Goal: Task Accomplishment & Management: Manage account settings

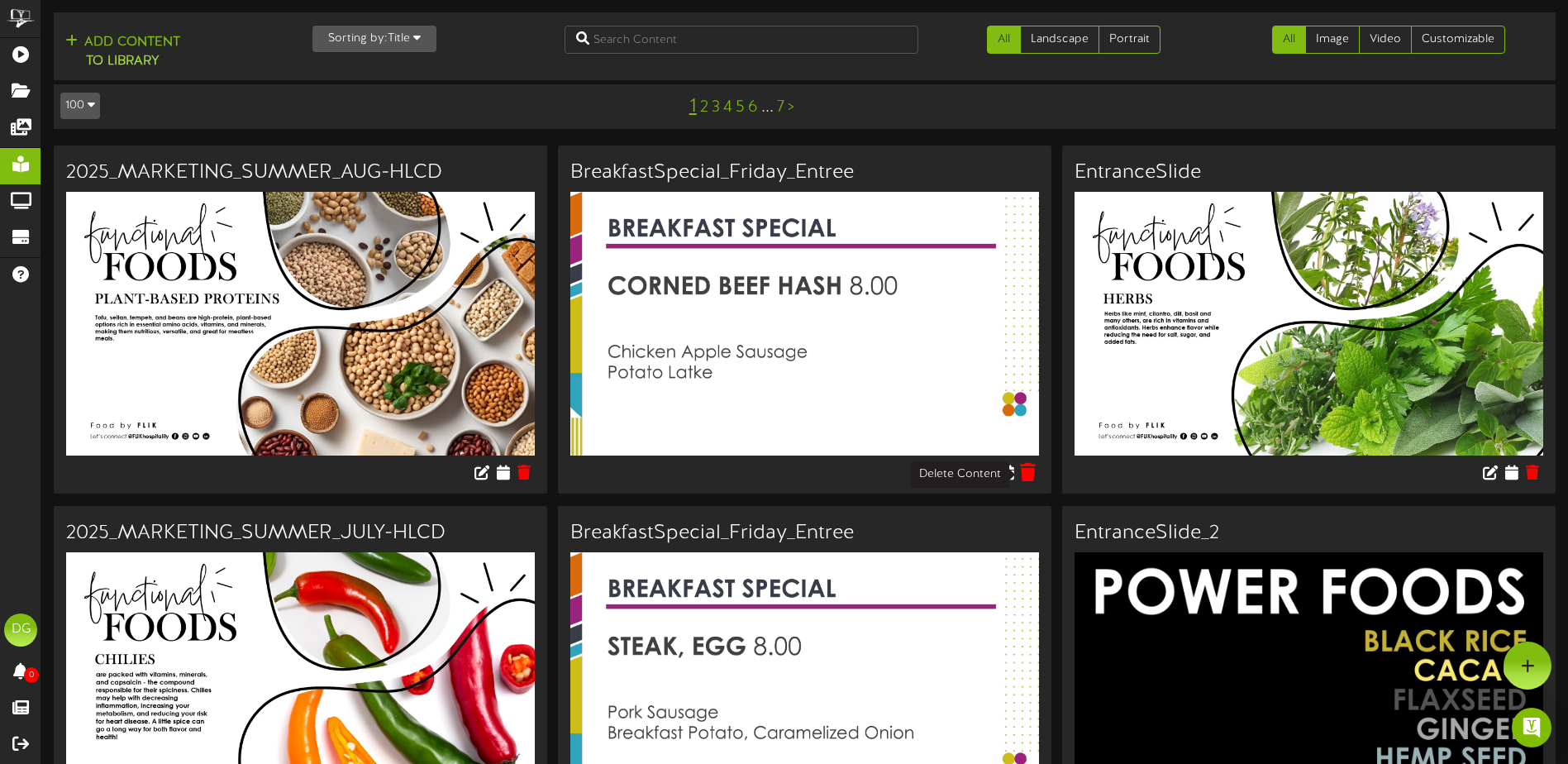
click at [1029, 476] on icon at bounding box center [1028, 472] width 16 height 18
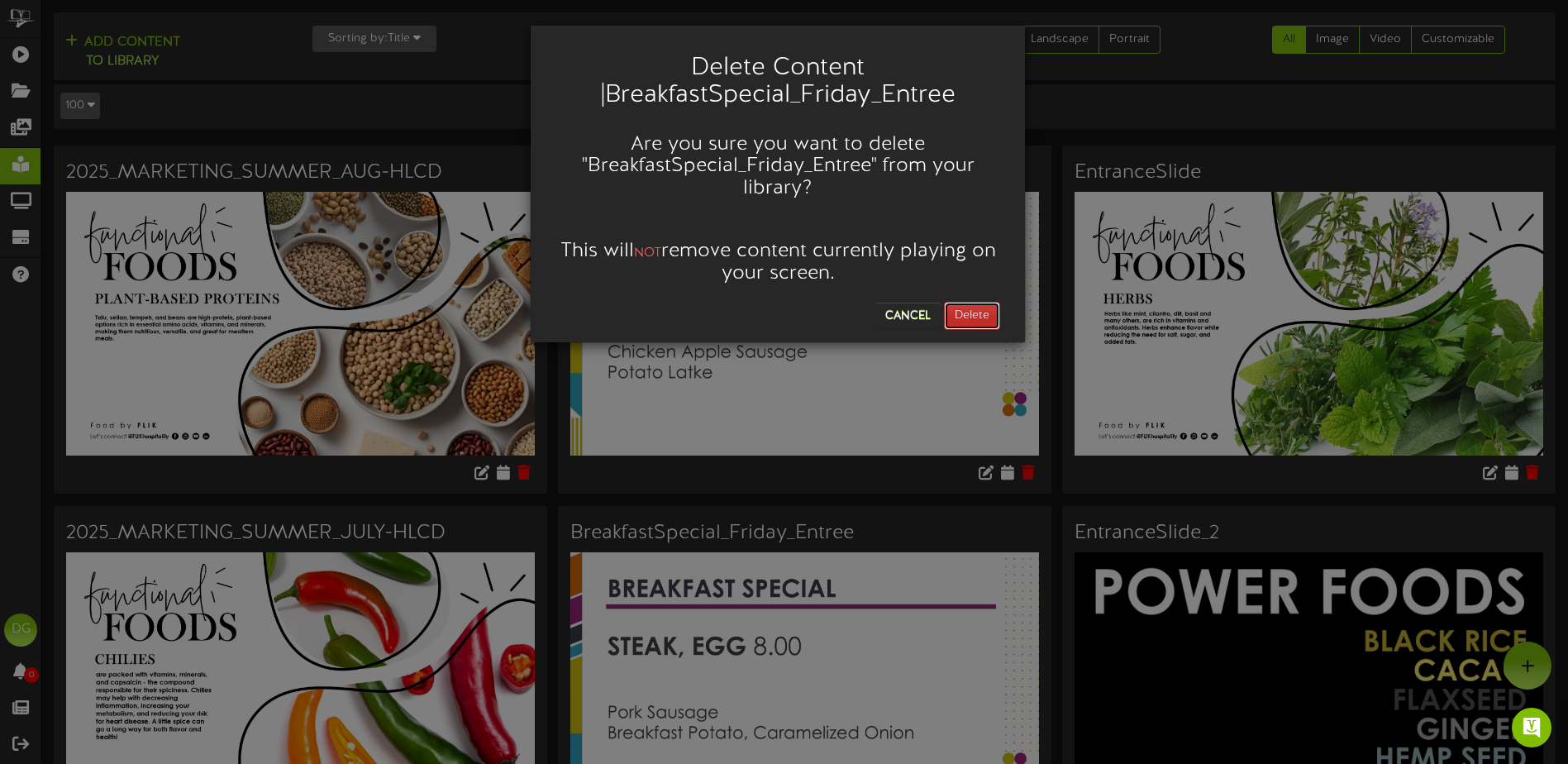
click at [970, 319] on button "Delete" at bounding box center [972, 316] width 57 height 28
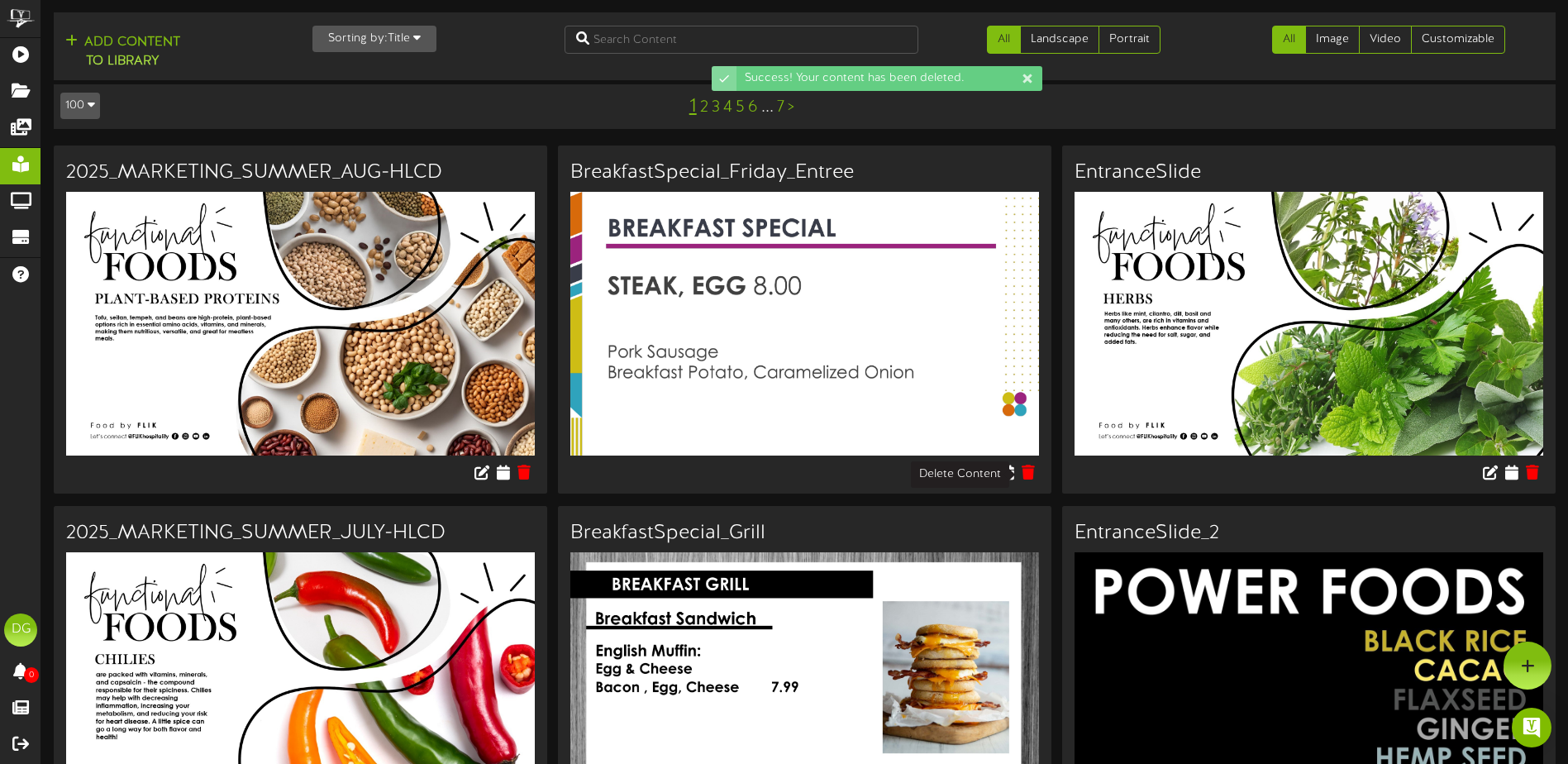
click at [1029, 476] on icon at bounding box center [1028, 472] width 13 height 15
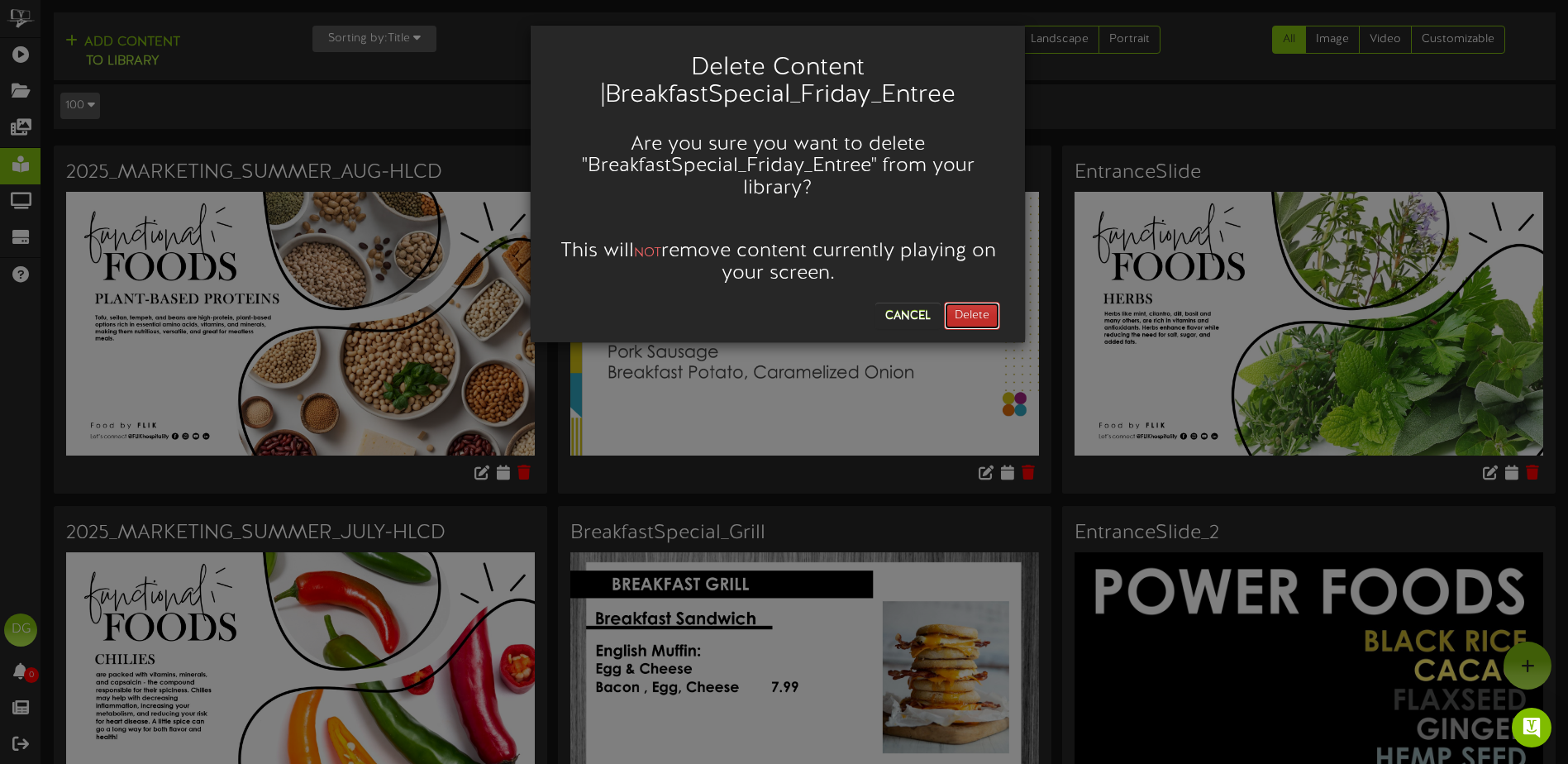
click at [971, 322] on button "Delete" at bounding box center [972, 316] width 57 height 28
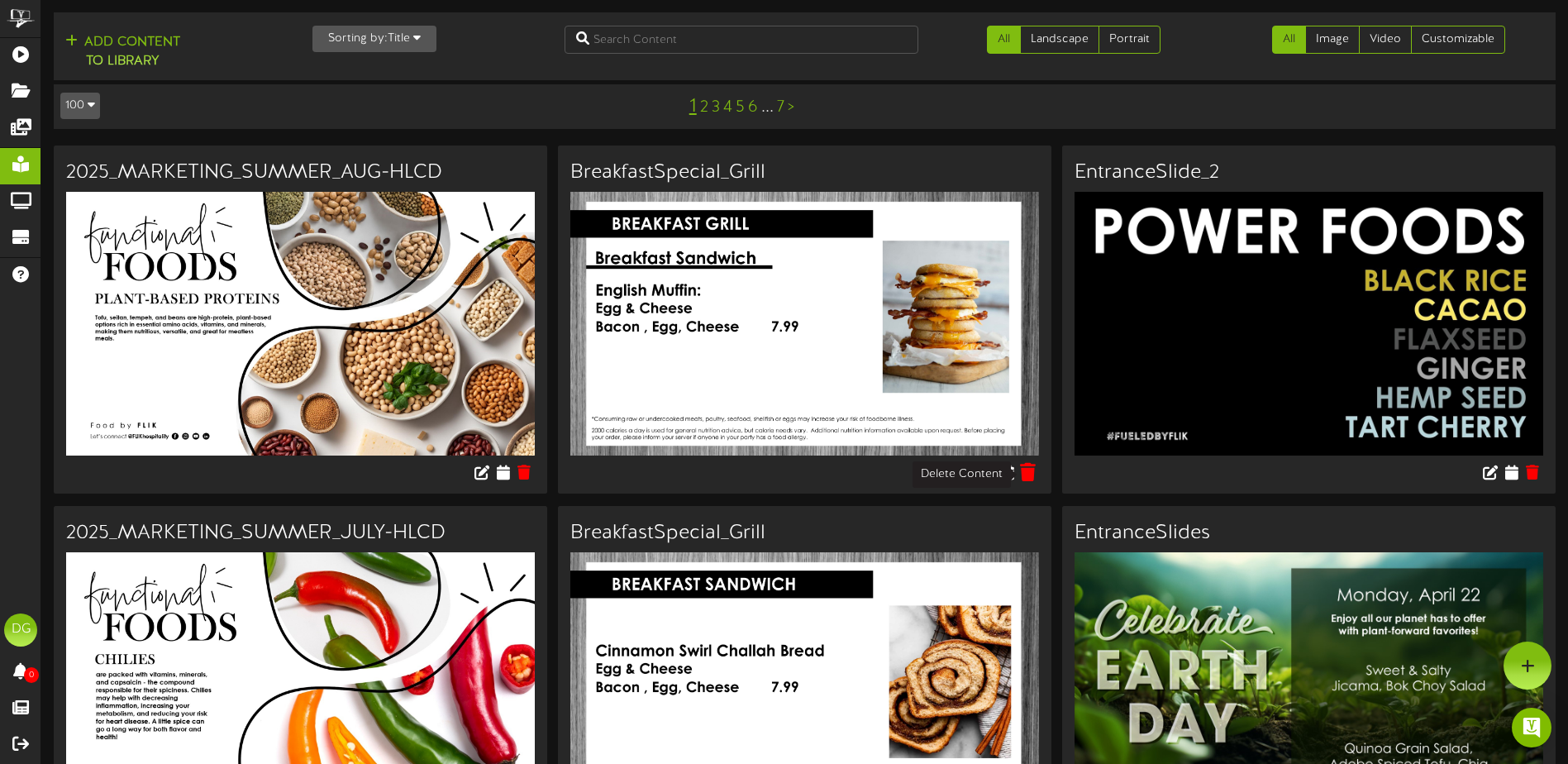
click at [1035, 477] on icon at bounding box center [1028, 472] width 16 height 18
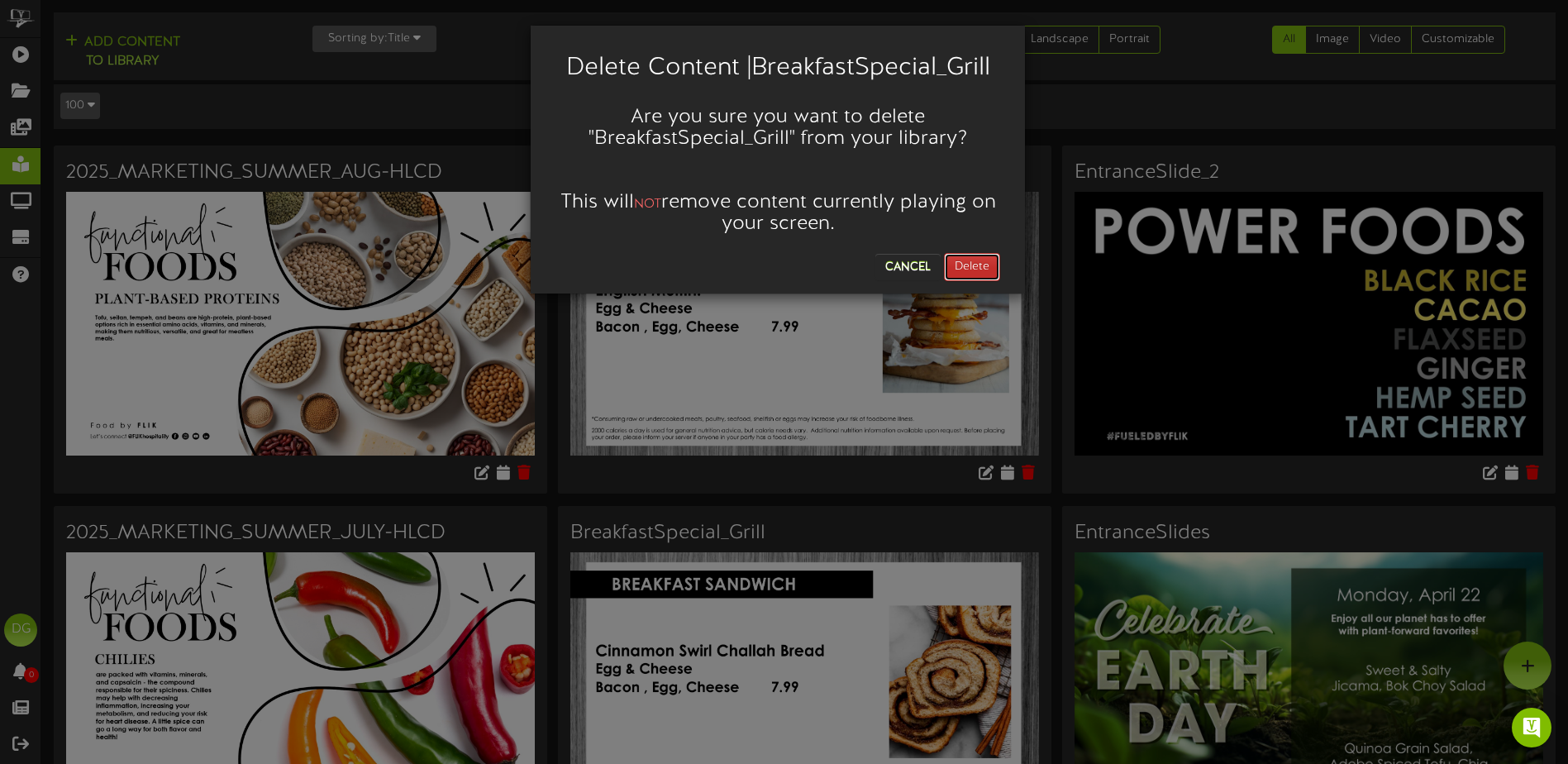
click at [966, 275] on button "Delete" at bounding box center [972, 267] width 57 height 28
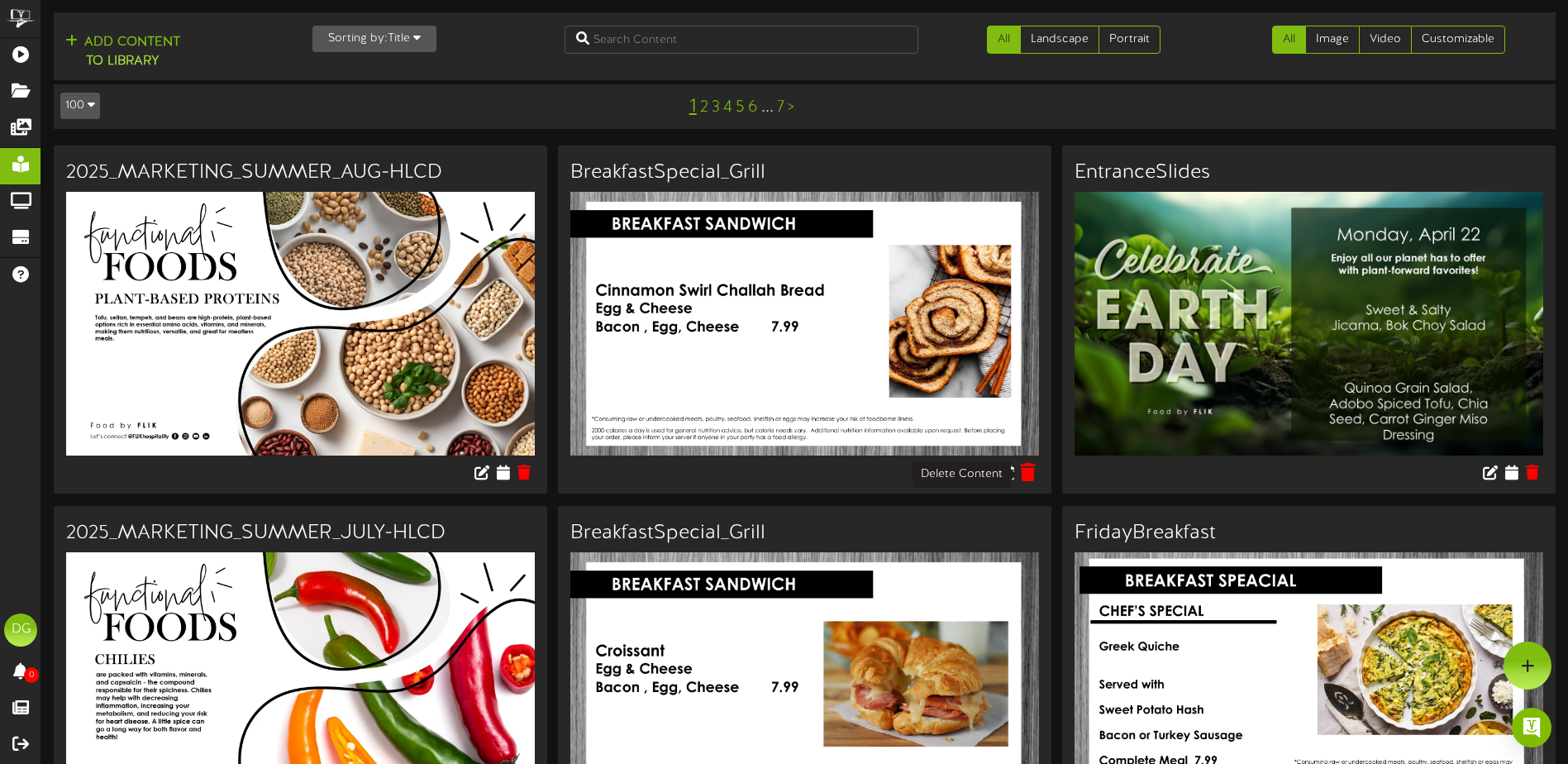
click at [1030, 476] on icon at bounding box center [1028, 472] width 16 height 18
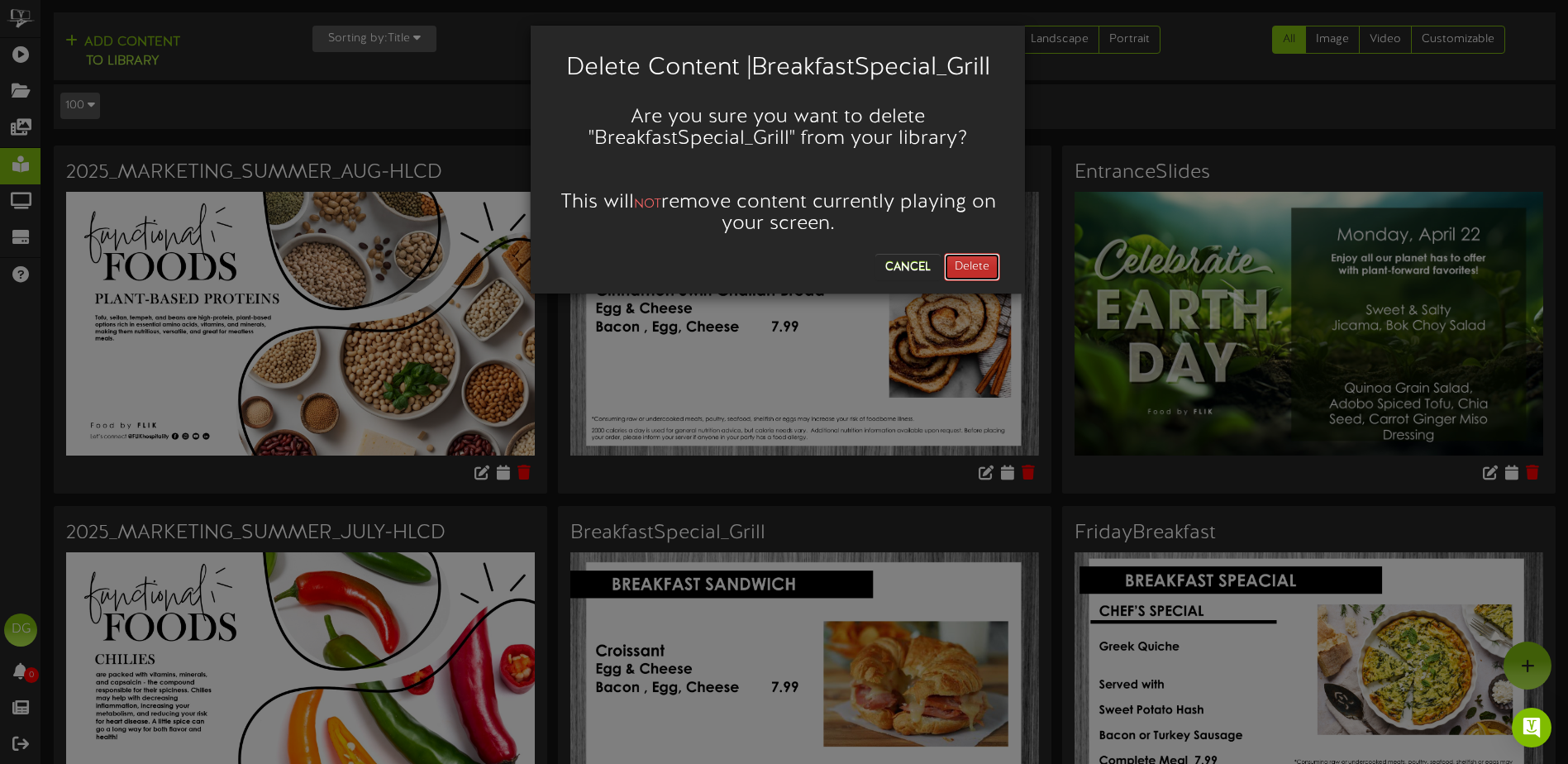
click at [972, 271] on button "Delete" at bounding box center [972, 267] width 57 height 28
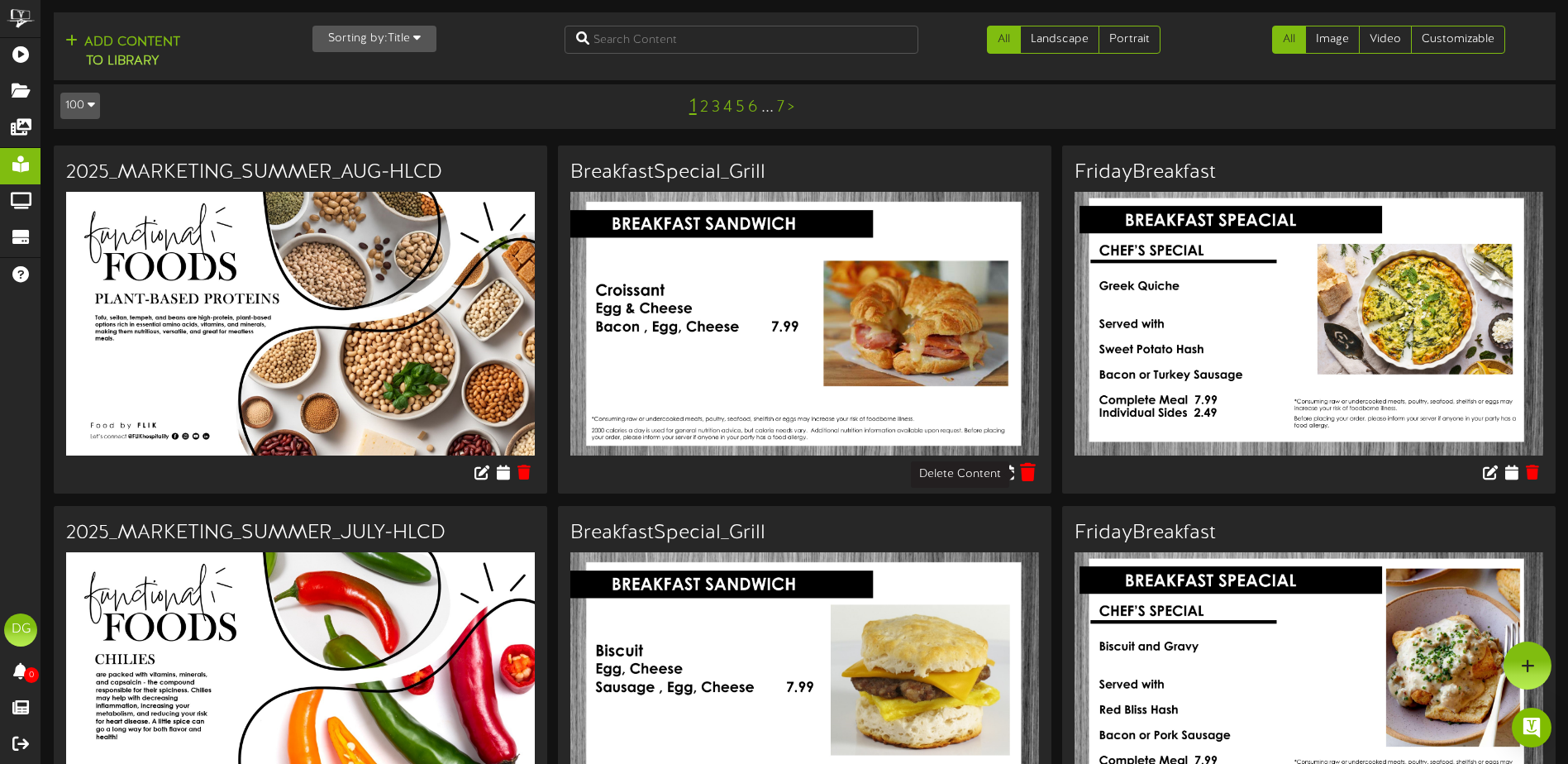
click at [1036, 473] on icon at bounding box center [1028, 472] width 16 height 18
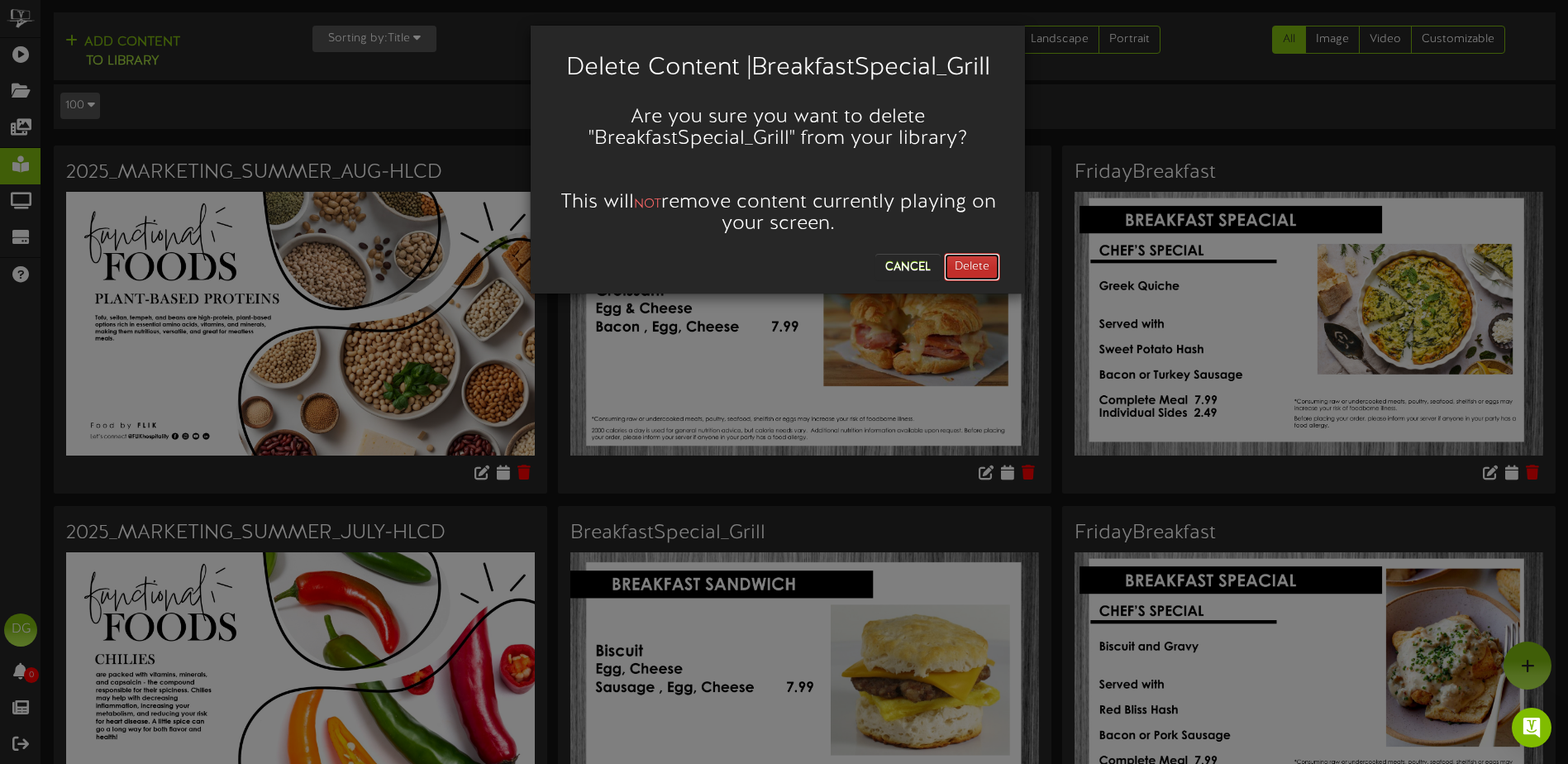
click at [960, 267] on button "Delete" at bounding box center [972, 267] width 57 height 28
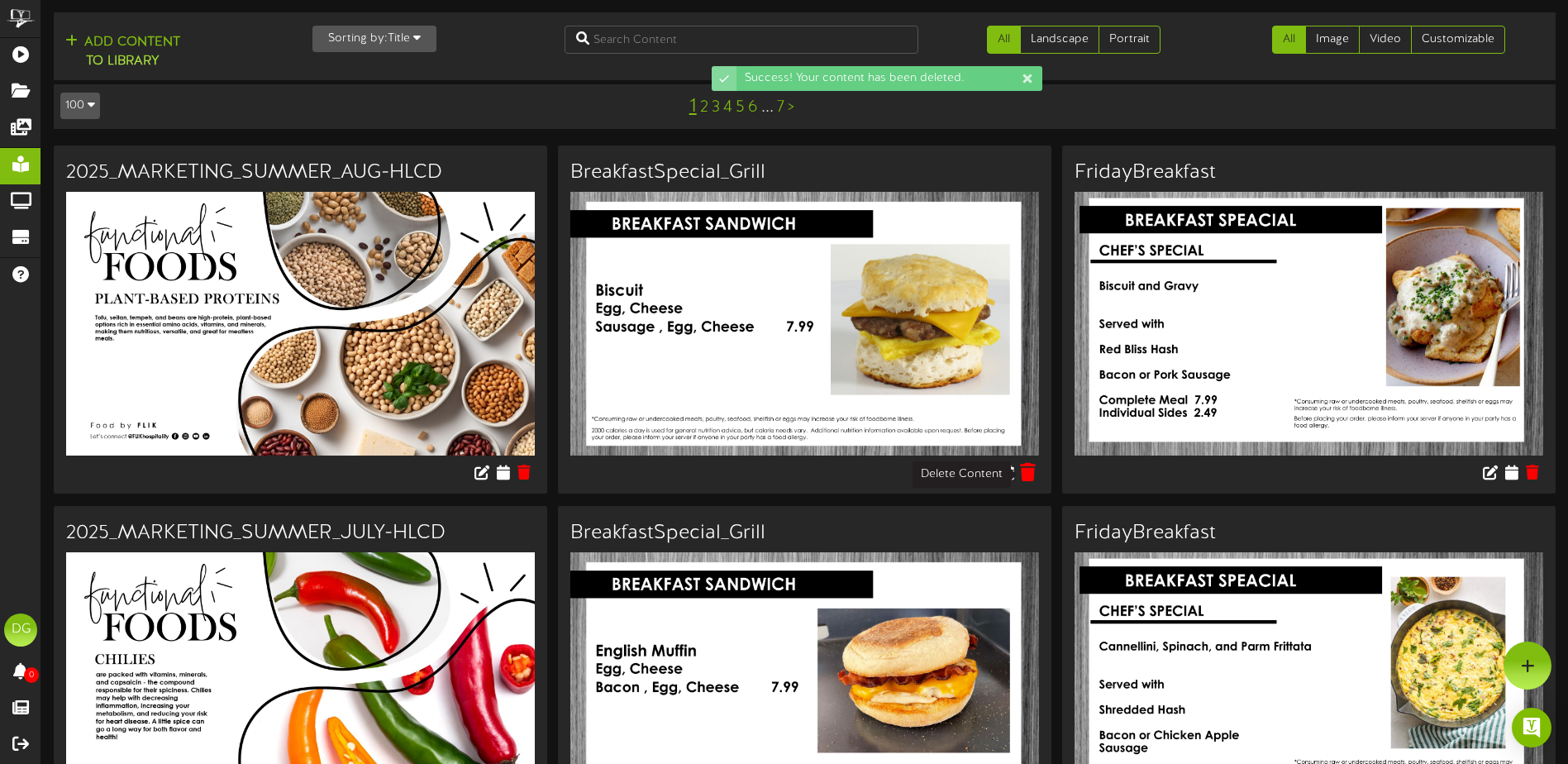
click at [1028, 469] on icon at bounding box center [1028, 472] width 16 height 18
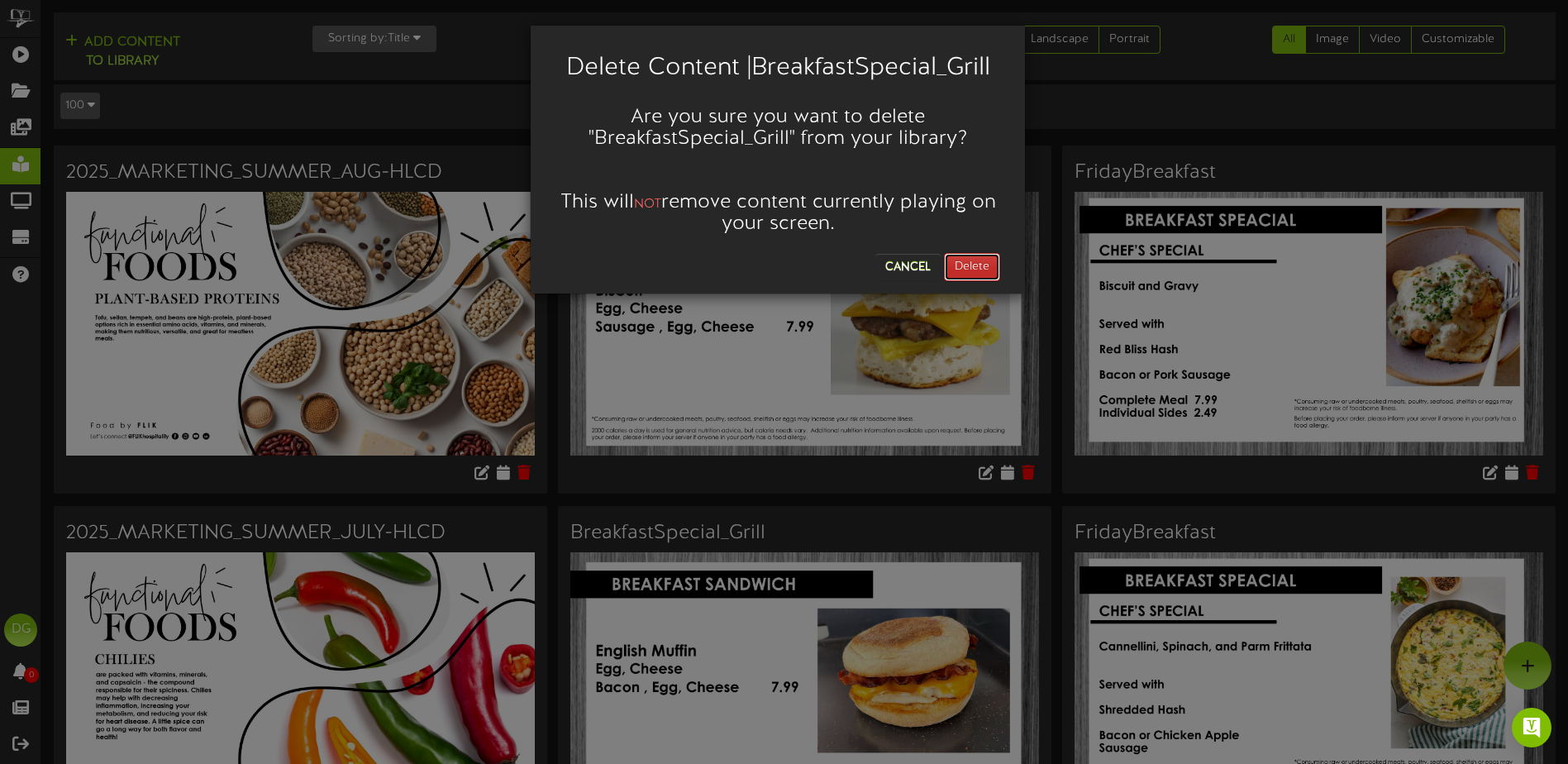
click at [968, 257] on button "Delete" at bounding box center [972, 267] width 57 height 28
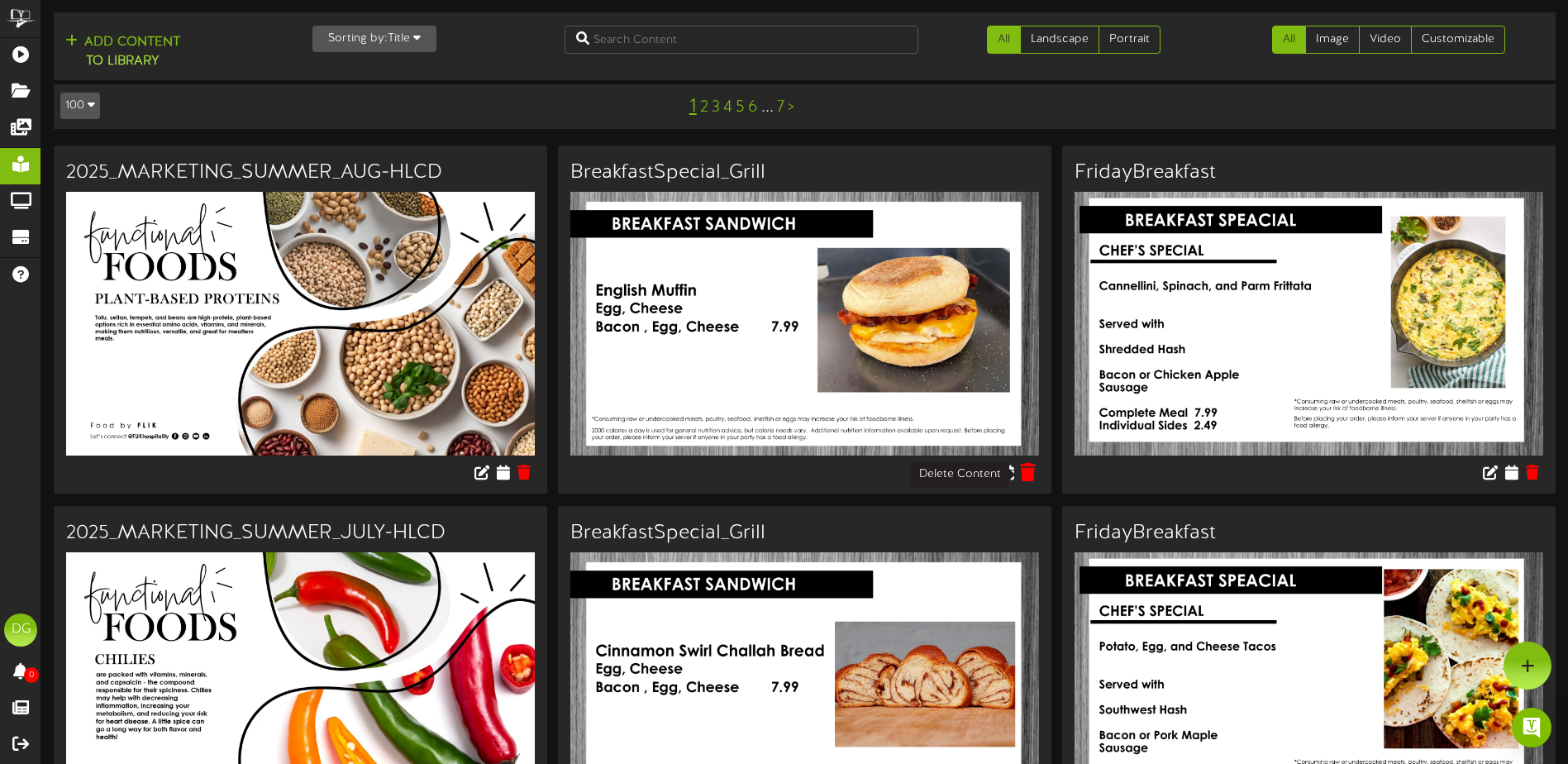
click at [1030, 475] on icon at bounding box center [1028, 472] width 16 height 18
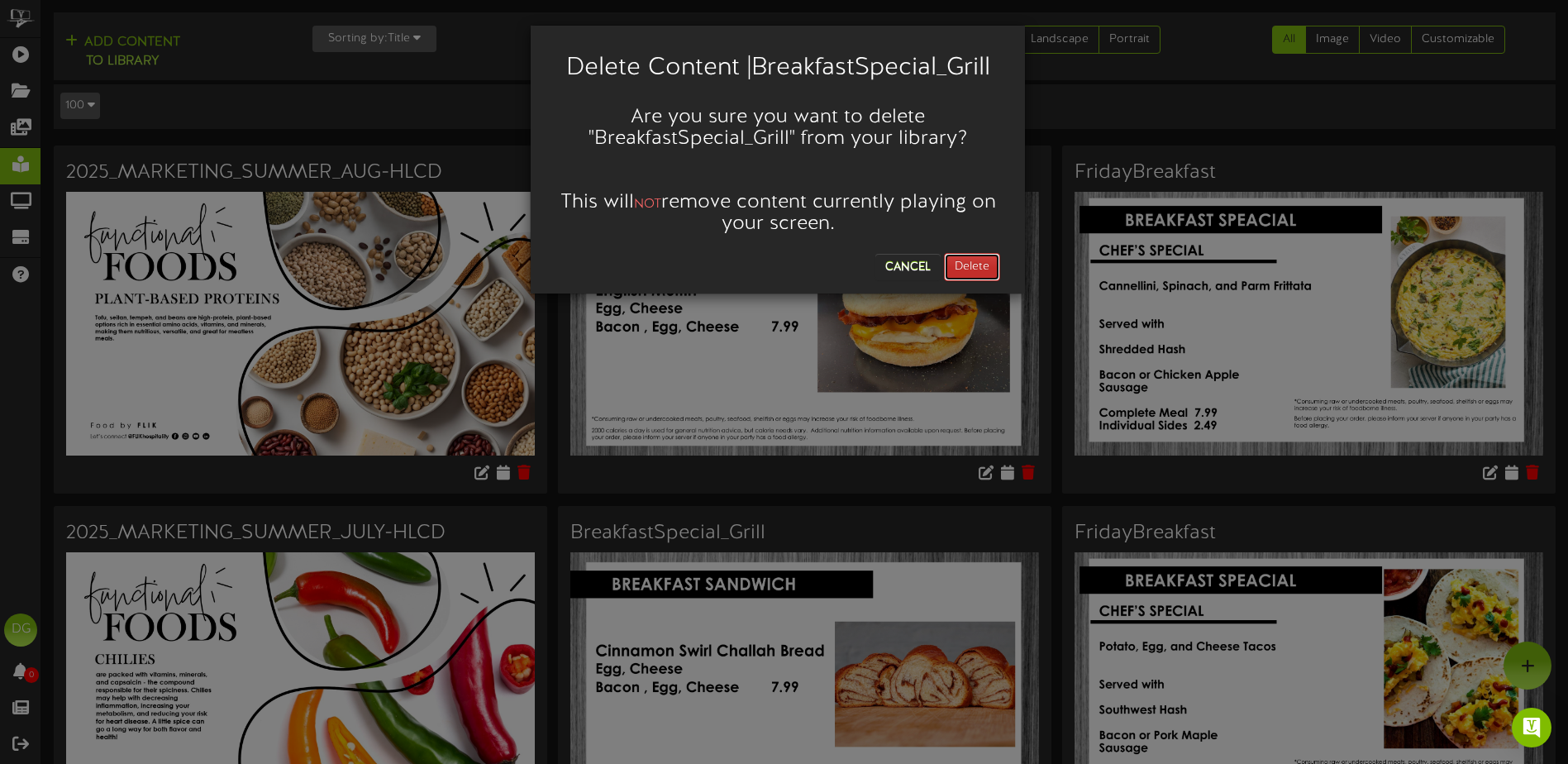
click at [986, 273] on button "Delete" at bounding box center [972, 267] width 57 height 28
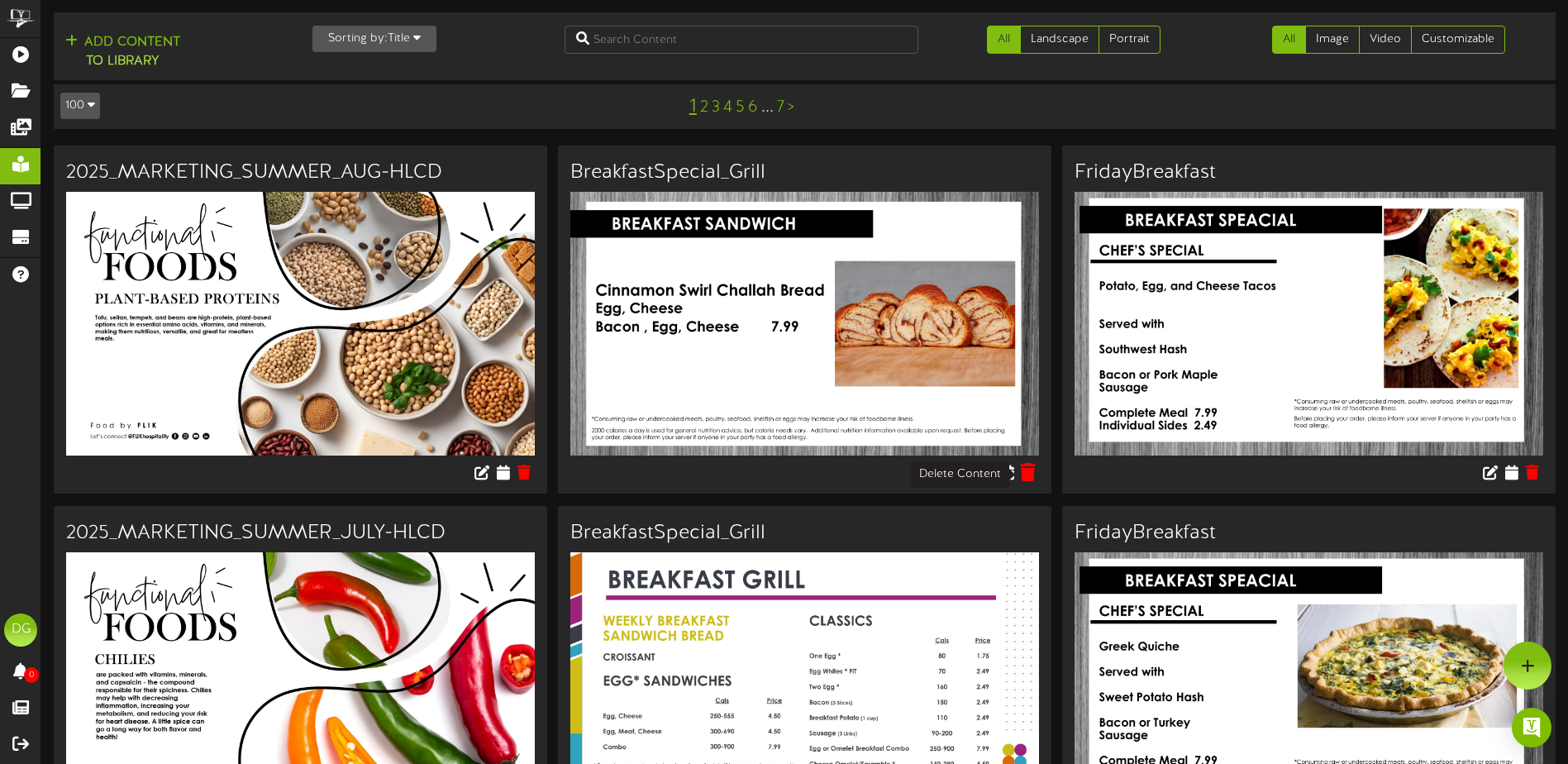
click at [1027, 473] on icon at bounding box center [1028, 472] width 16 height 18
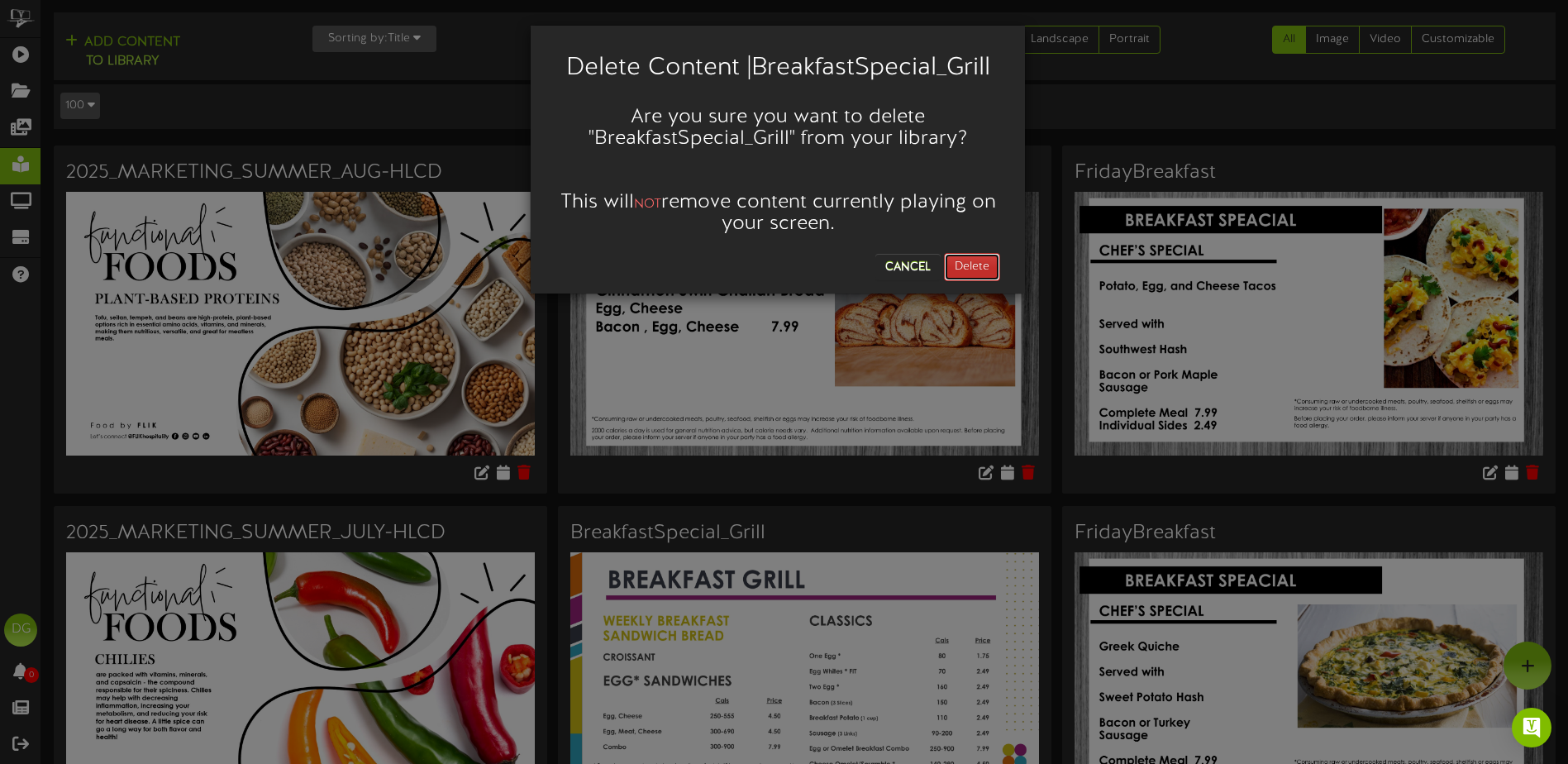
click at [962, 260] on button "Delete" at bounding box center [972, 267] width 57 height 28
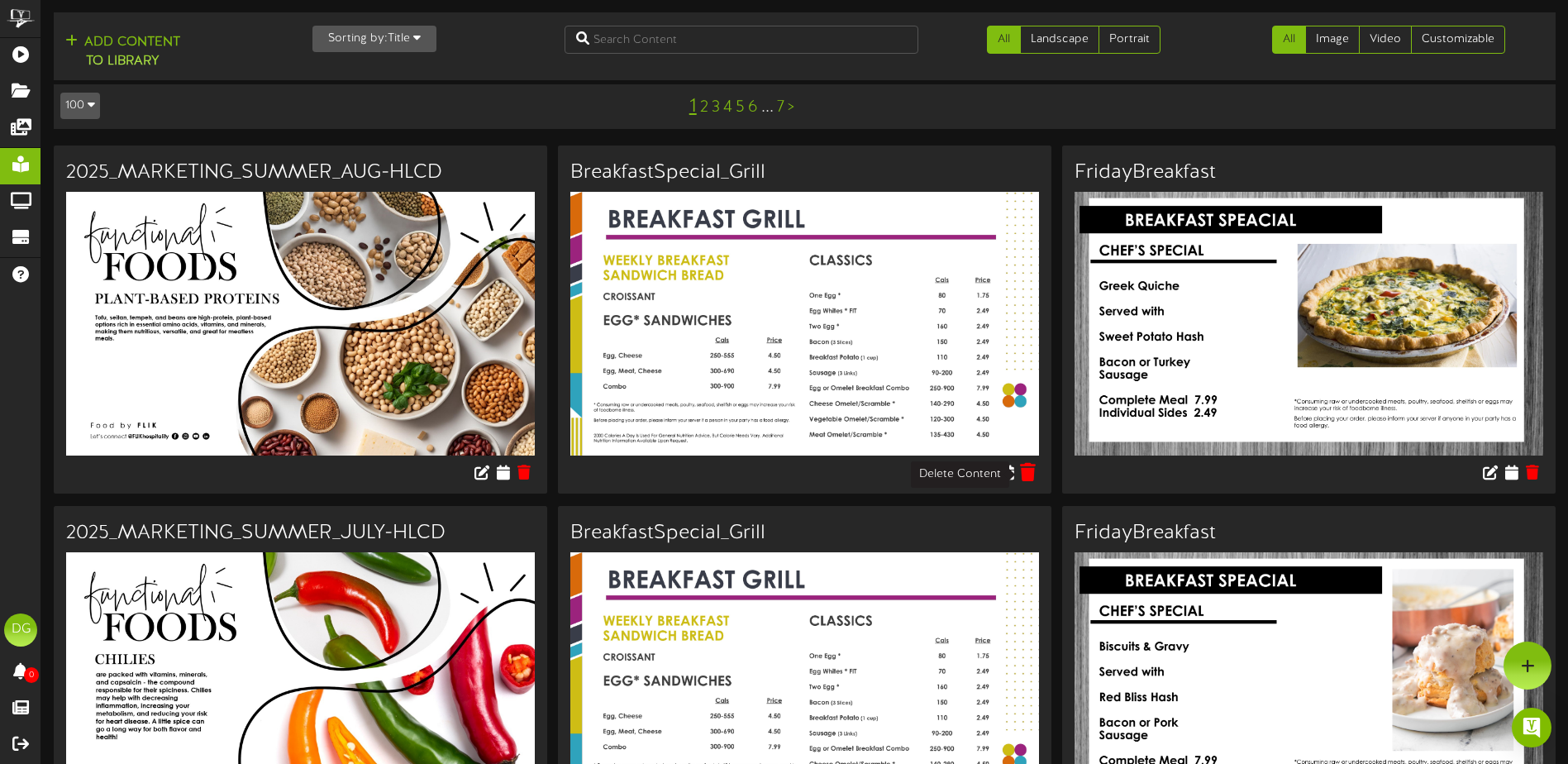
click at [1030, 470] on icon at bounding box center [1028, 472] width 16 height 18
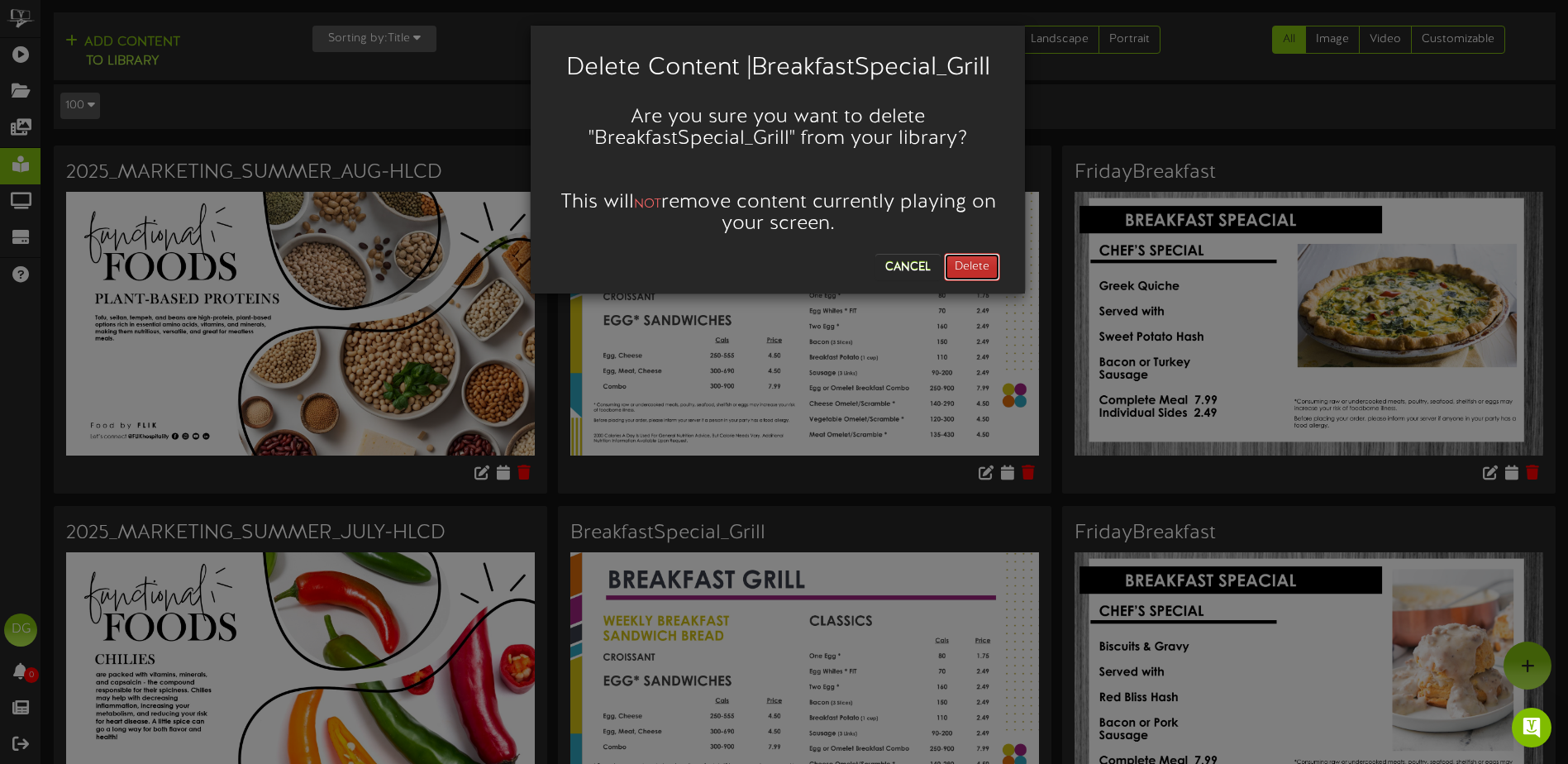
click at [989, 272] on button "Delete" at bounding box center [972, 267] width 57 height 28
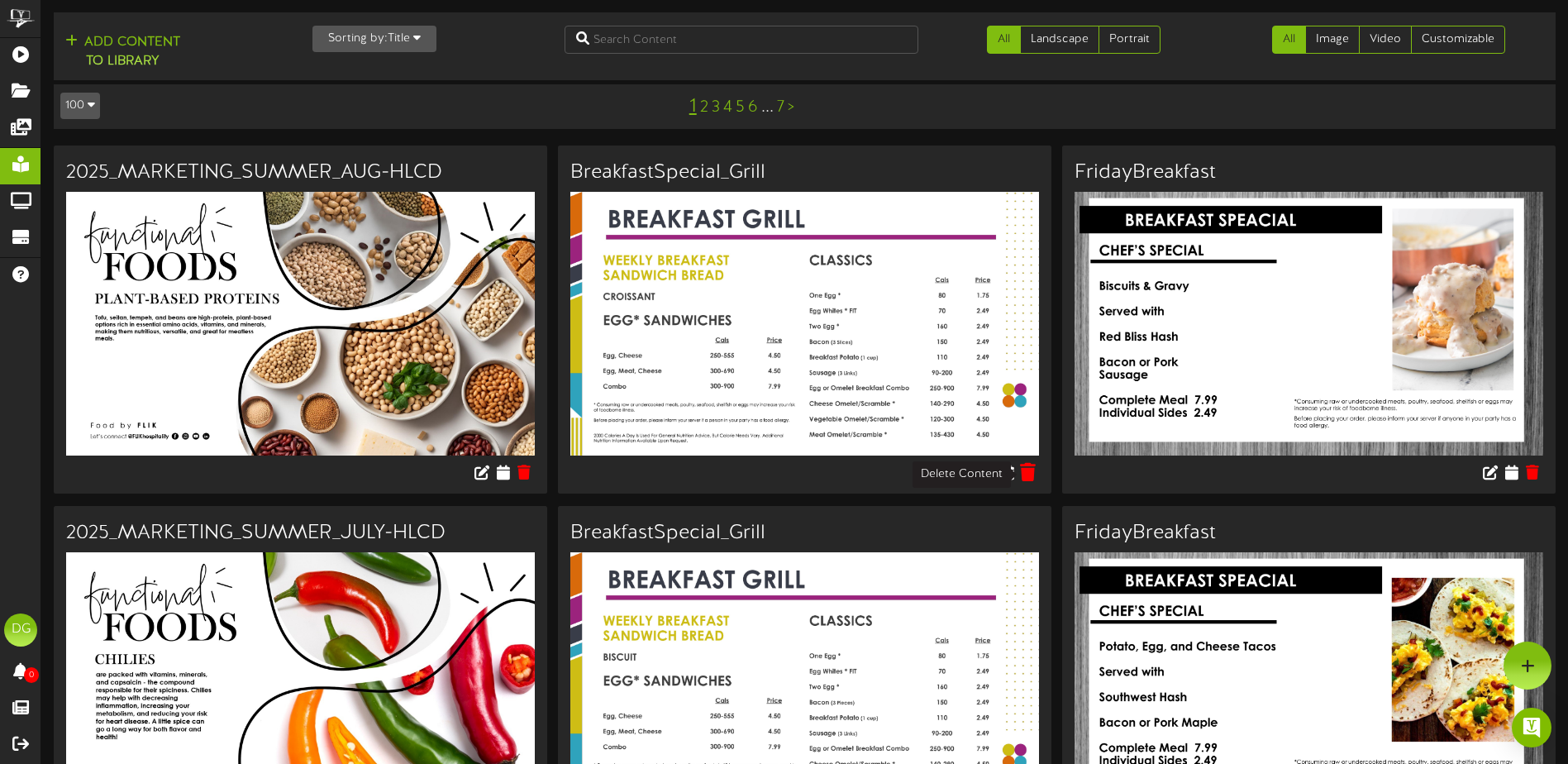
click at [1033, 477] on icon at bounding box center [1028, 472] width 16 height 18
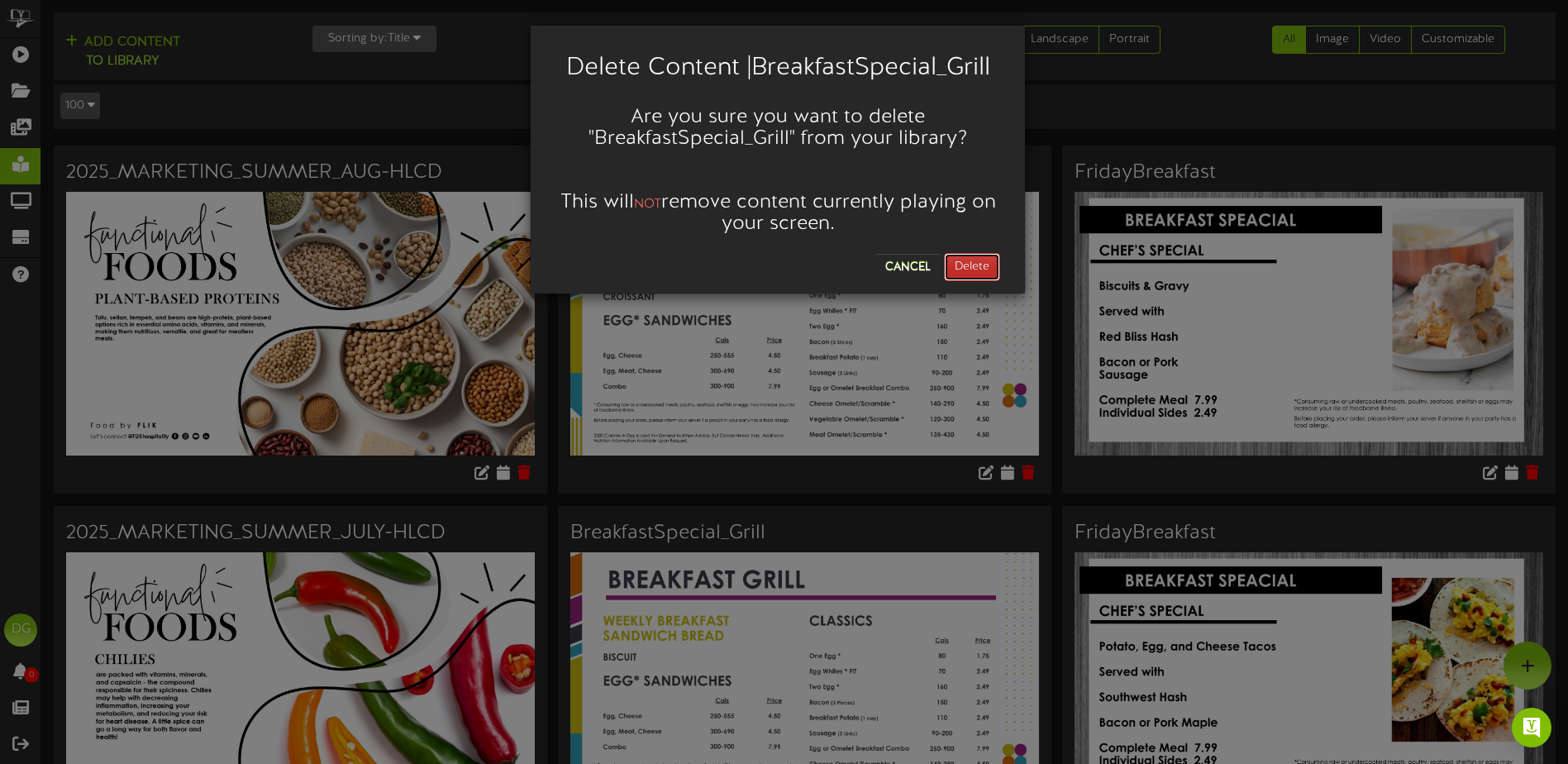
click at [967, 261] on button "Delete" at bounding box center [972, 267] width 57 height 28
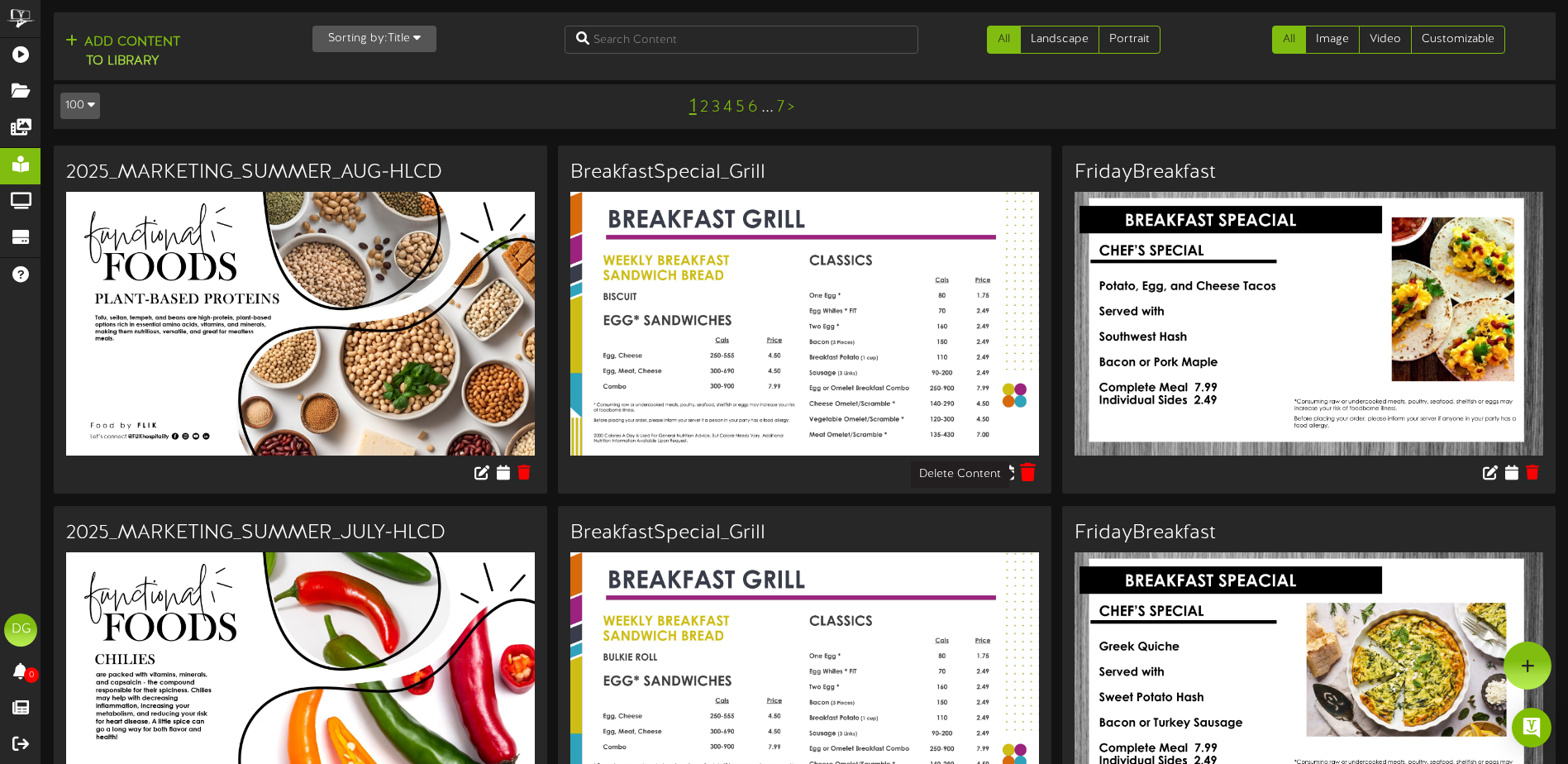
click at [1033, 475] on icon at bounding box center [1028, 472] width 16 height 18
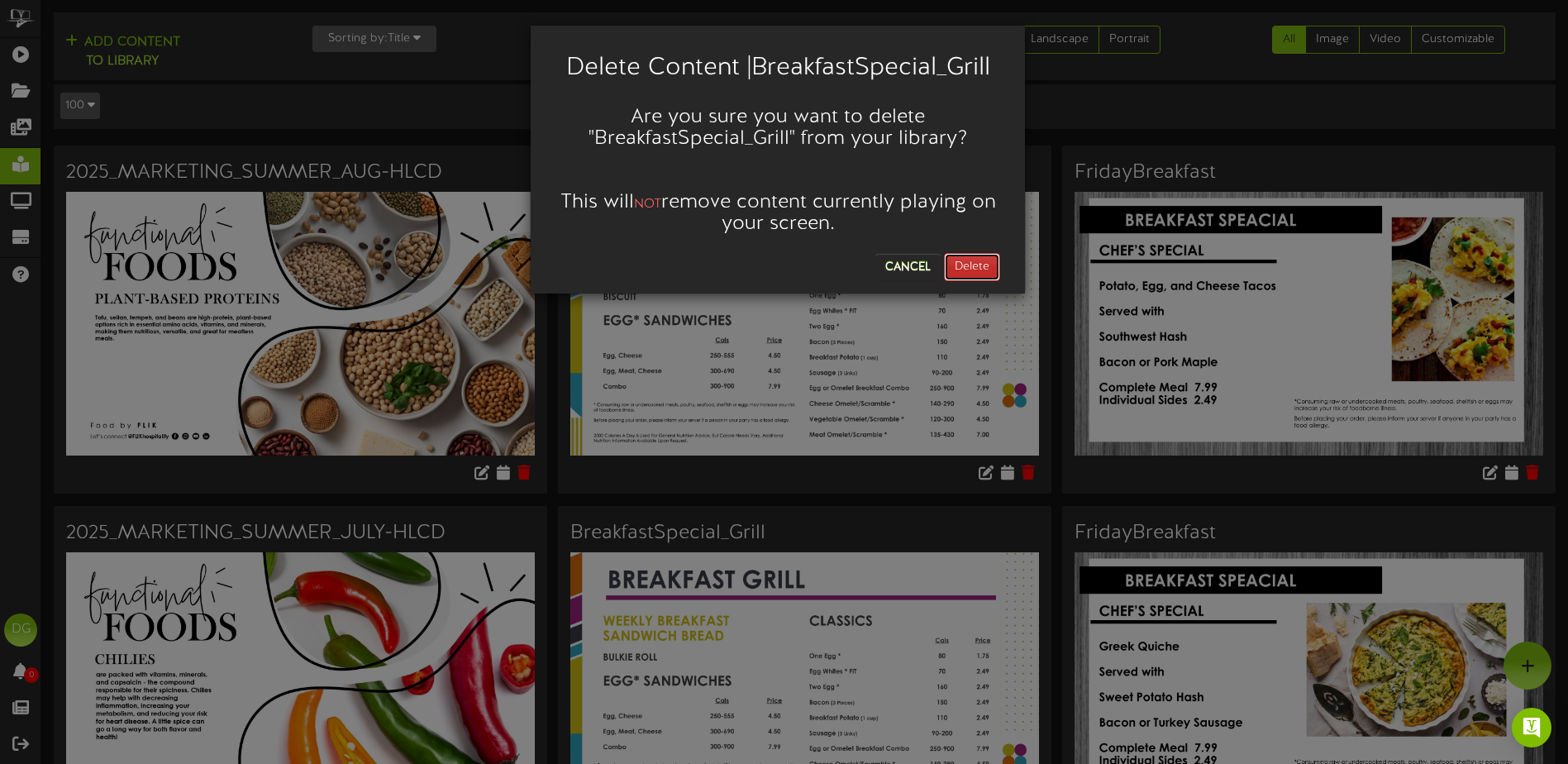
click at [958, 270] on button "Delete" at bounding box center [972, 267] width 57 height 28
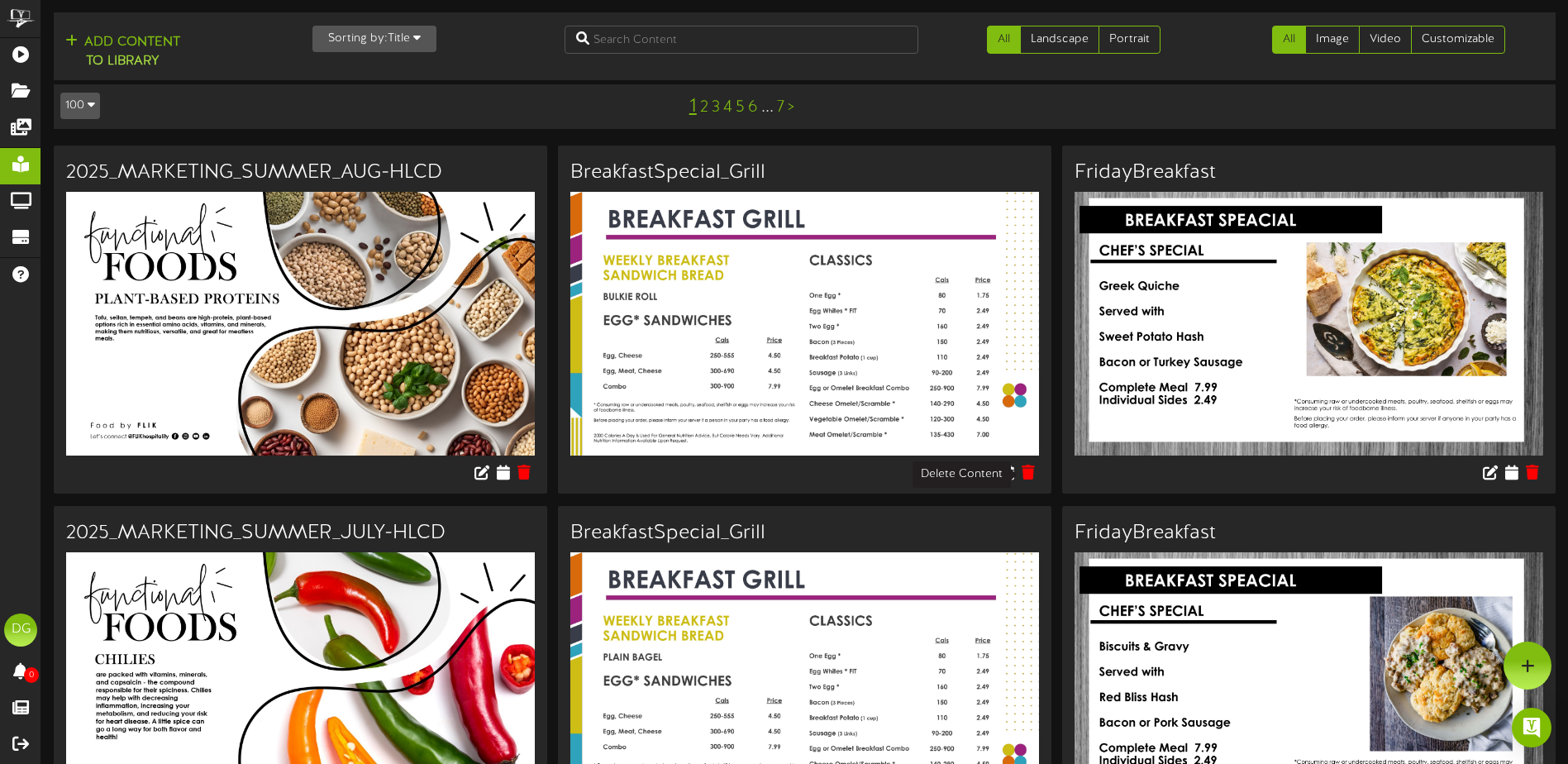
click at [1024, 468] on icon at bounding box center [1028, 472] width 13 height 15
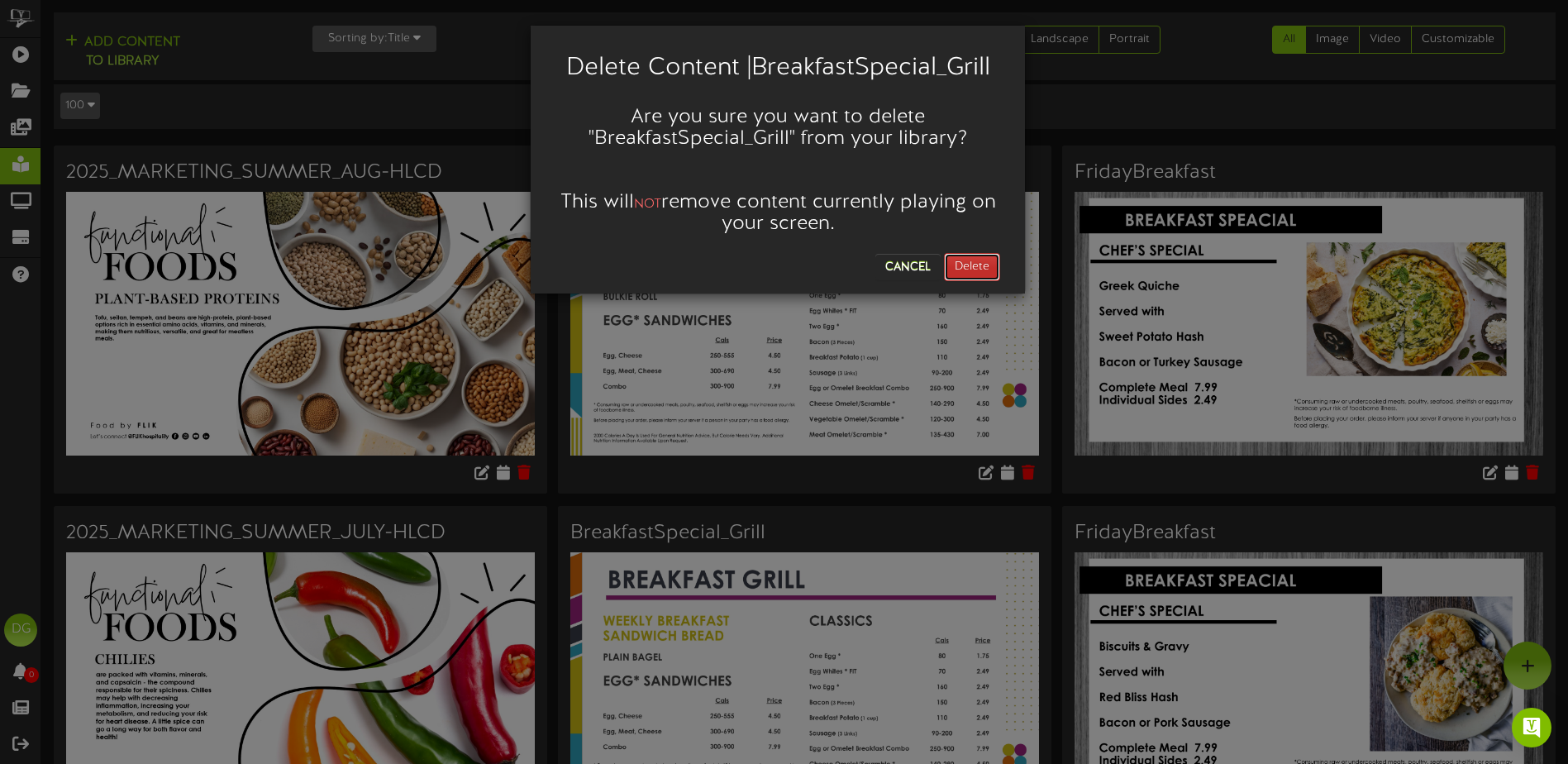
click at [971, 266] on button "Delete" at bounding box center [972, 267] width 57 height 28
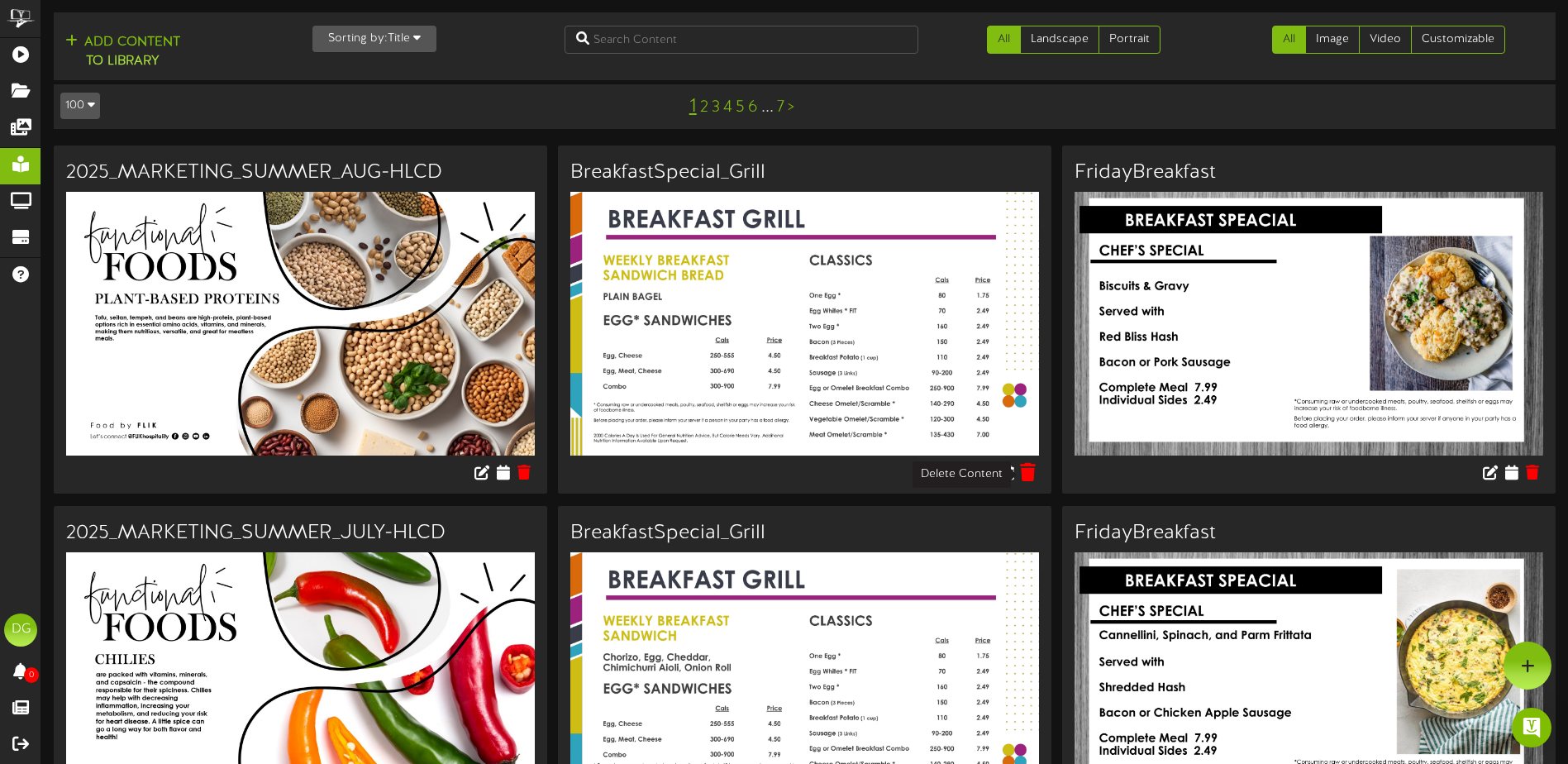
click at [1029, 474] on icon at bounding box center [1028, 472] width 16 height 18
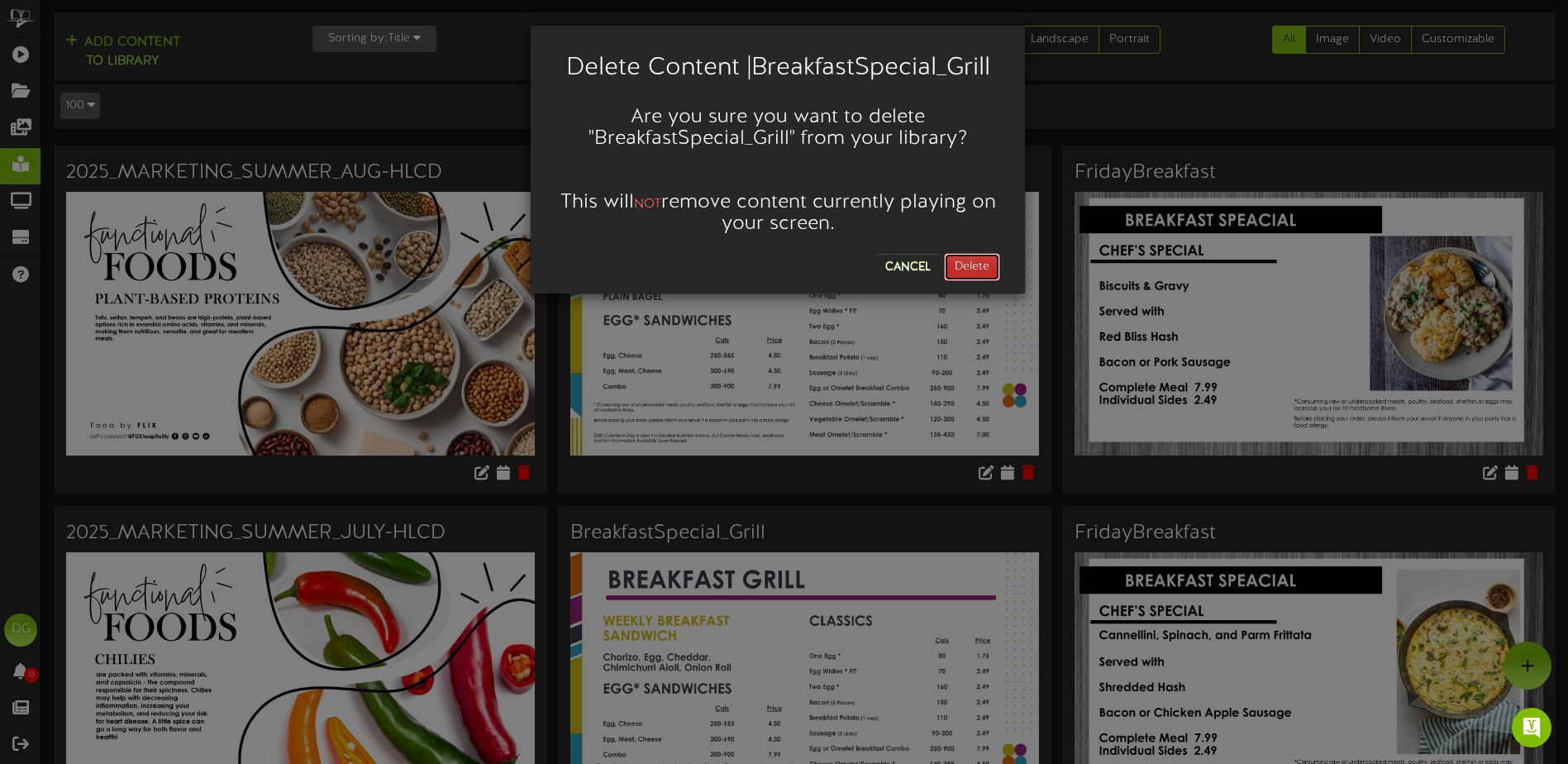
click at [975, 269] on button "Delete" at bounding box center [972, 267] width 57 height 28
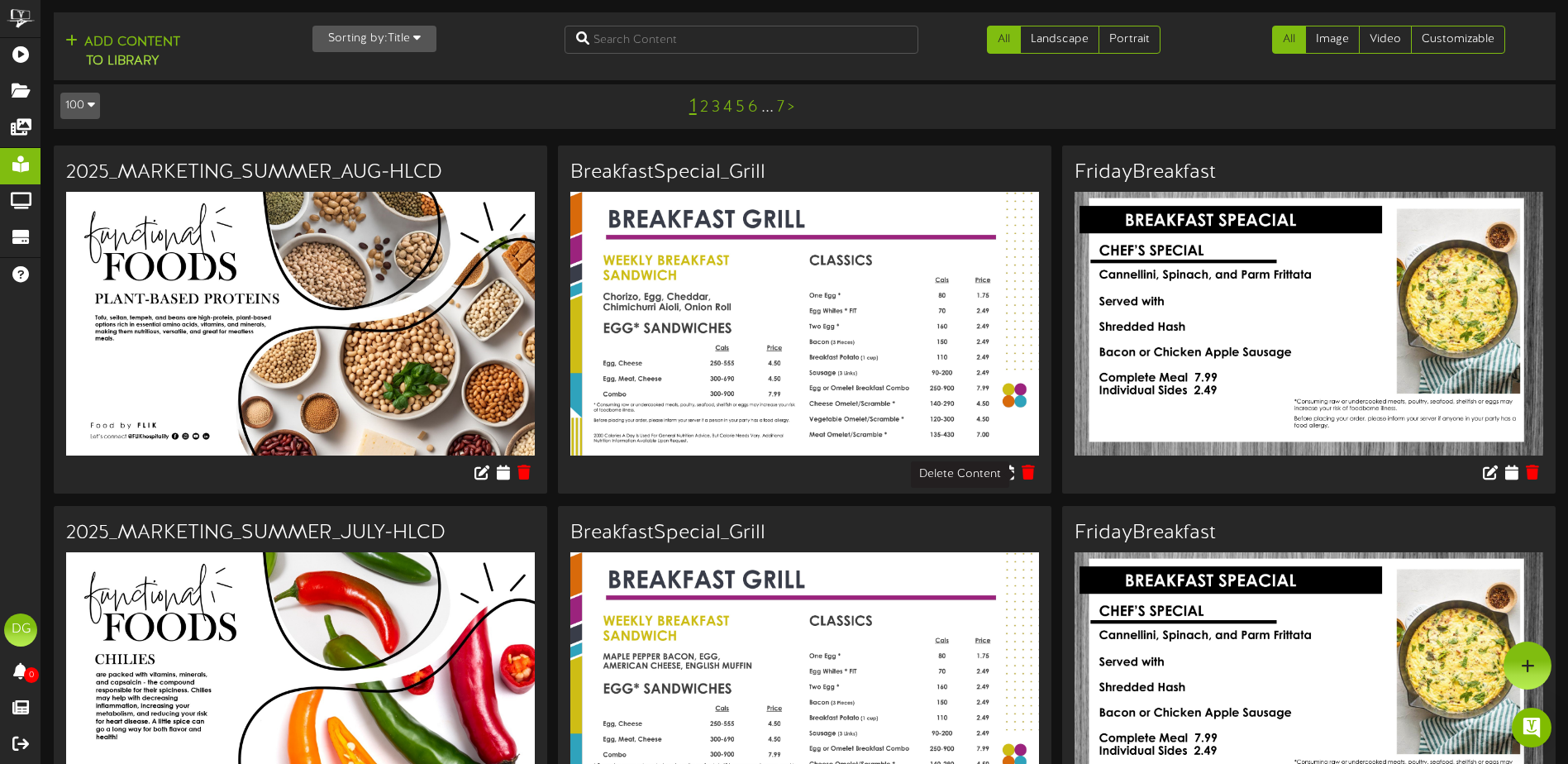
click at [1027, 475] on icon at bounding box center [1028, 472] width 13 height 15
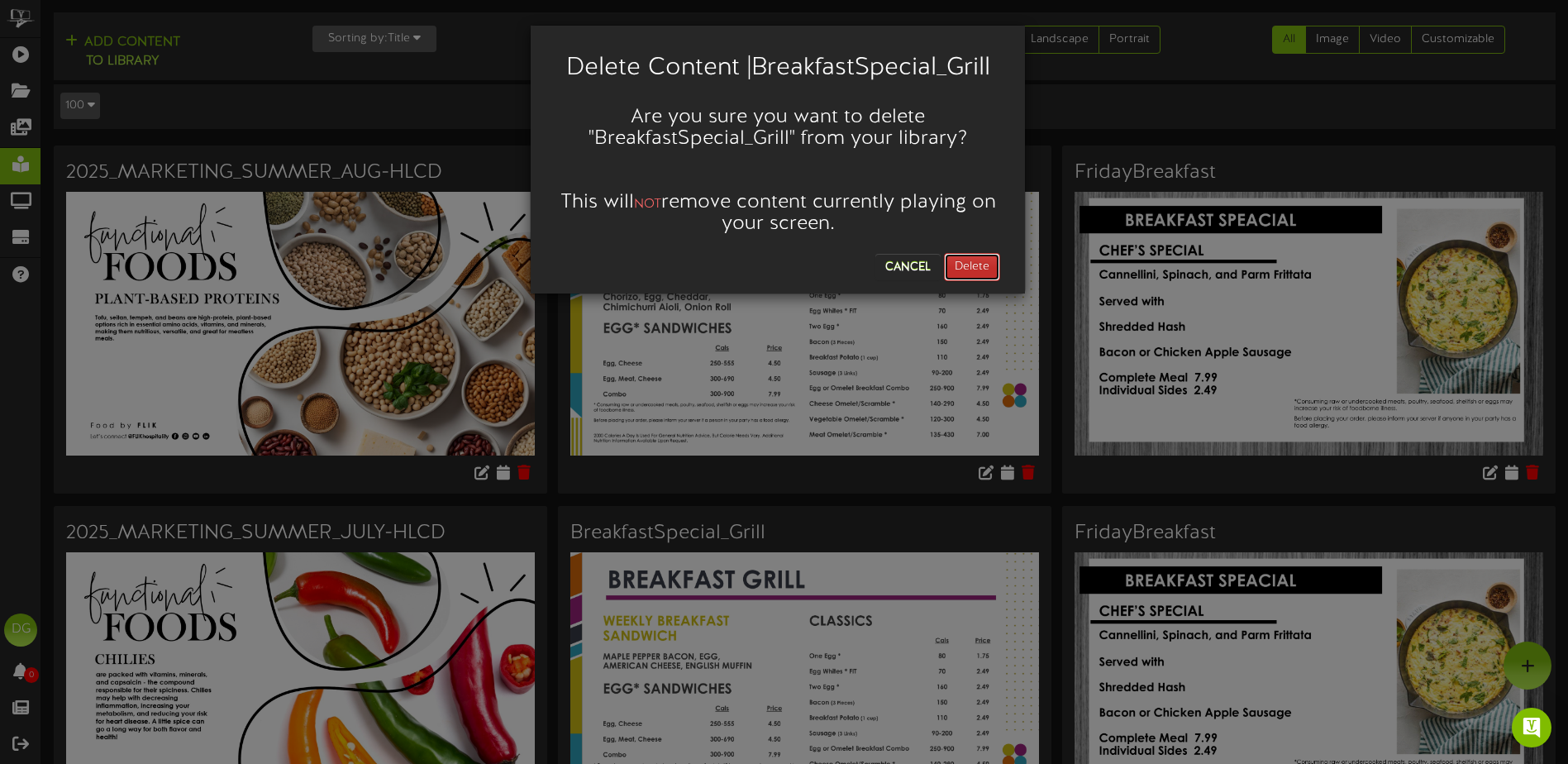
click at [978, 273] on button "Delete" at bounding box center [972, 267] width 57 height 28
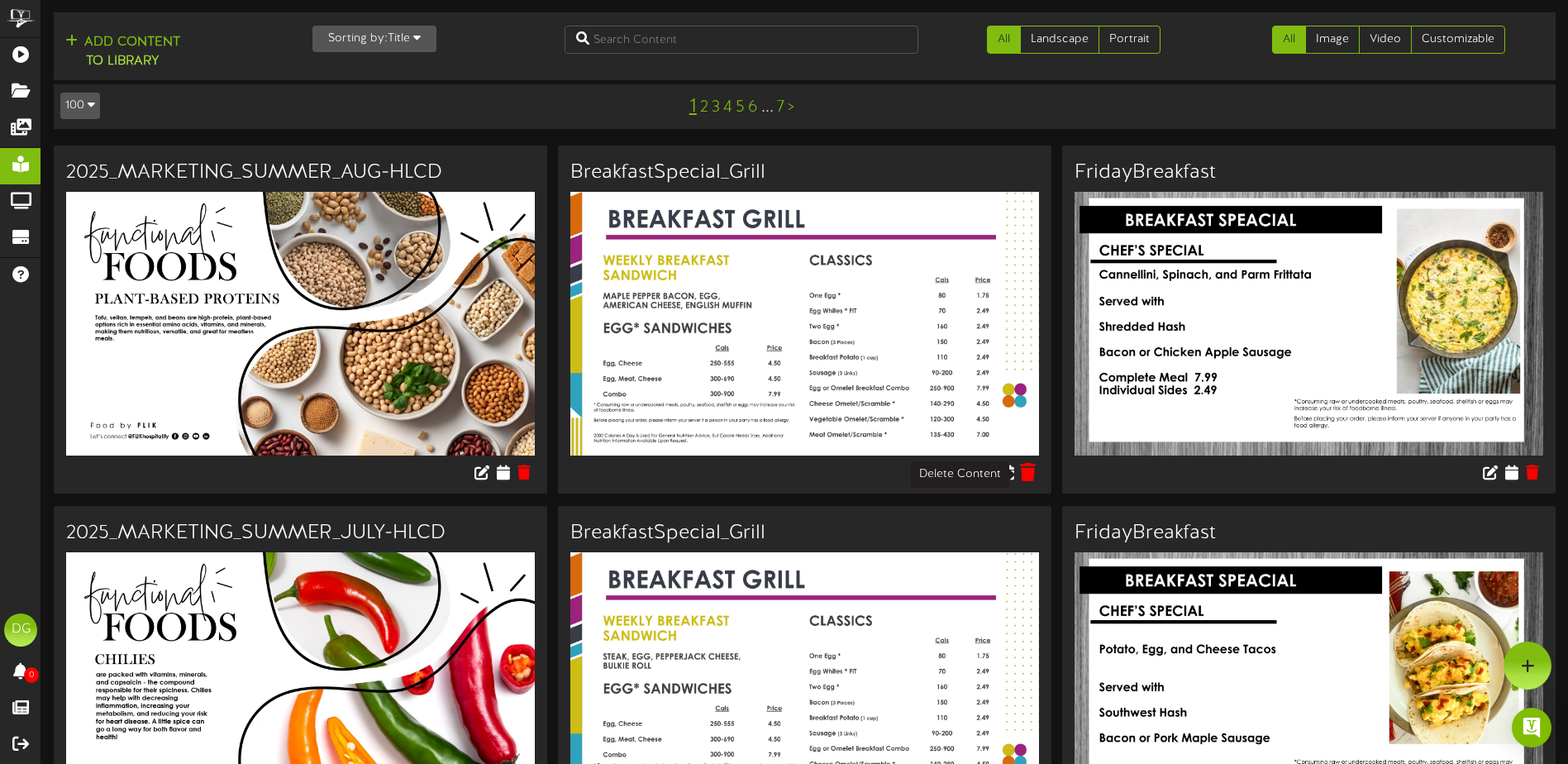
click at [1033, 475] on icon at bounding box center [1028, 472] width 16 height 18
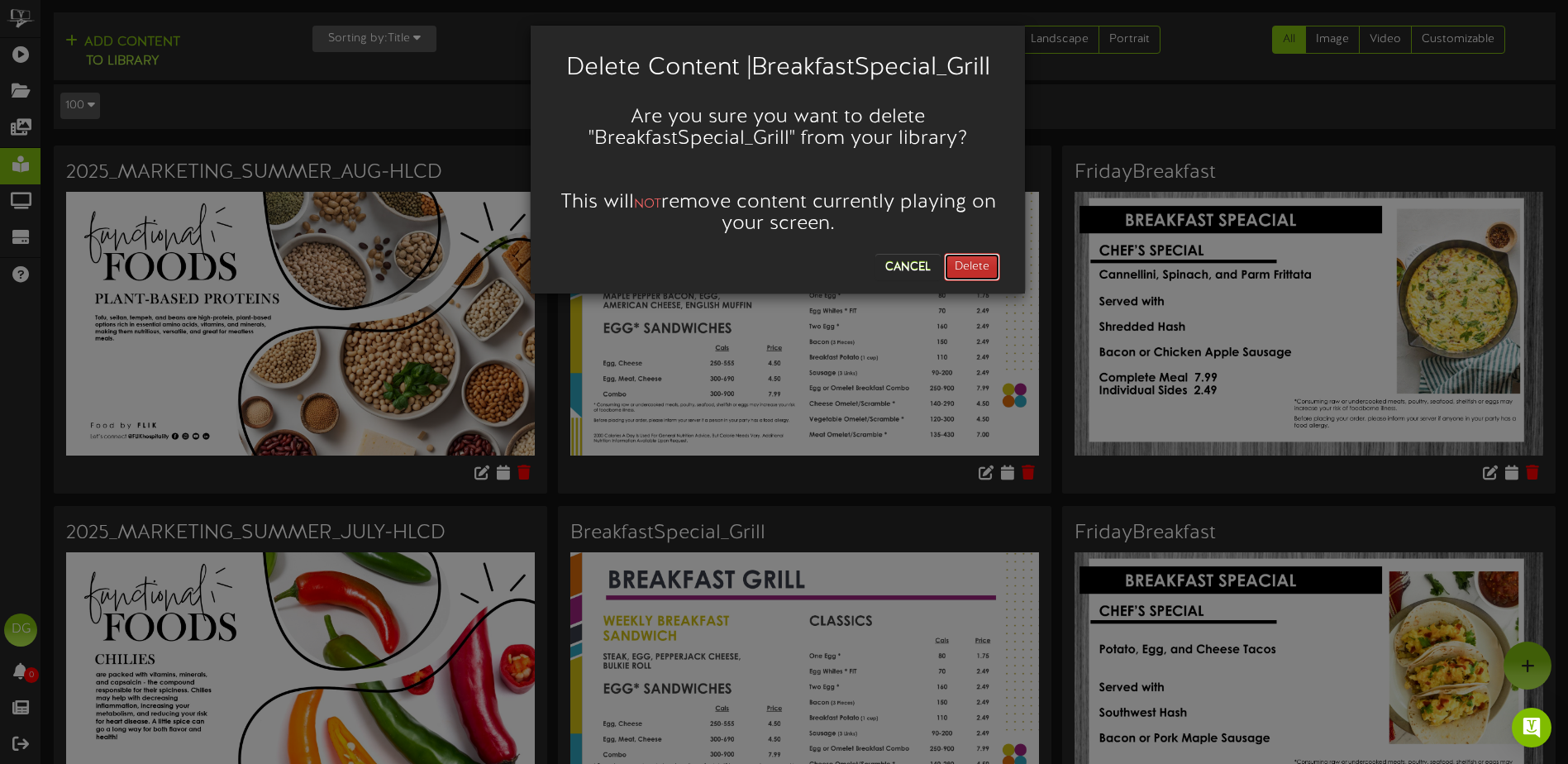
click at [982, 273] on button "Delete" at bounding box center [972, 267] width 57 height 28
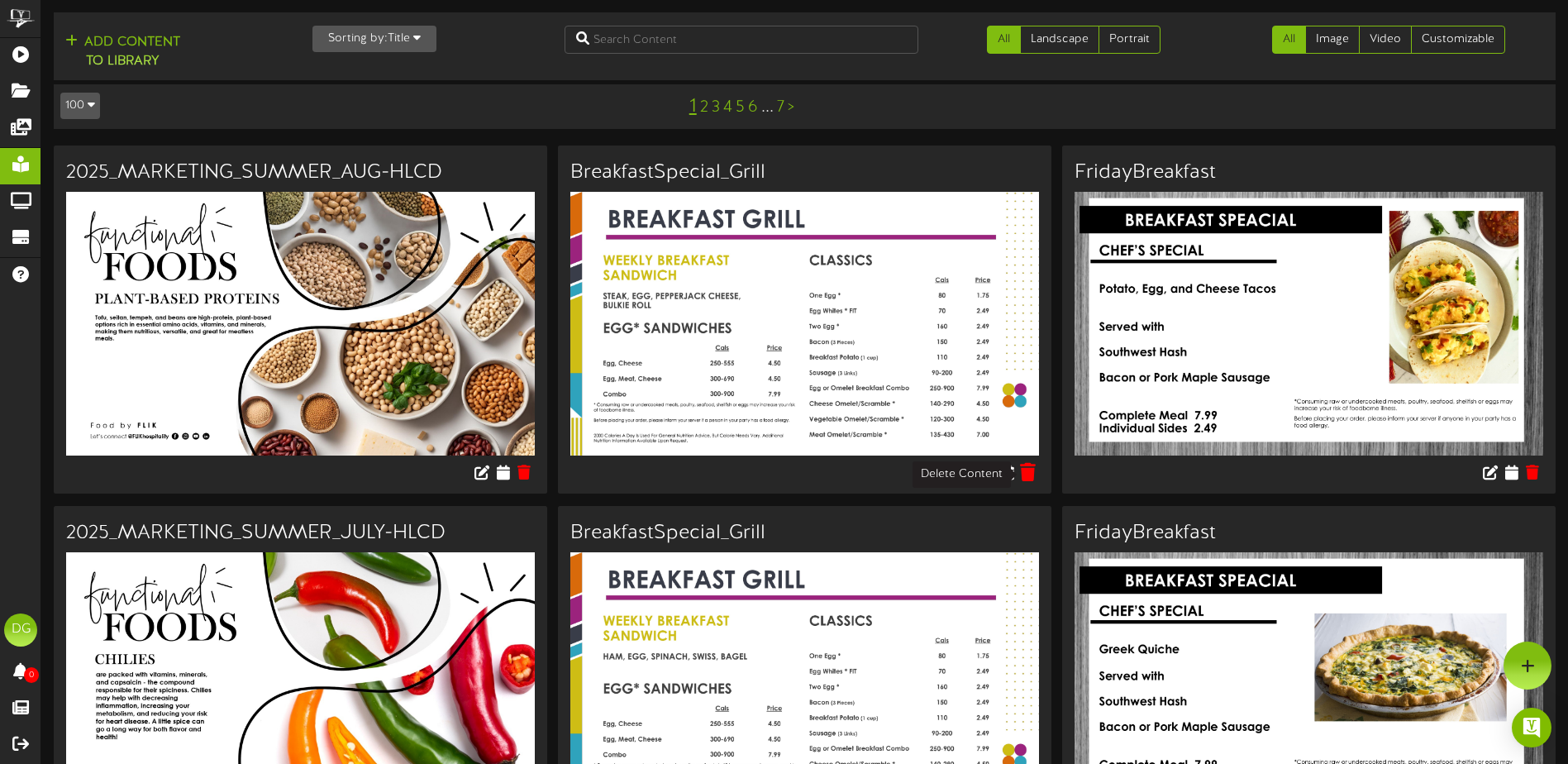
click at [1032, 477] on icon at bounding box center [1028, 472] width 16 height 18
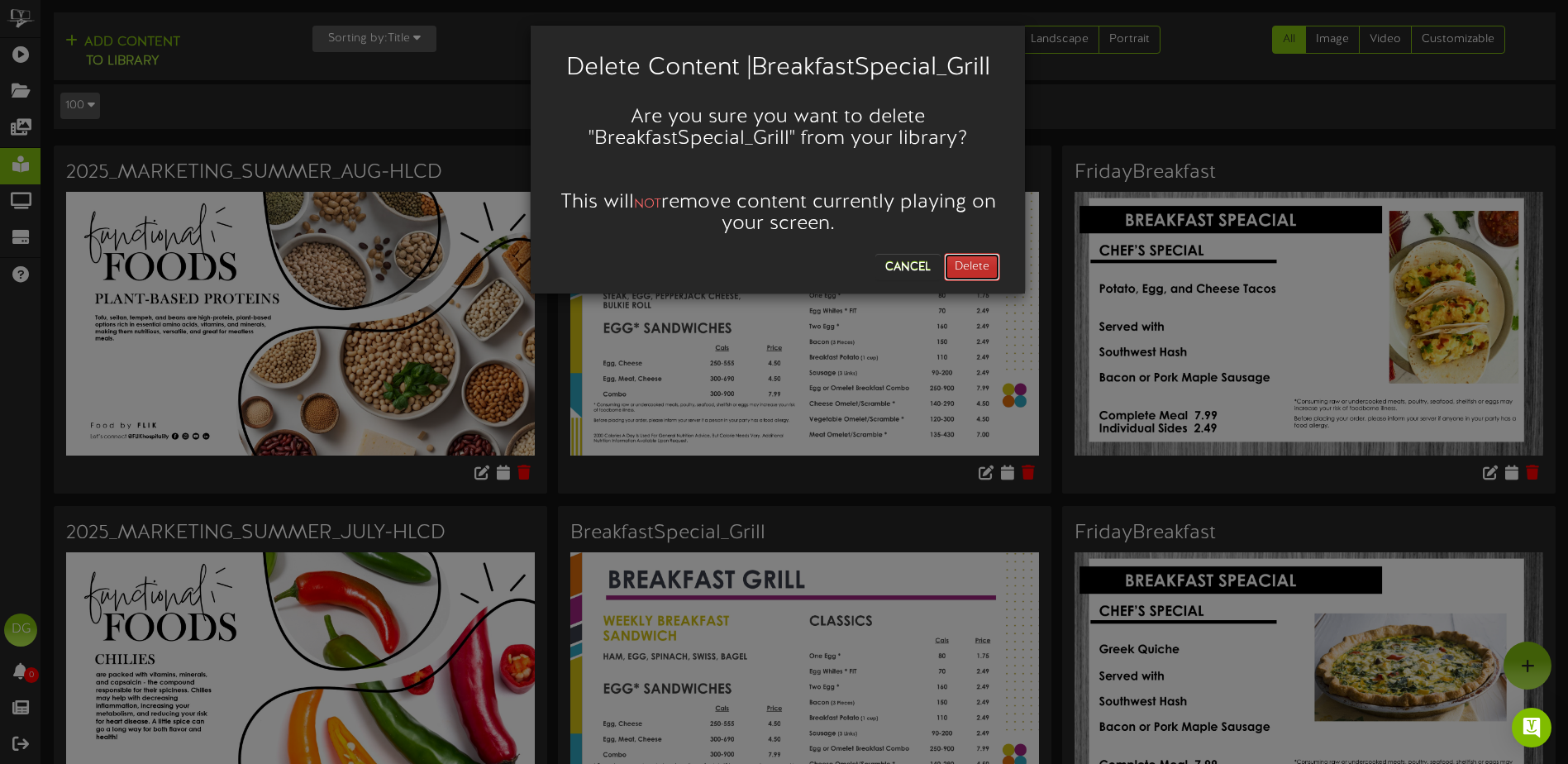
click at [988, 276] on button "Delete" at bounding box center [972, 267] width 57 height 28
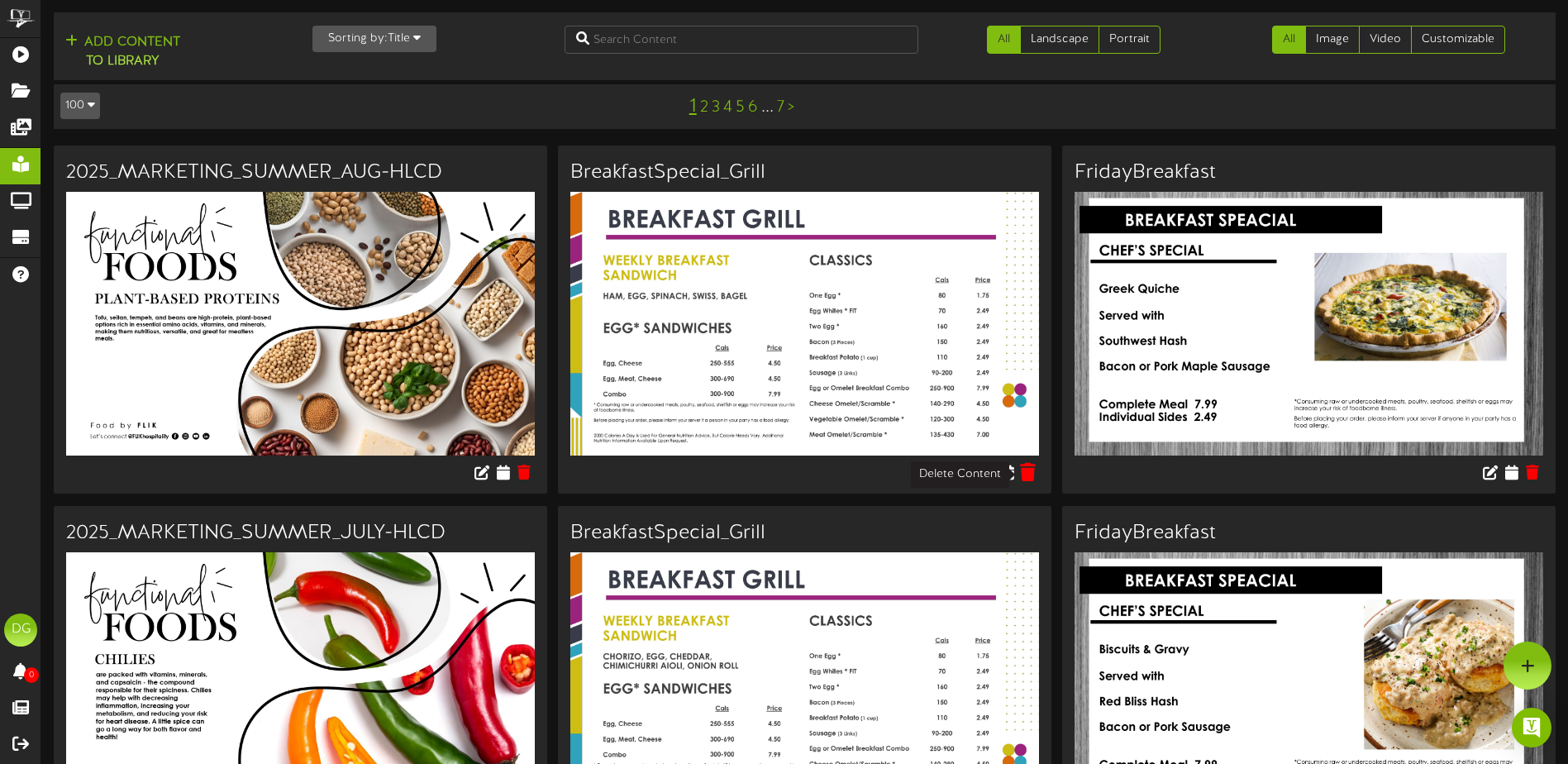
click at [1026, 468] on icon at bounding box center [1028, 472] width 16 height 18
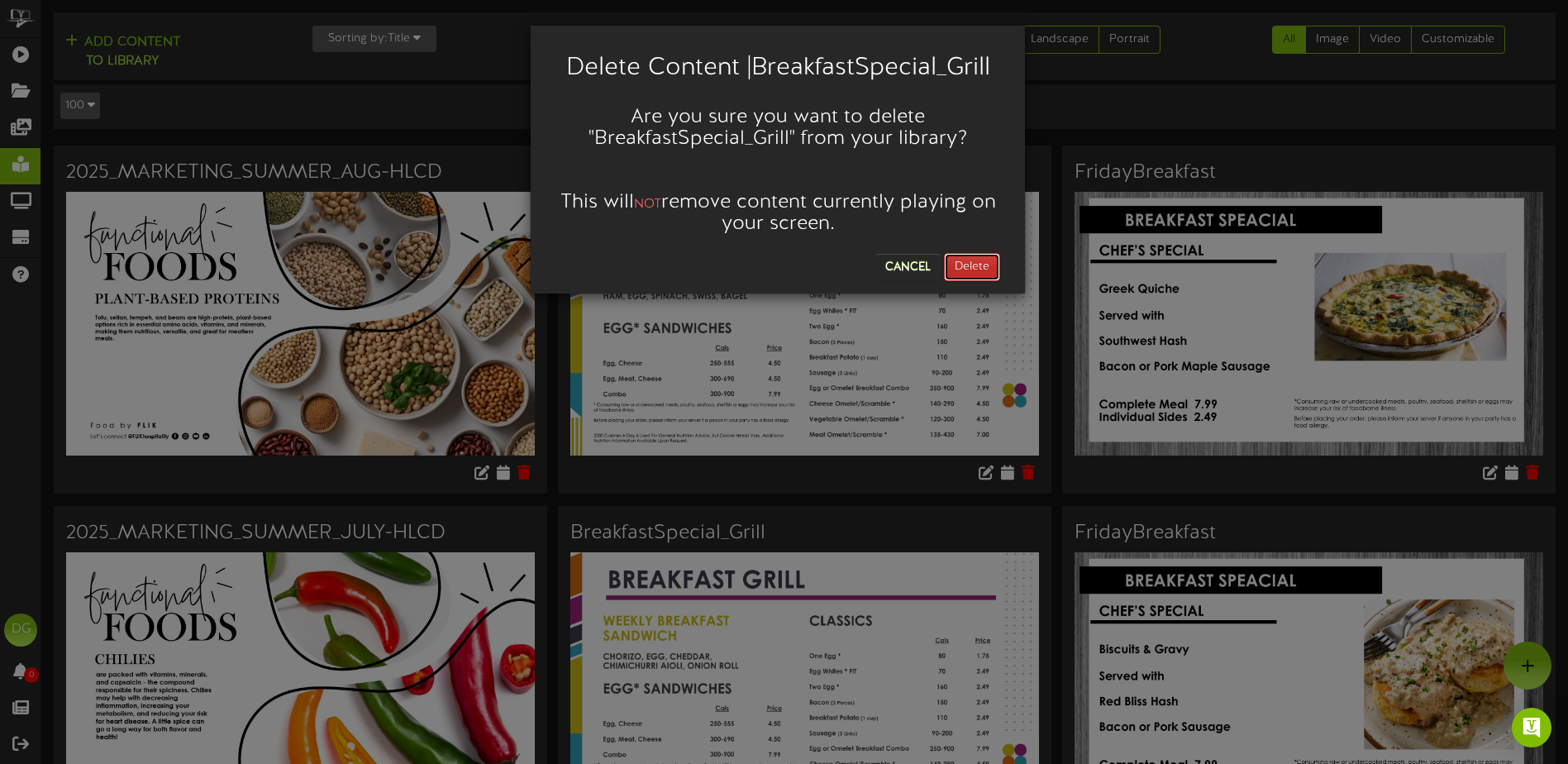
click at [988, 277] on button "Delete" at bounding box center [972, 267] width 57 height 28
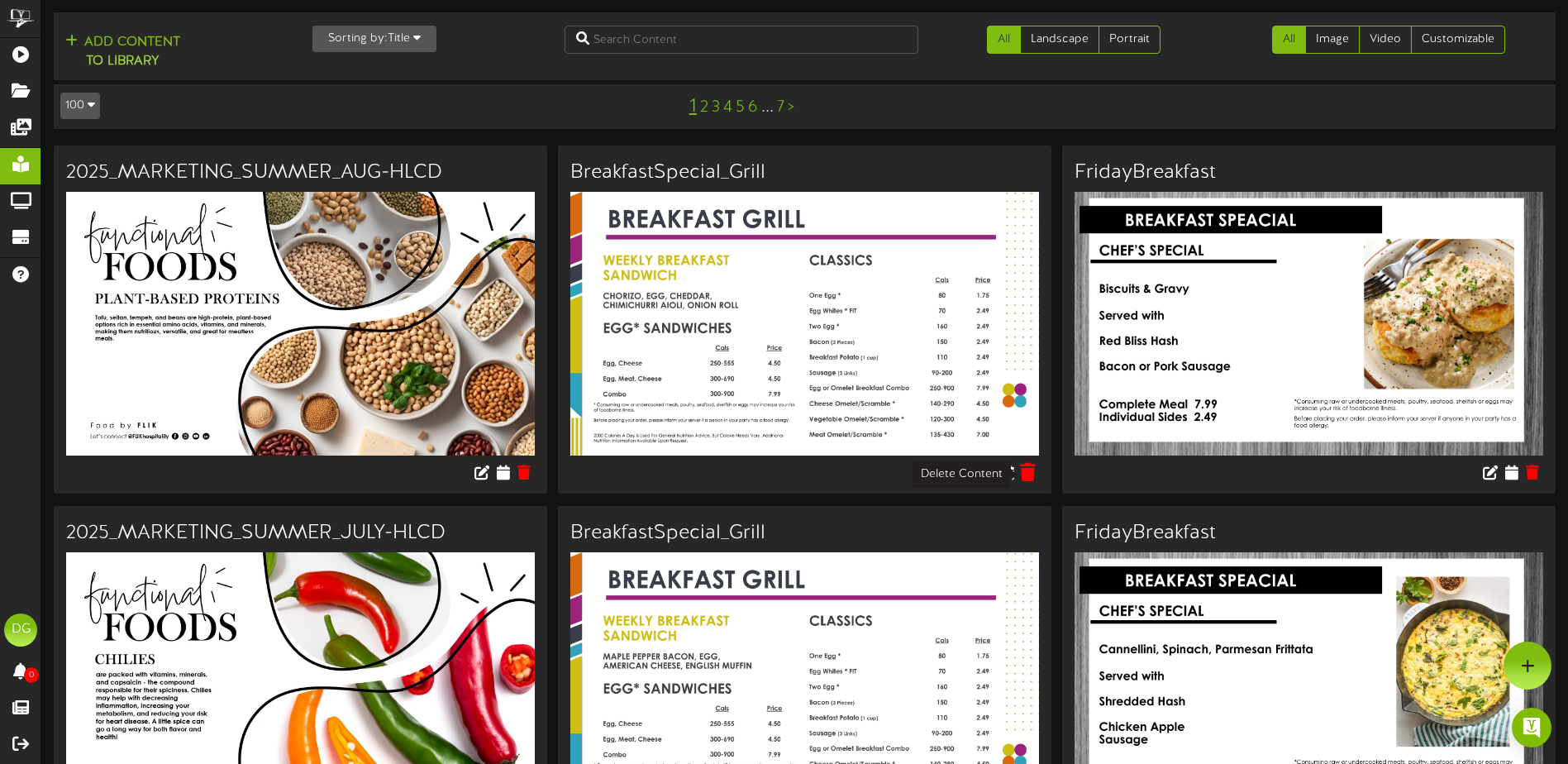
click at [1033, 477] on icon at bounding box center [1028, 472] width 16 height 18
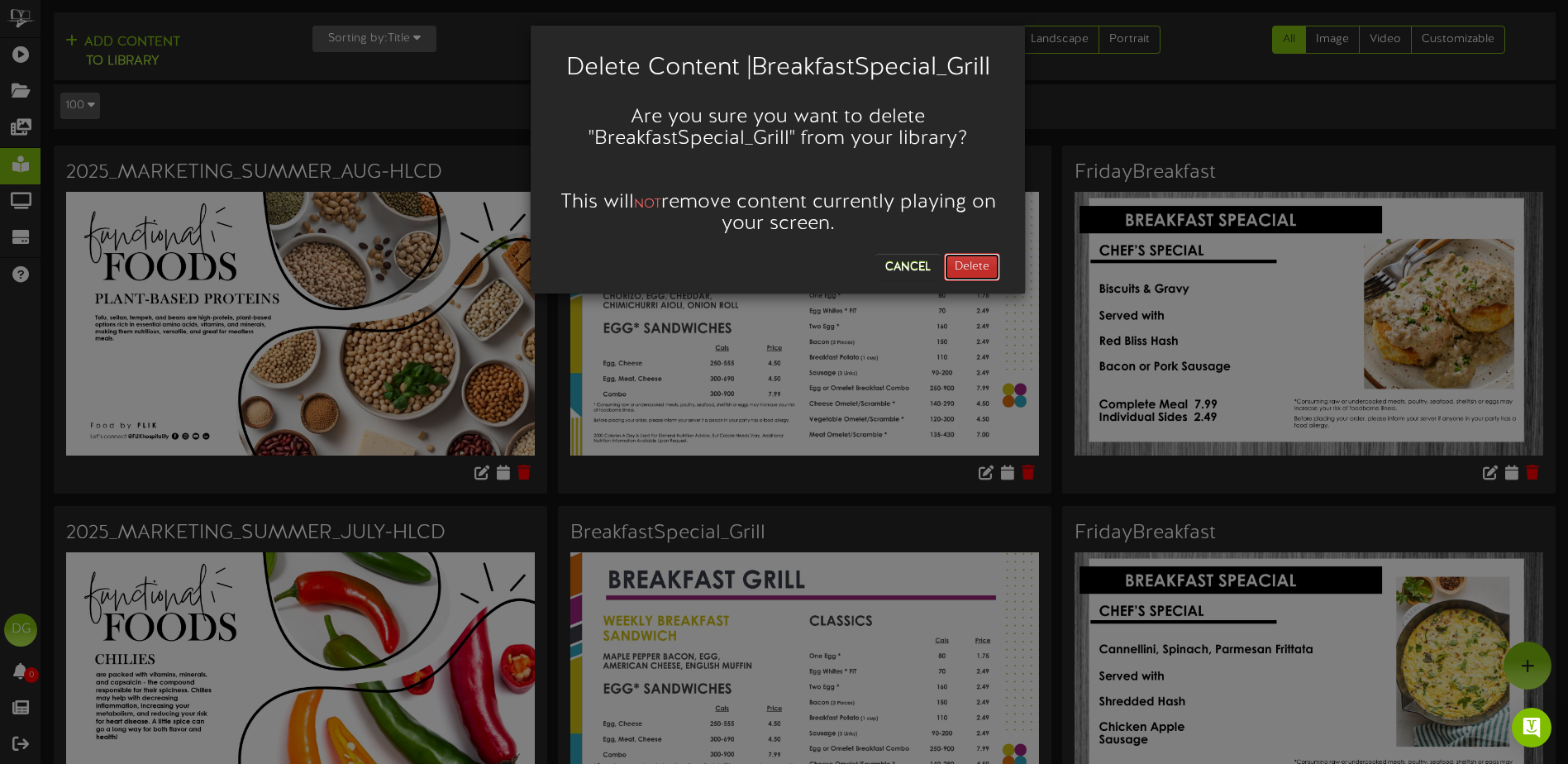
click at [986, 269] on button "Delete" at bounding box center [972, 267] width 57 height 28
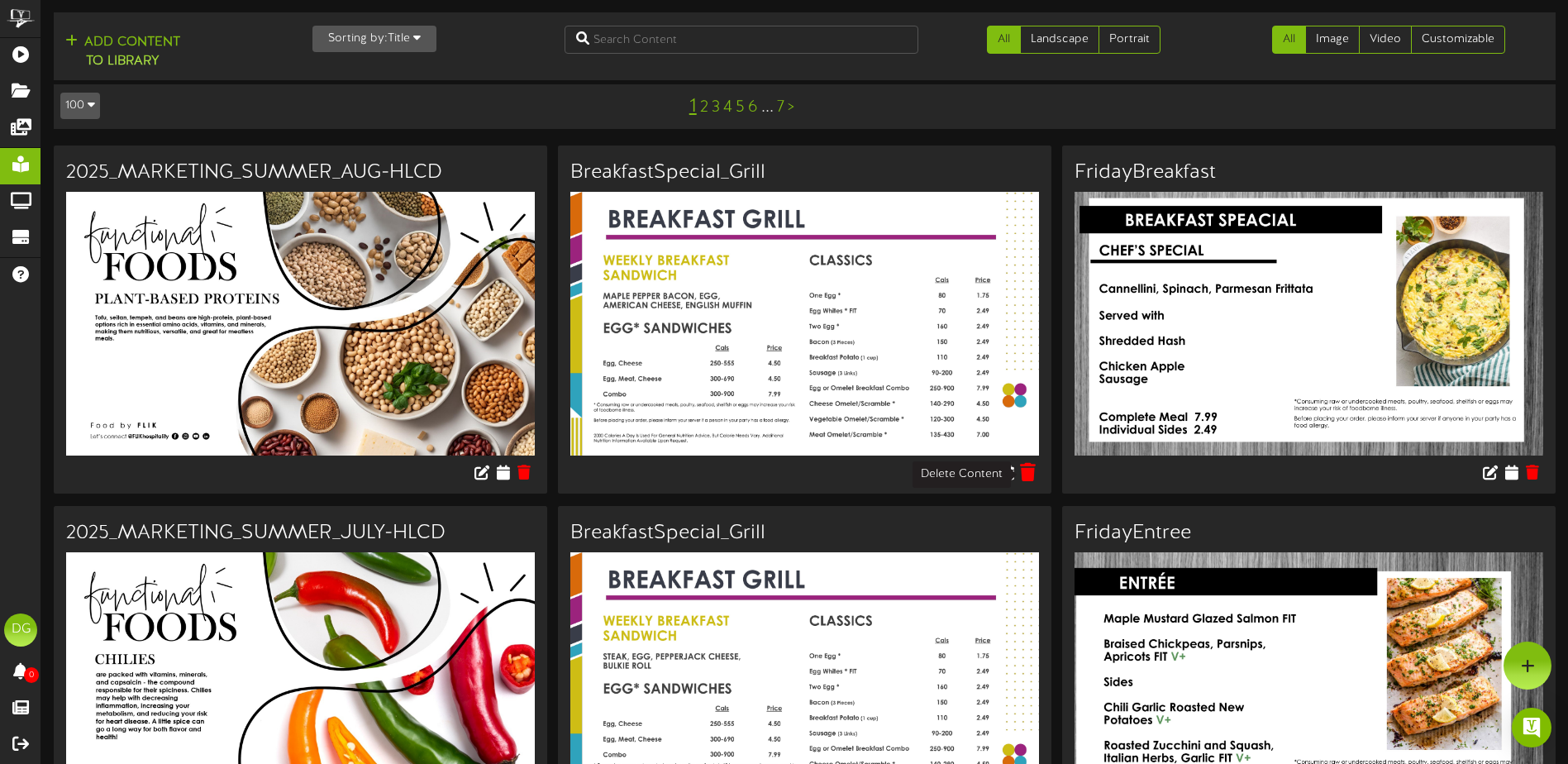
click at [1028, 475] on icon at bounding box center [1028, 472] width 16 height 18
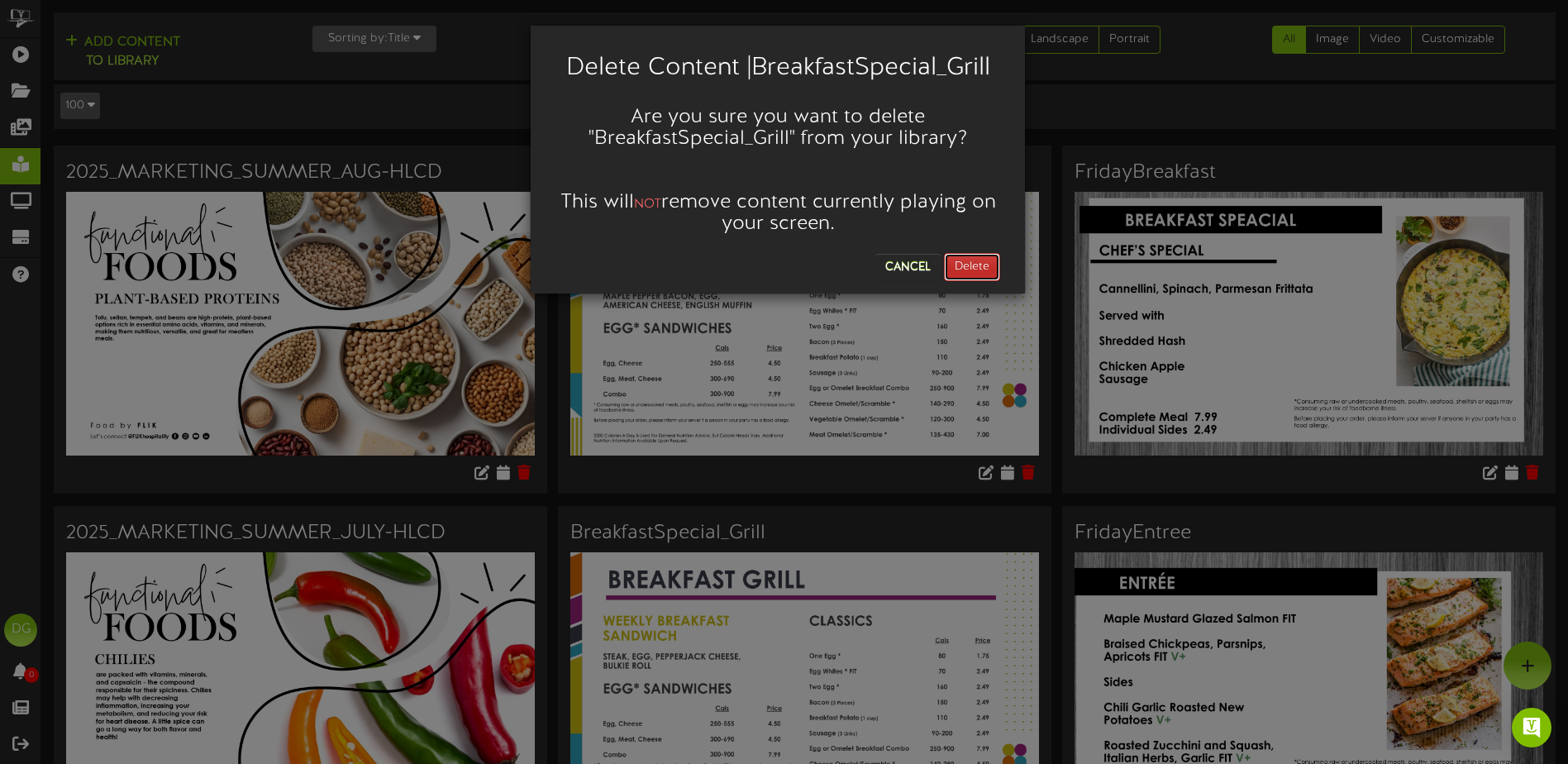
click at [980, 277] on button "Delete" at bounding box center [972, 267] width 57 height 28
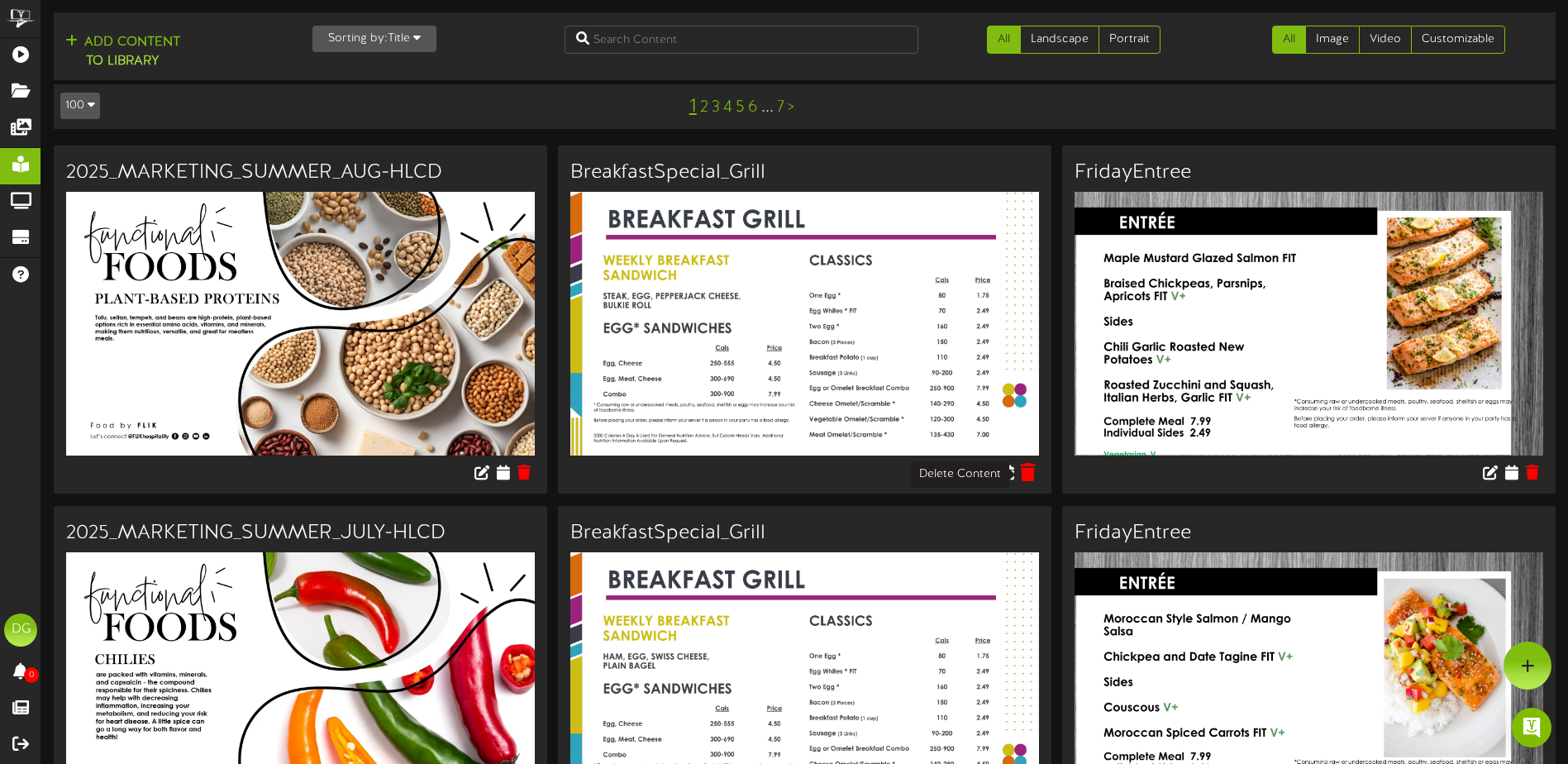
click at [1029, 480] on icon at bounding box center [1028, 472] width 16 height 18
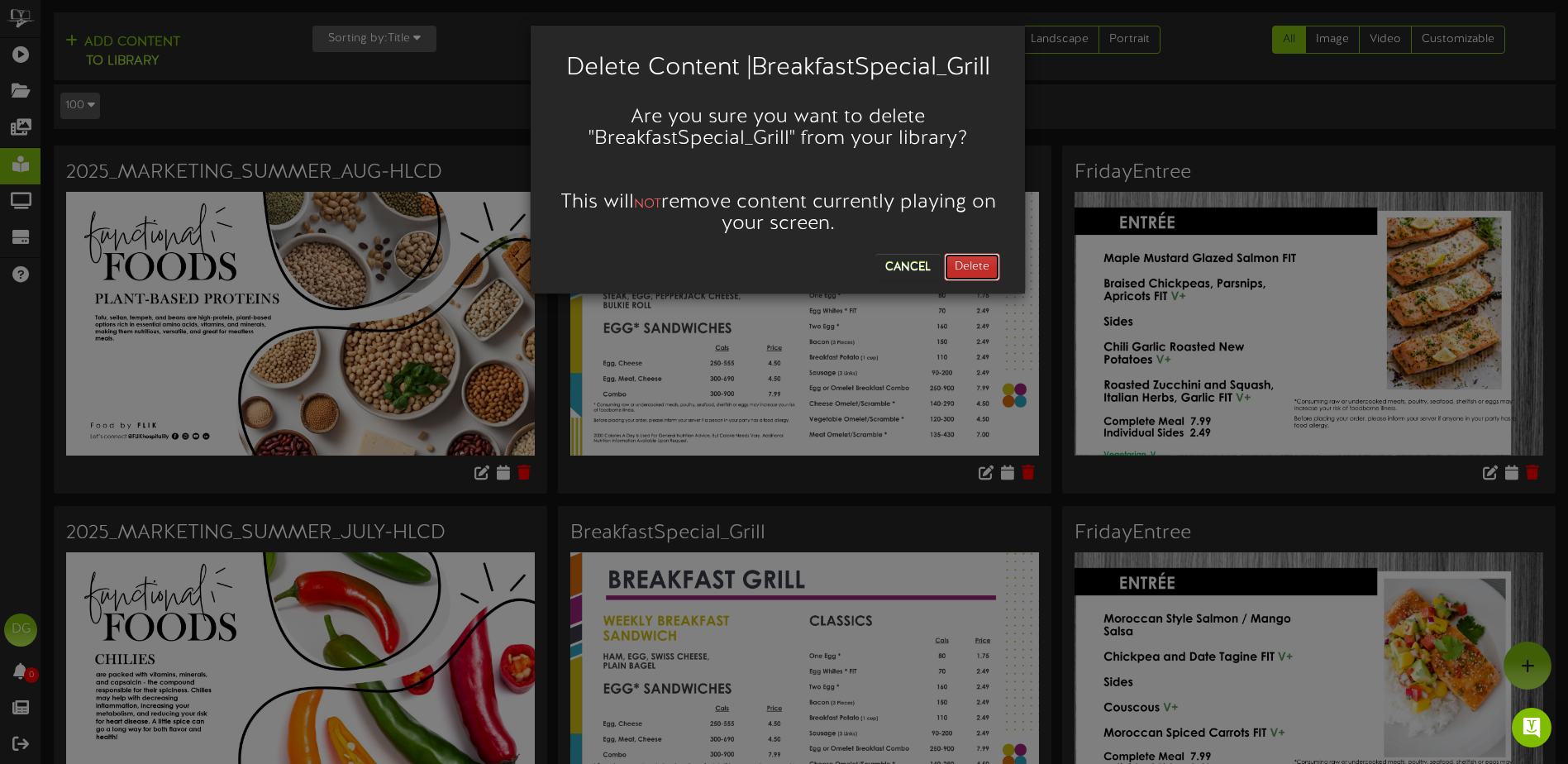
click at [965, 278] on button "Delete" at bounding box center [972, 267] width 57 height 28
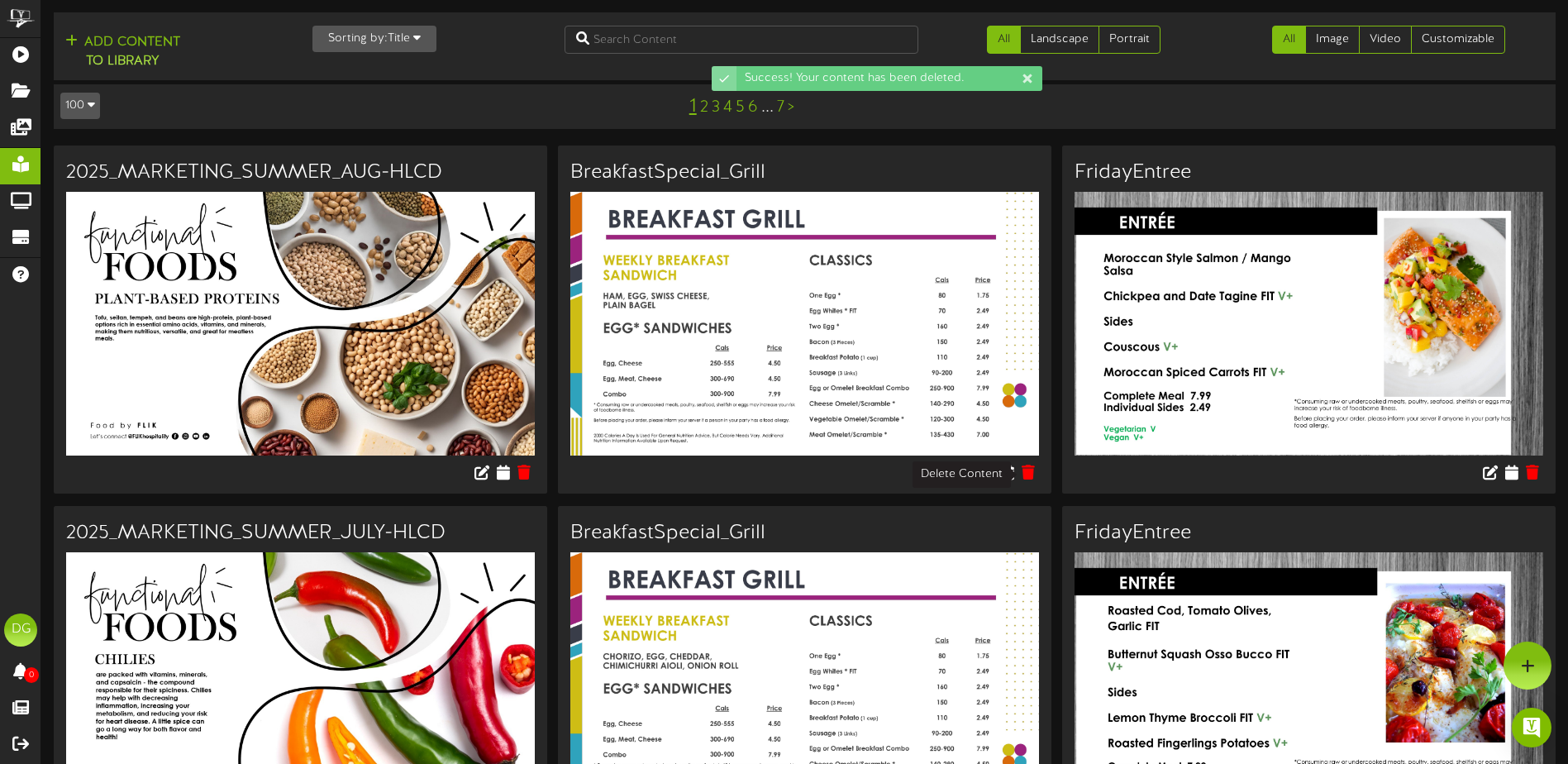
click at [1030, 479] on icon at bounding box center [1028, 472] width 13 height 15
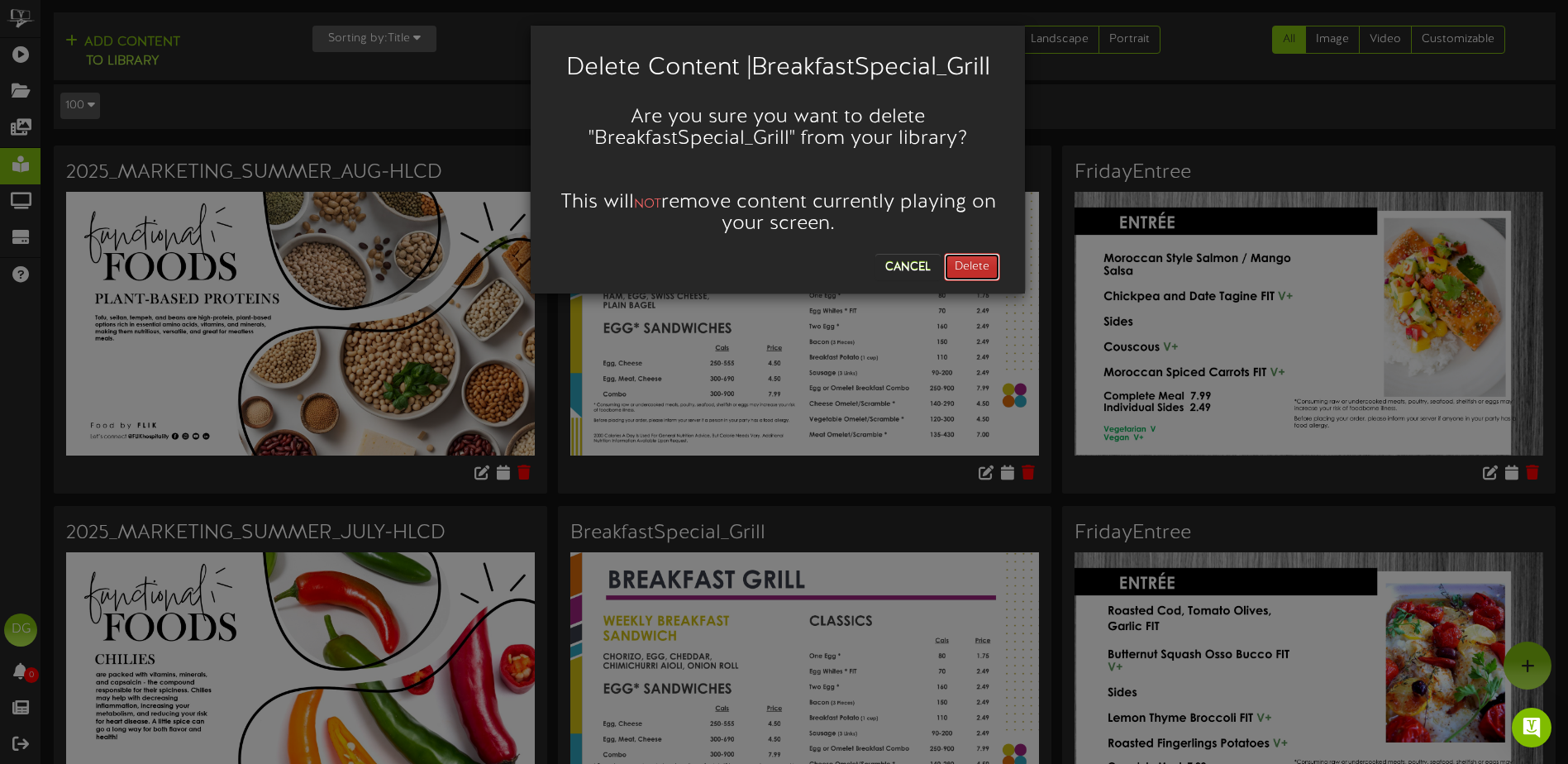
click at [963, 276] on button "Delete" at bounding box center [972, 267] width 57 height 28
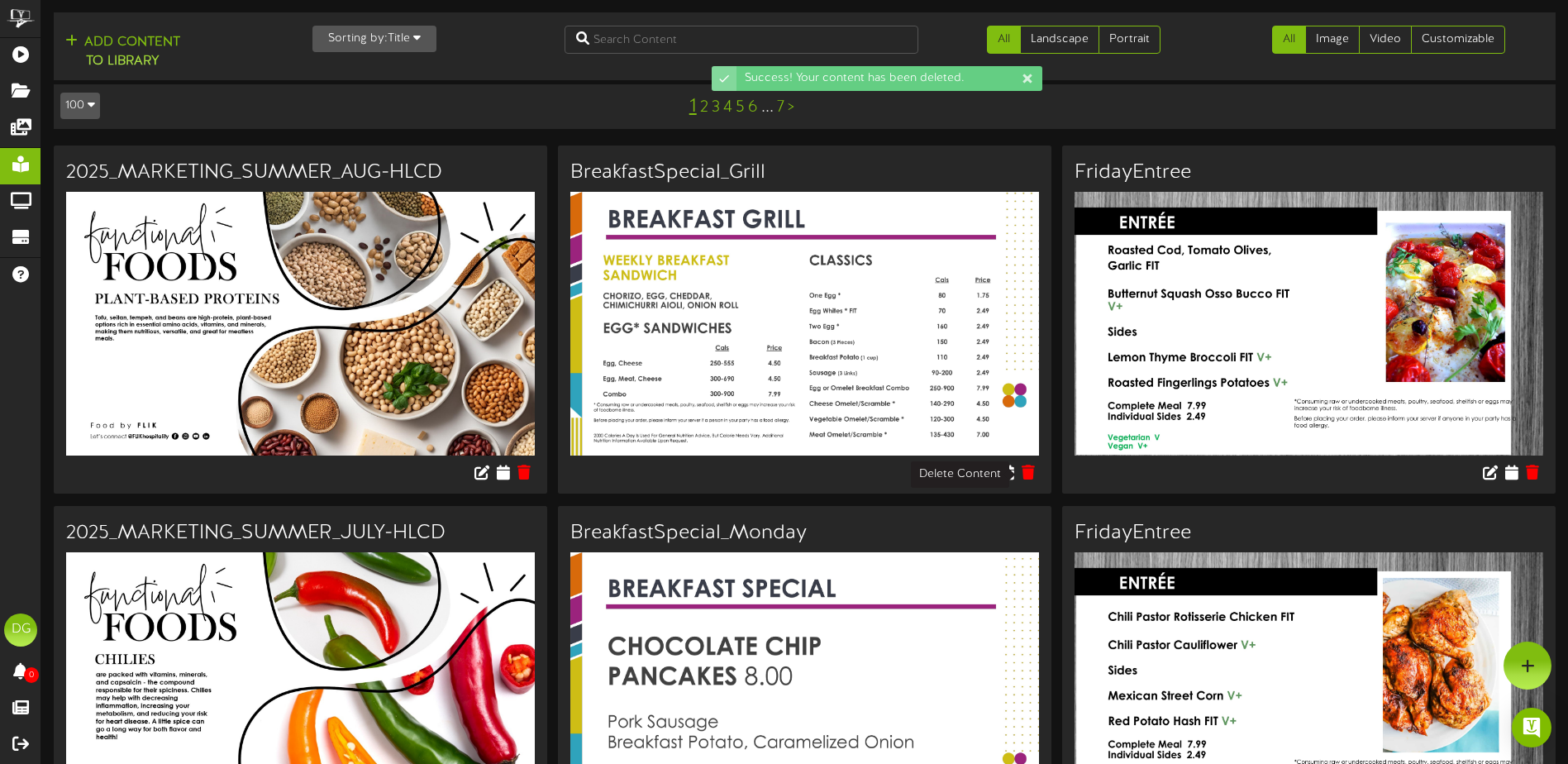
click at [1030, 469] on icon at bounding box center [1028, 472] width 13 height 15
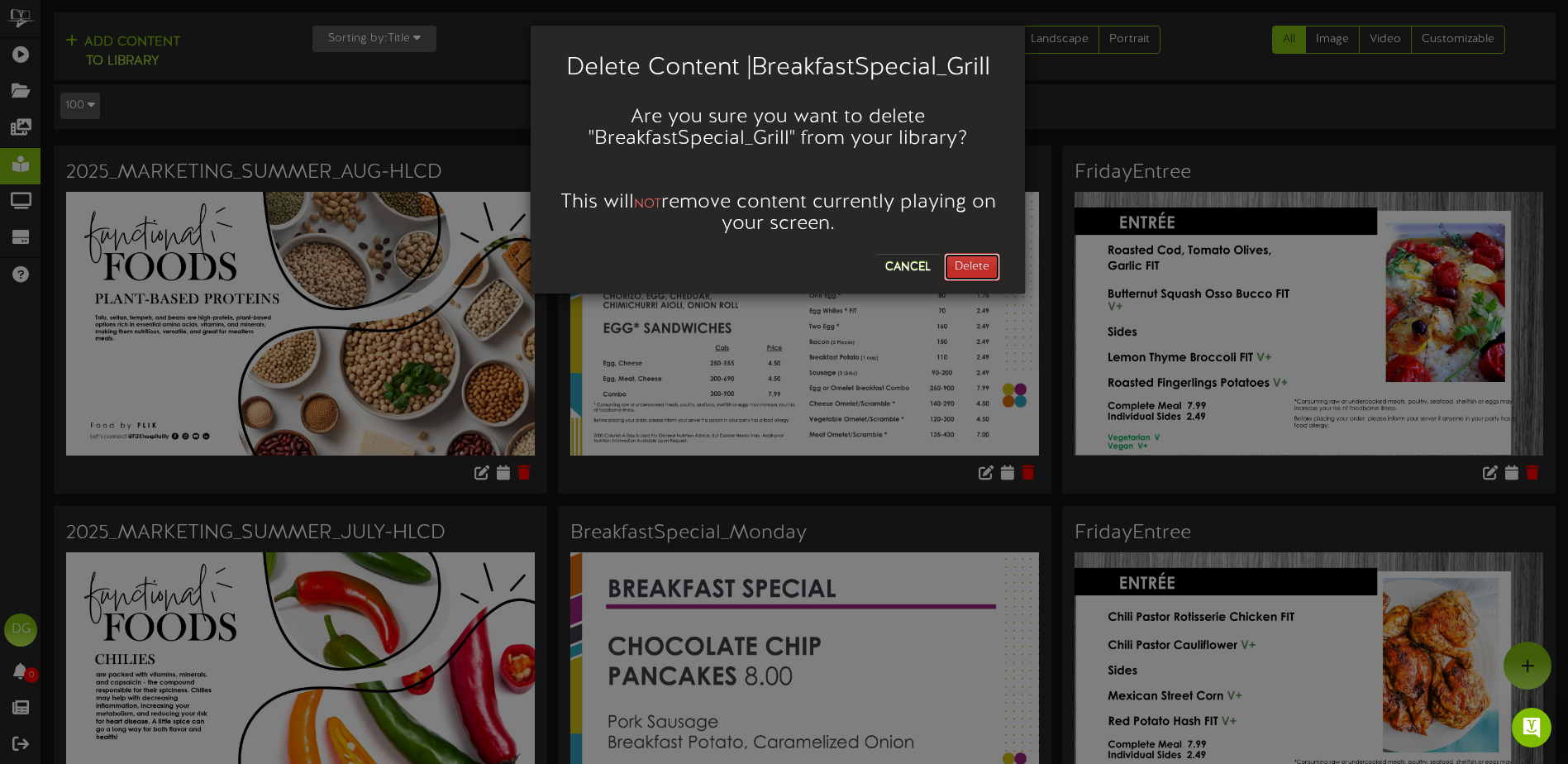
click at [978, 267] on button "Delete" at bounding box center [972, 267] width 57 height 28
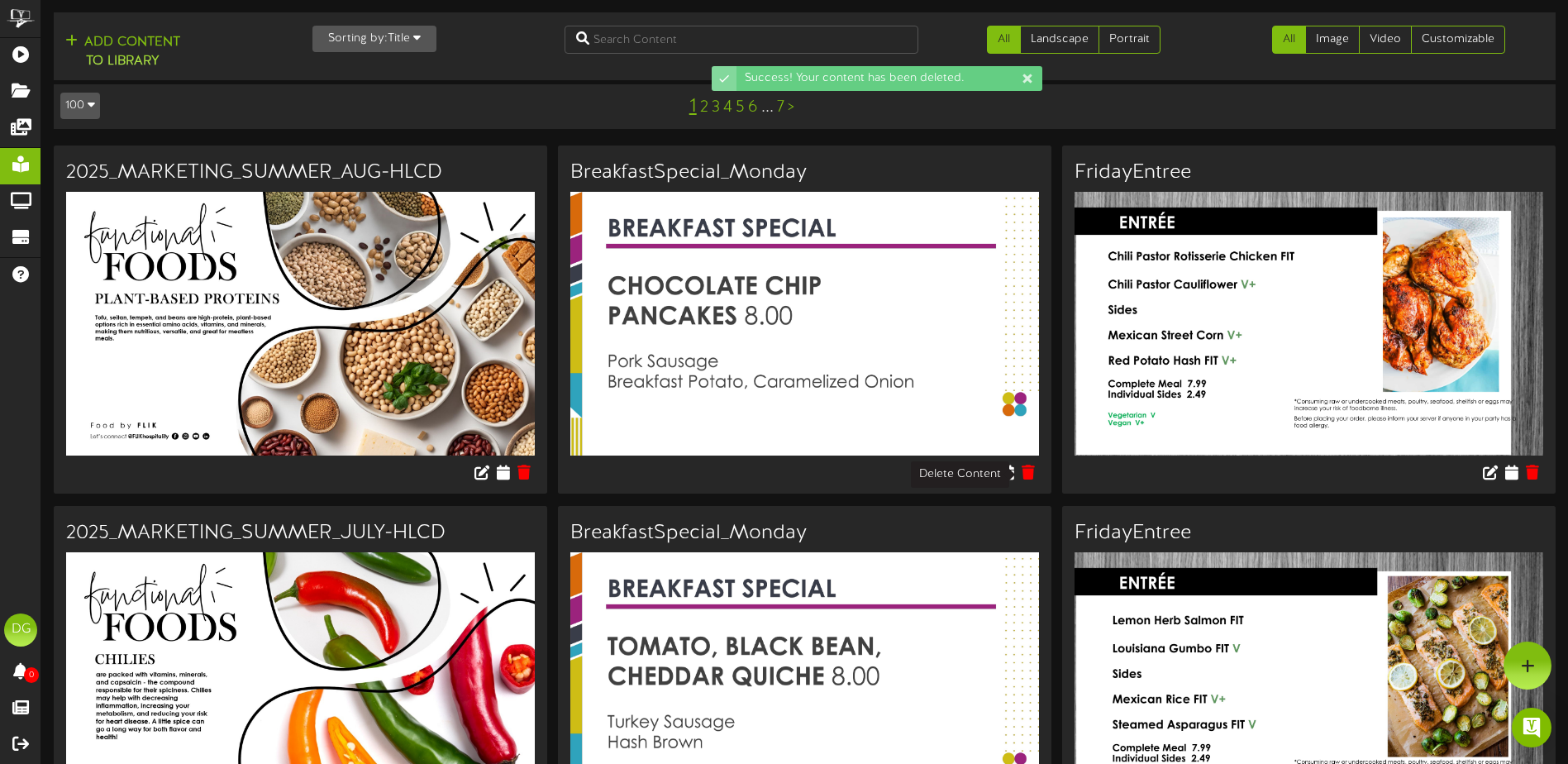
click at [1032, 477] on icon at bounding box center [1028, 472] width 13 height 15
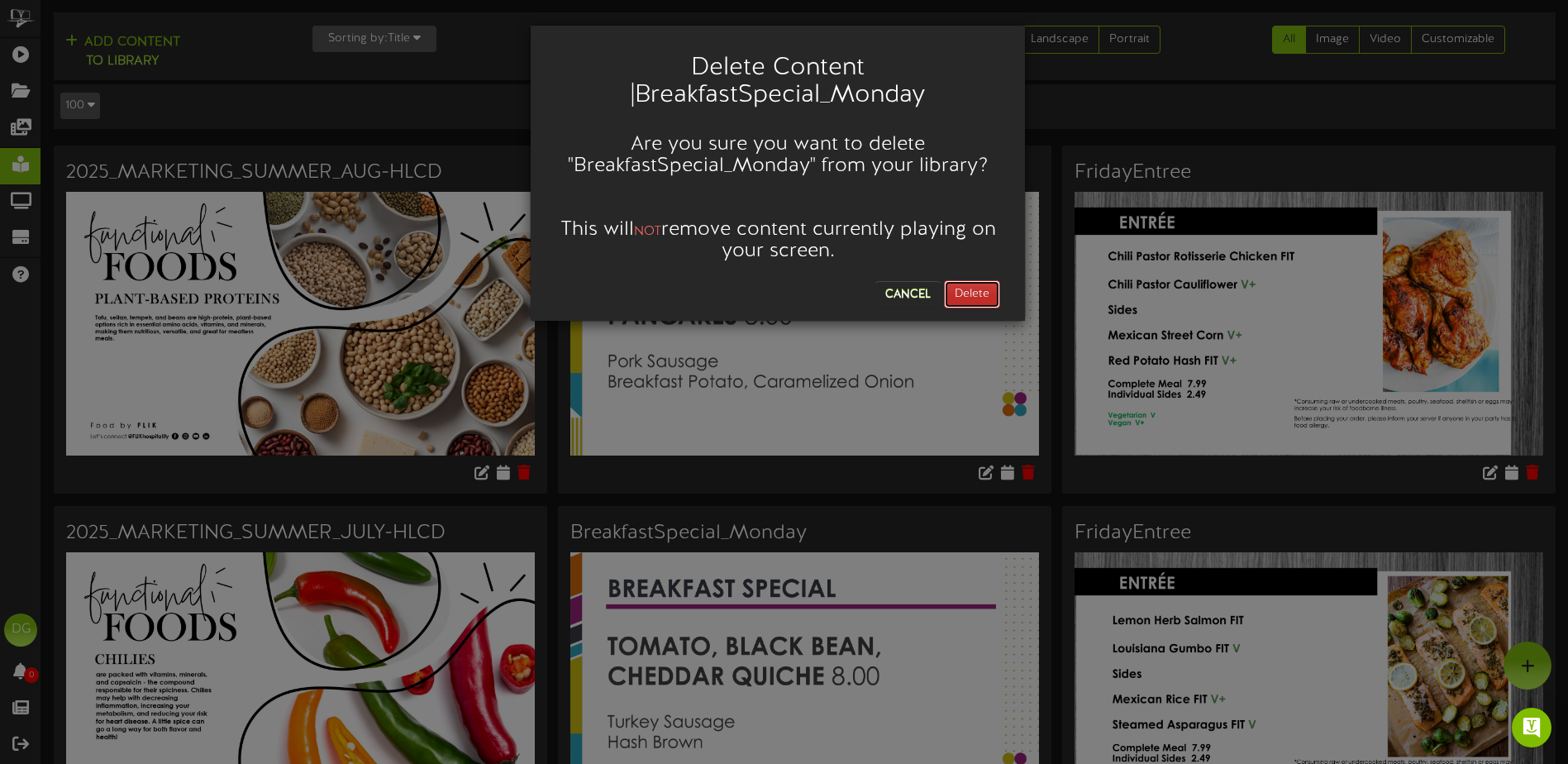
click at [970, 301] on button "Delete" at bounding box center [972, 294] width 57 height 28
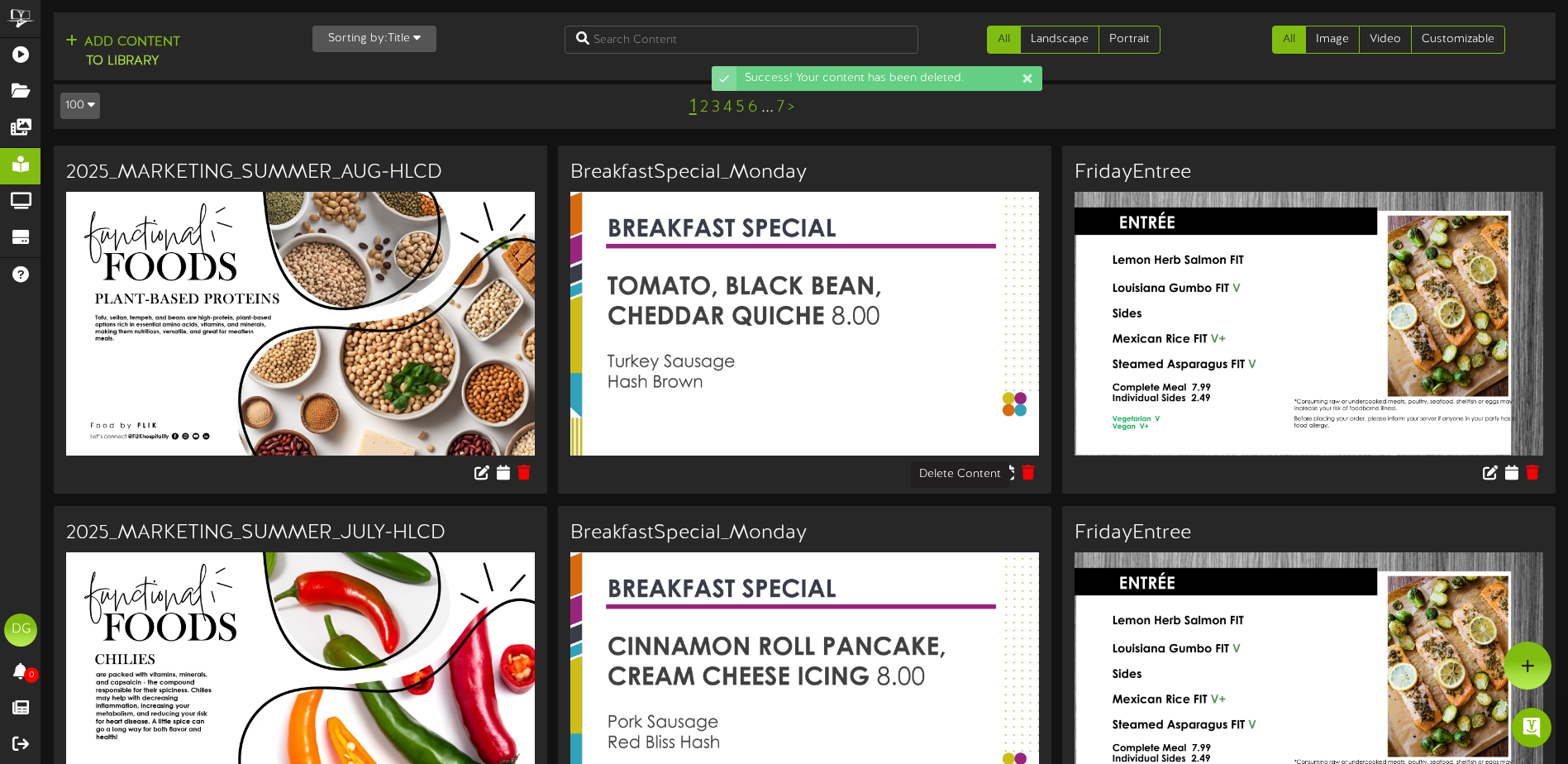
click at [1028, 472] on icon at bounding box center [1028, 472] width 13 height 15
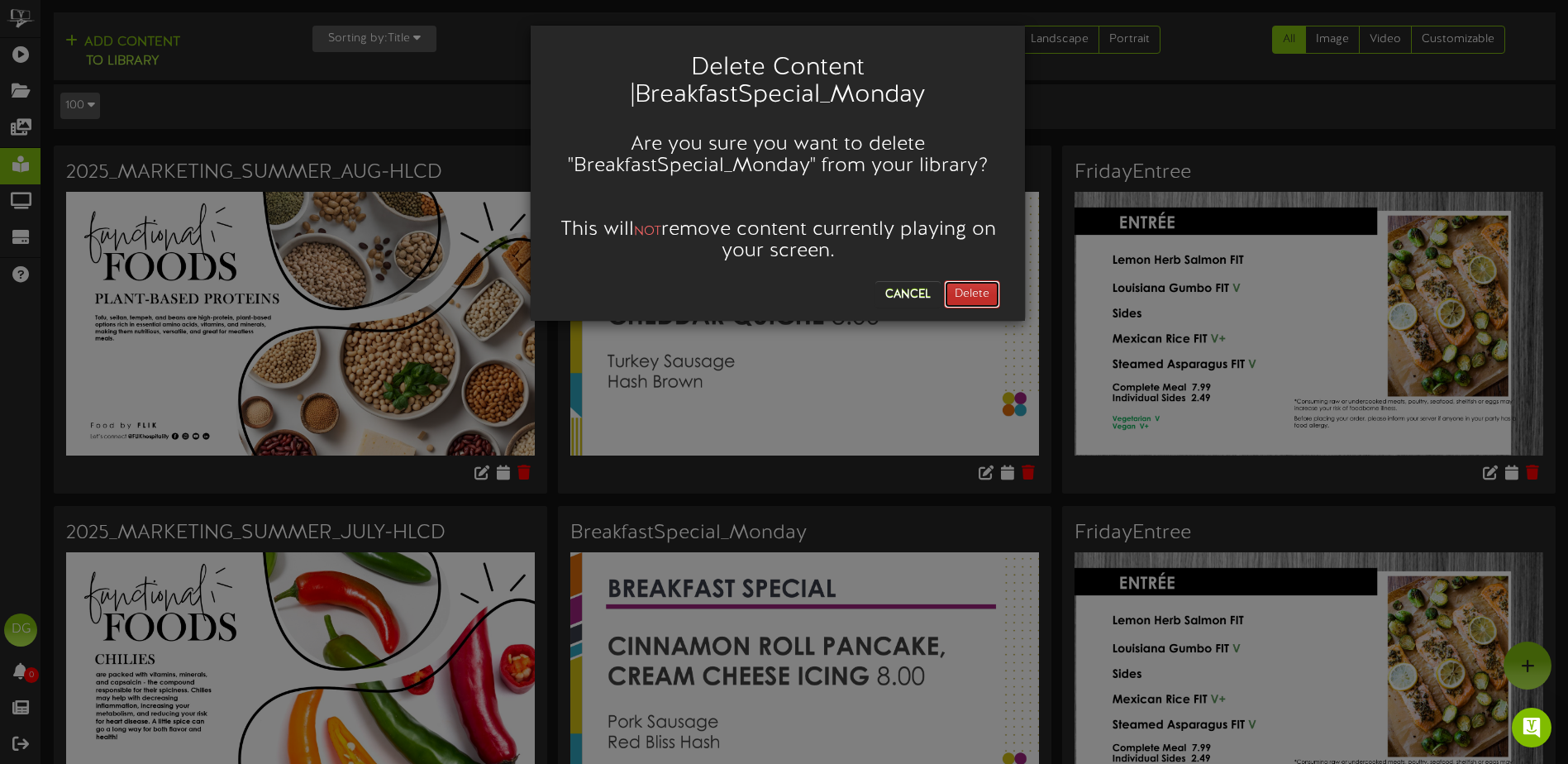
click at [981, 288] on button "Delete" at bounding box center [972, 294] width 57 height 28
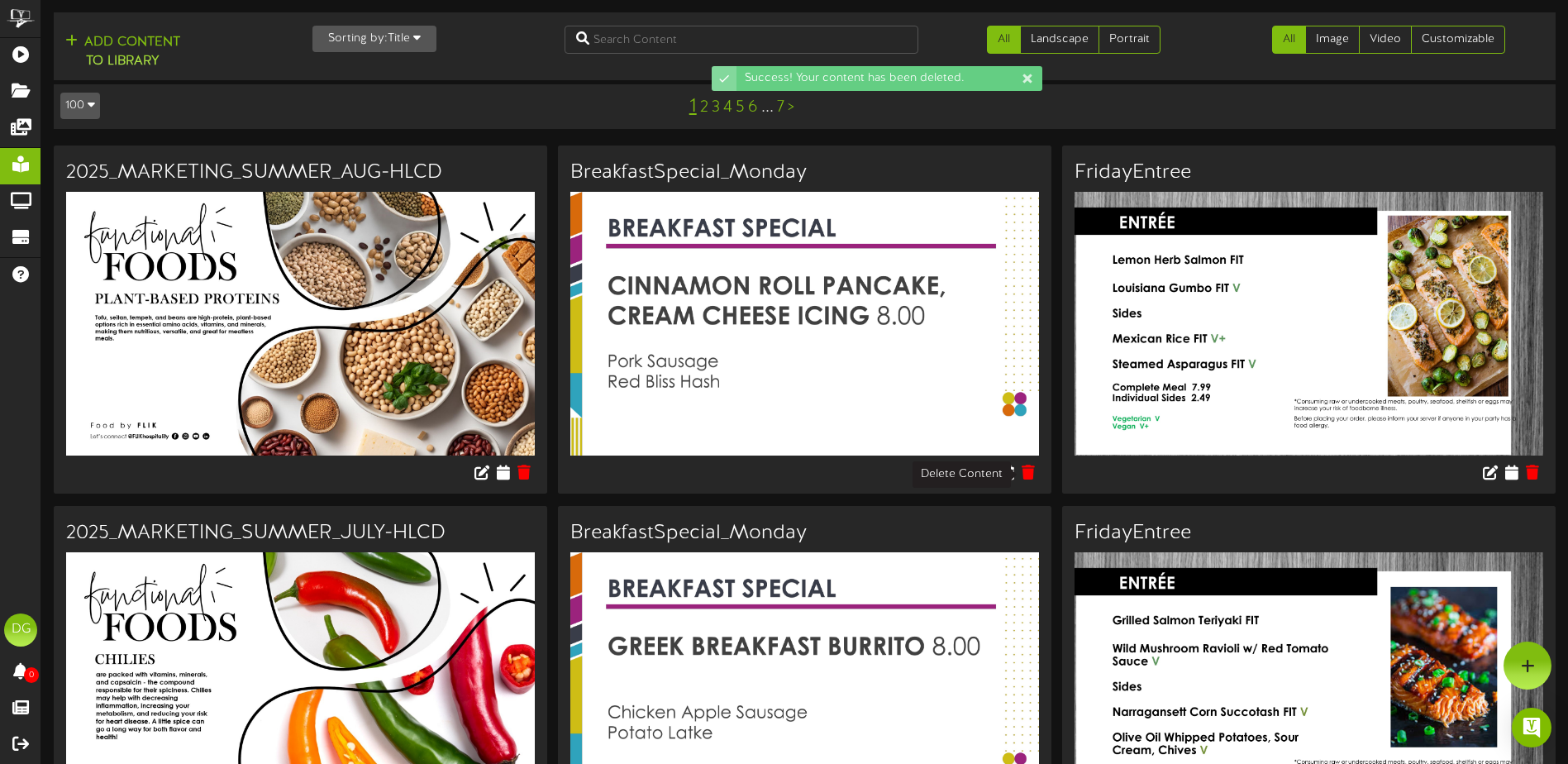
click at [1026, 474] on icon at bounding box center [1028, 472] width 13 height 15
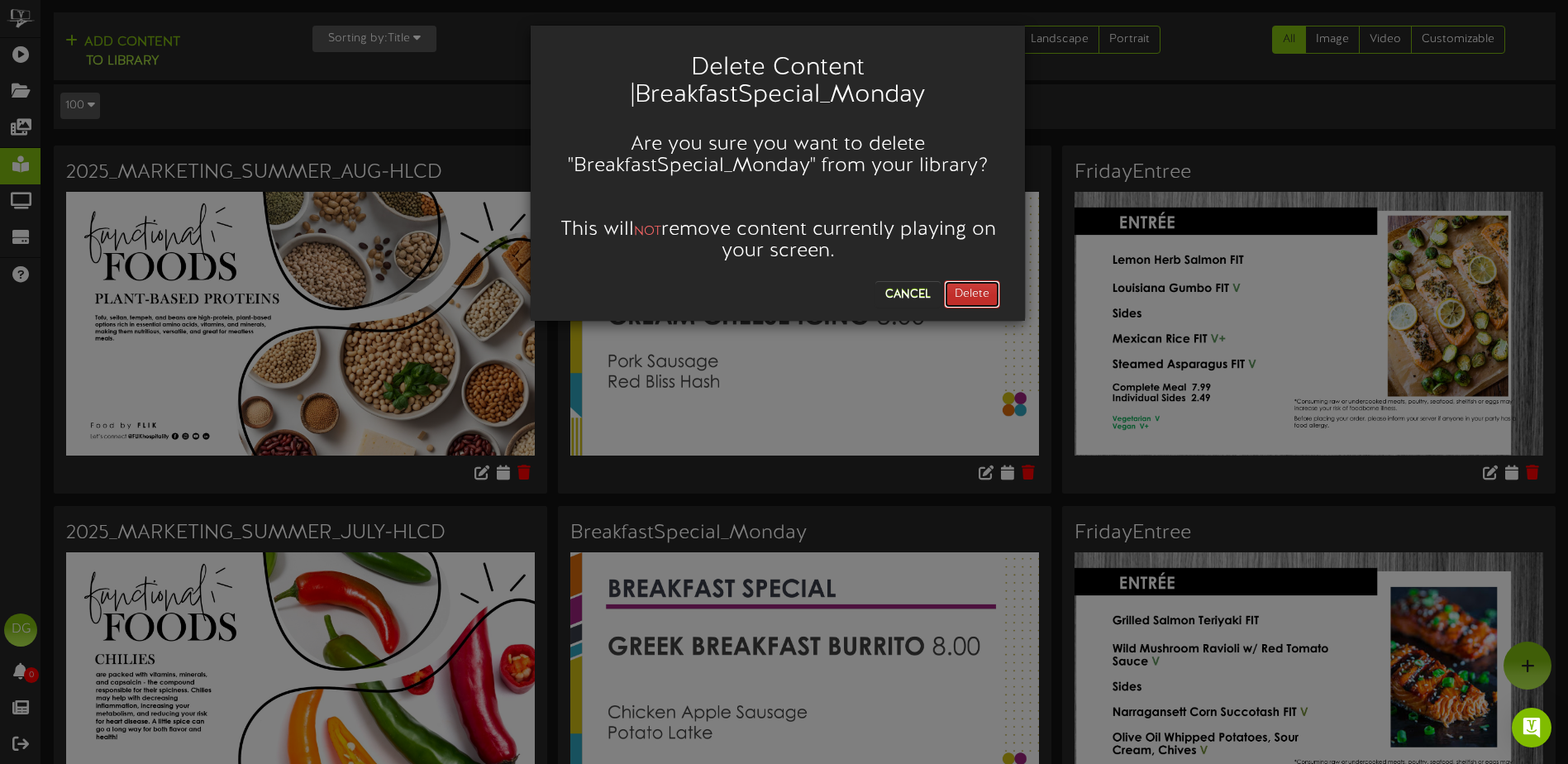
click at [985, 290] on button "Delete" at bounding box center [972, 294] width 57 height 28
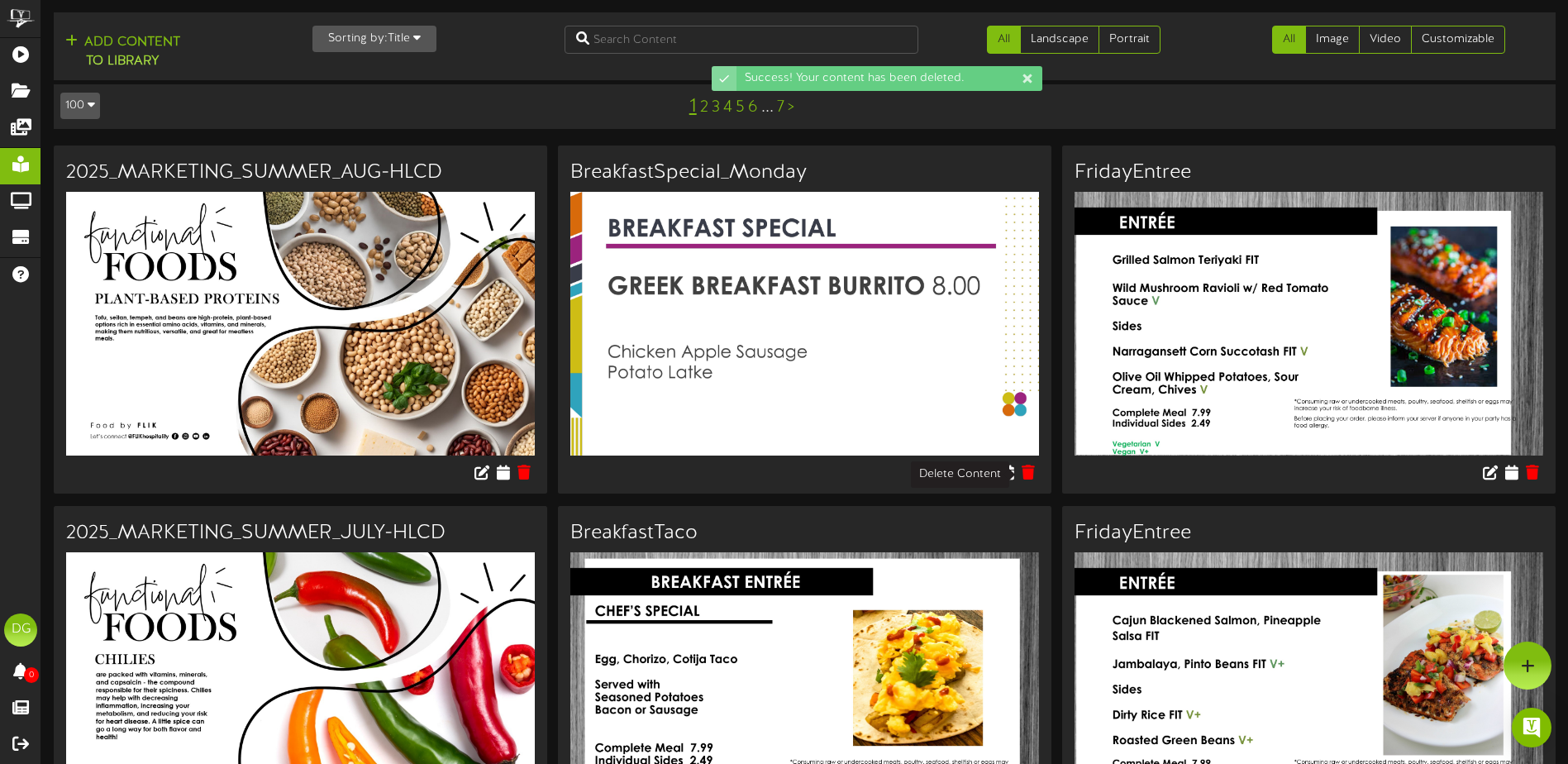
click at [1028, 476] on icon at bounding box center [1028, 472] width 13 height 15
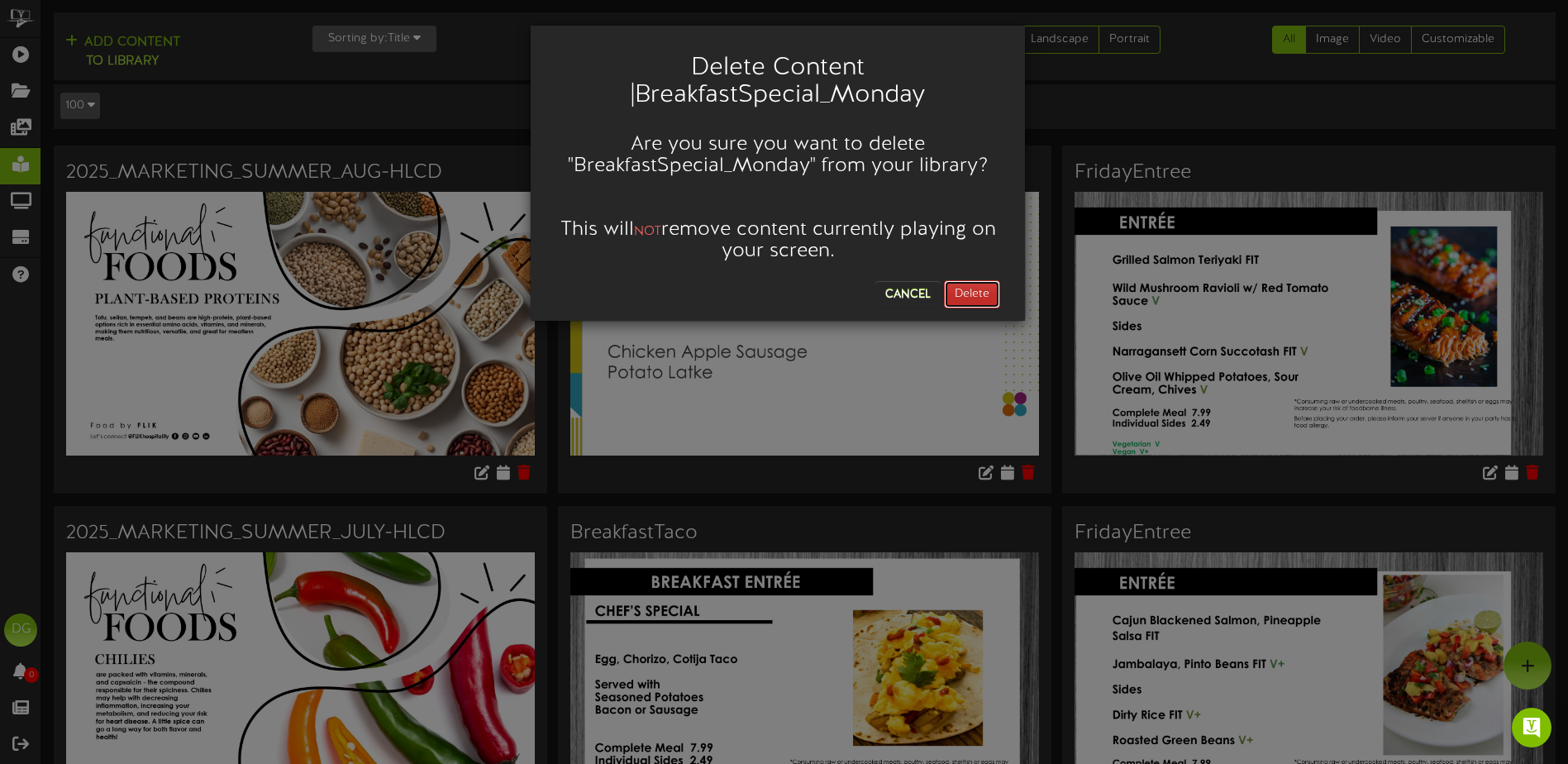
click at [977, 289] on button "Delete" at bounding box center [972, 294] width 57 height 28
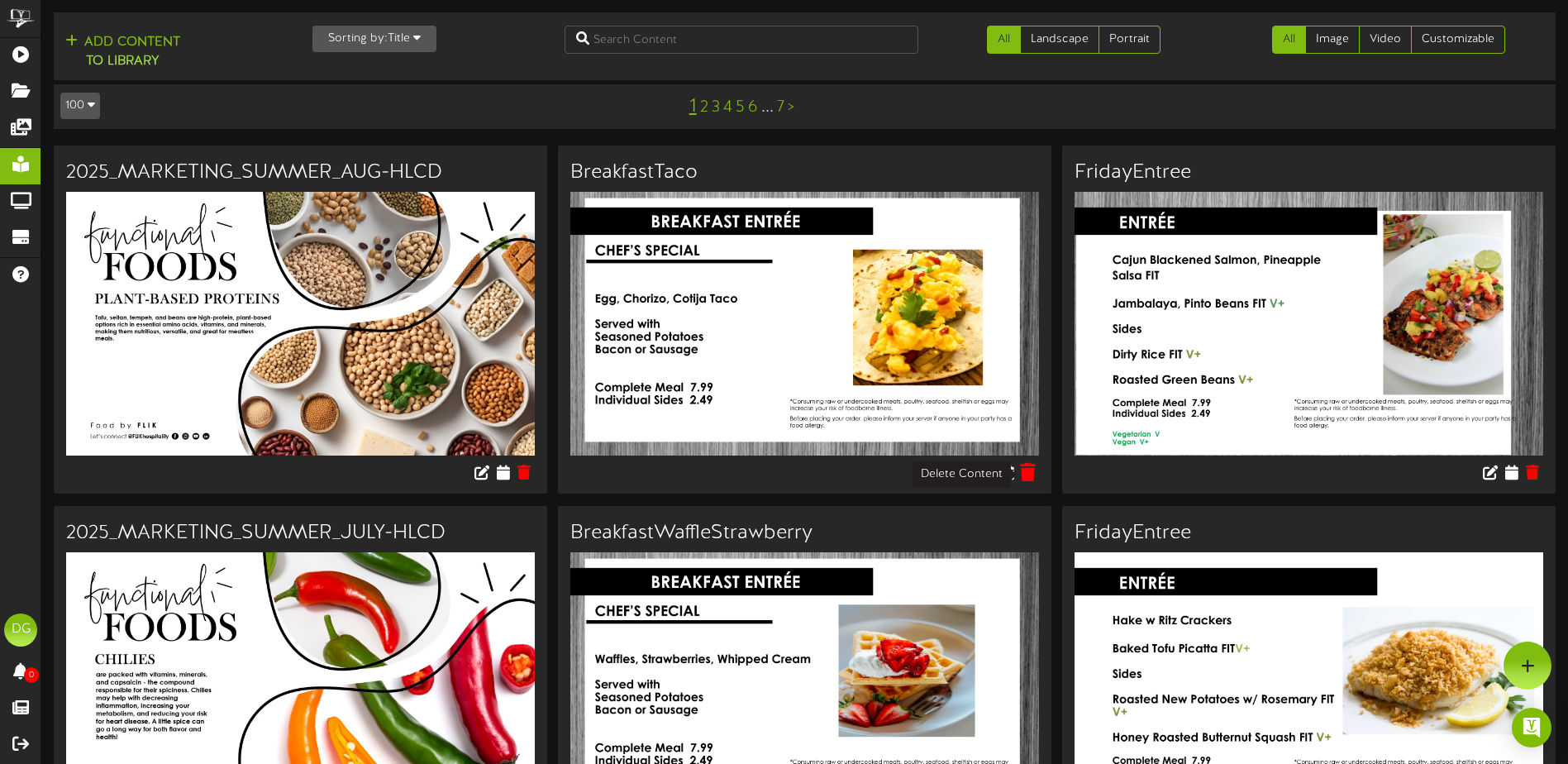
click at [1028, 472] on icon at bounding box center [1028, 472] width 16 height 18
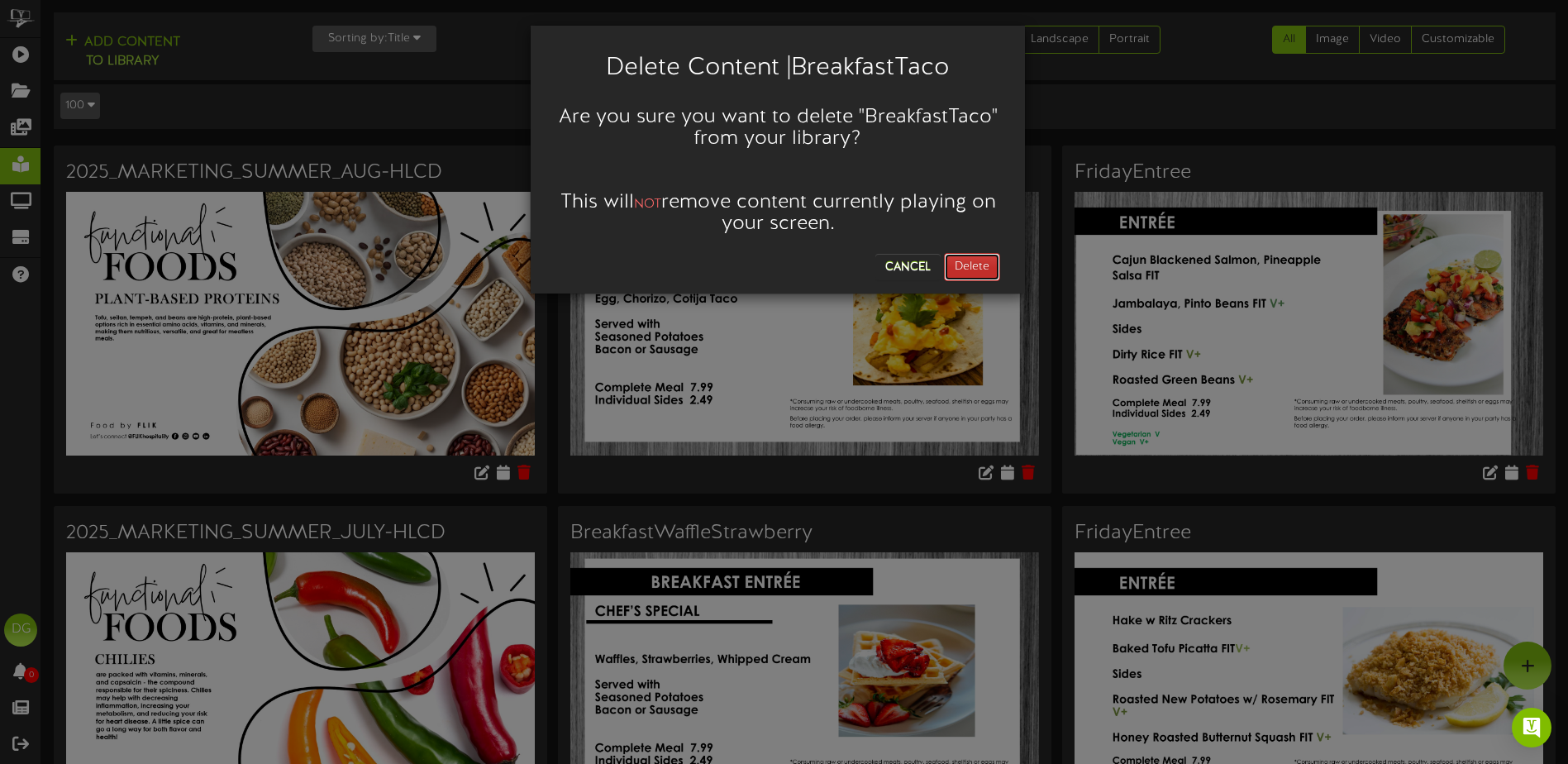
click at [963, 274] on button "Delete" at bounding box center [972, 267] width 57 height 28
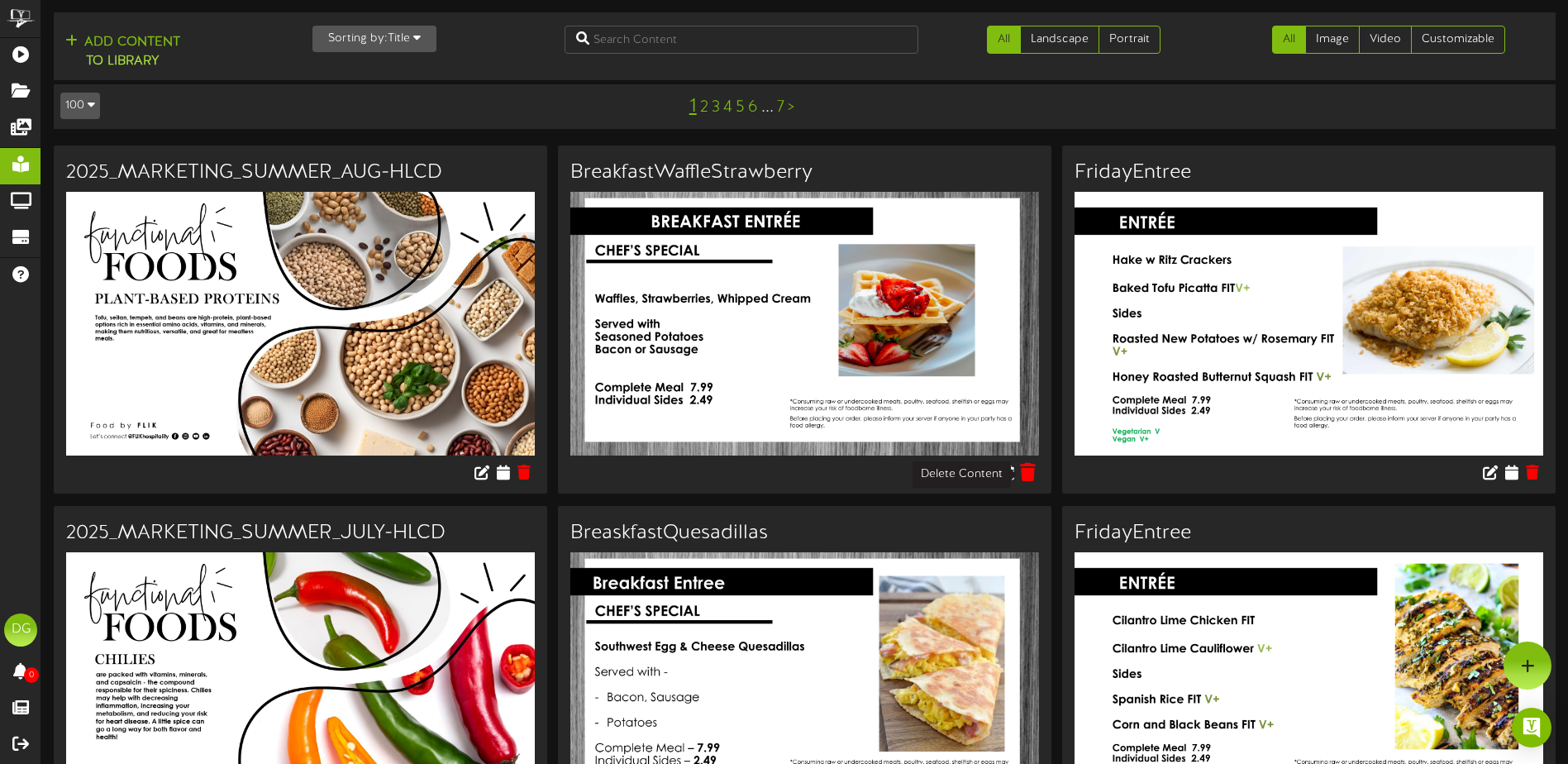
click at [1036, 476] on icon at bounding box center [1028, 472] width 16 height 18
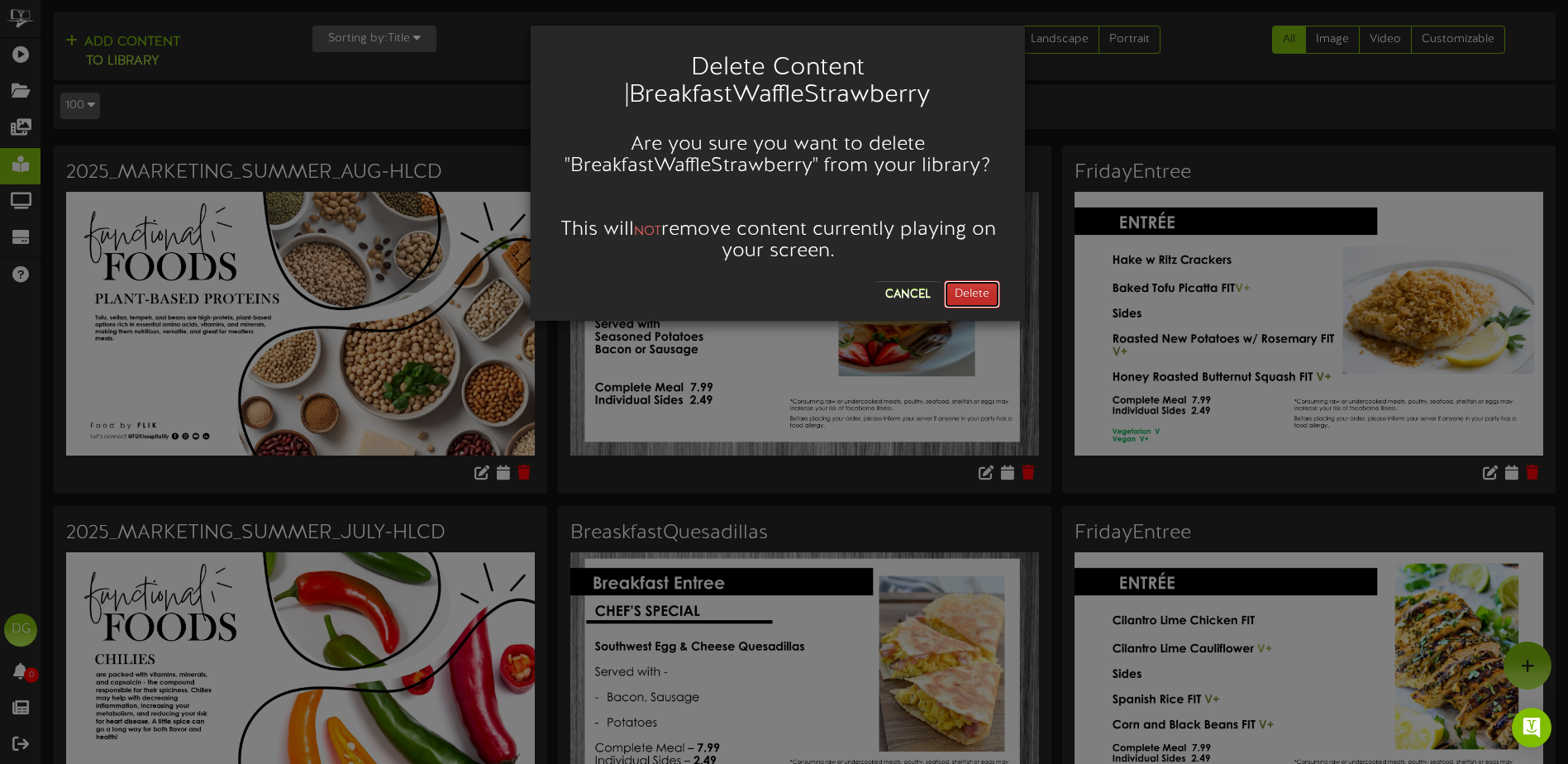
click at [984, 297] on button "Delete" at bounding box center [972, 294] width 57 height 28
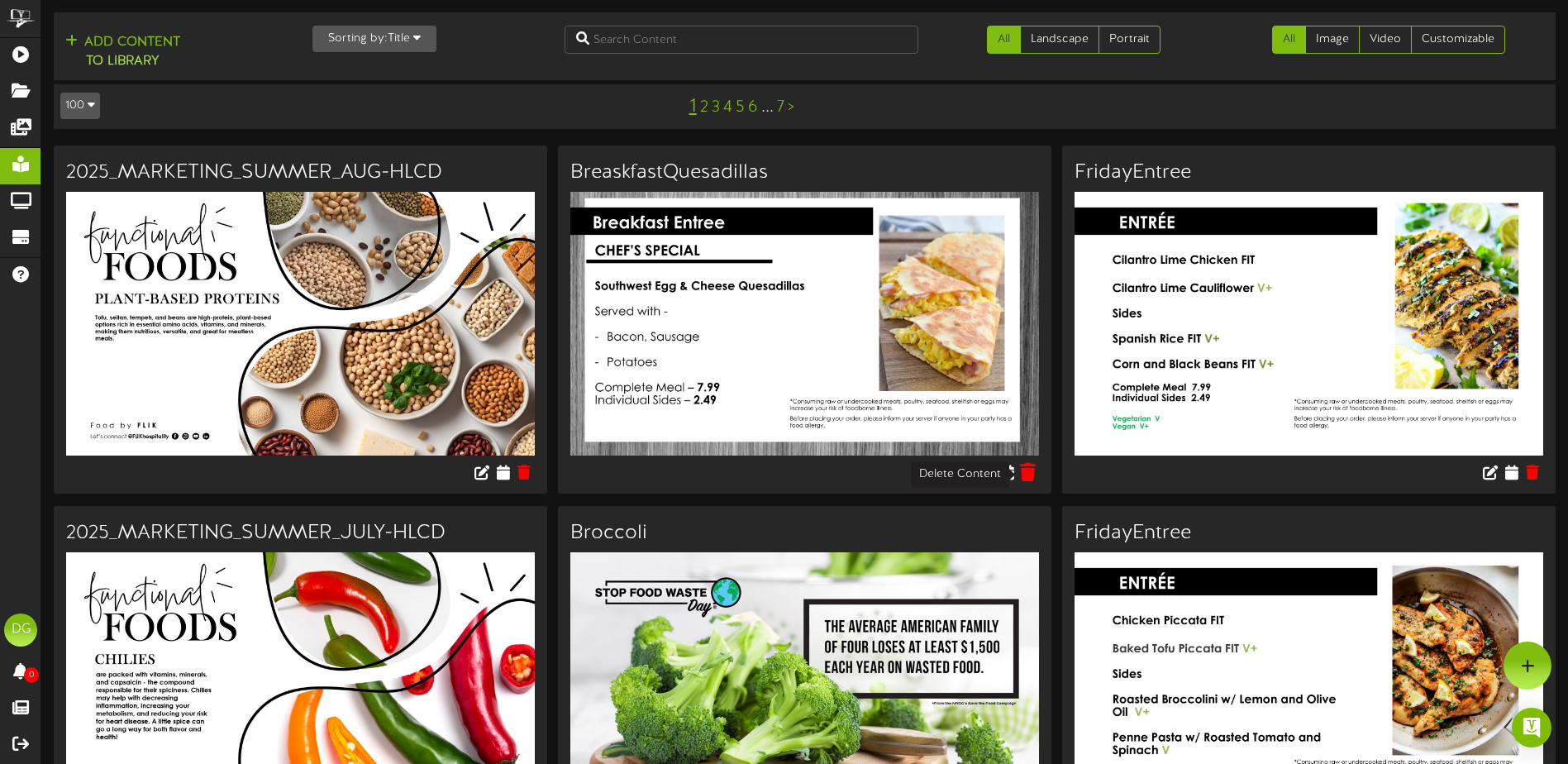
click at [1026, 469] on icon at bounding box center [1028, 472] width 16 height 18
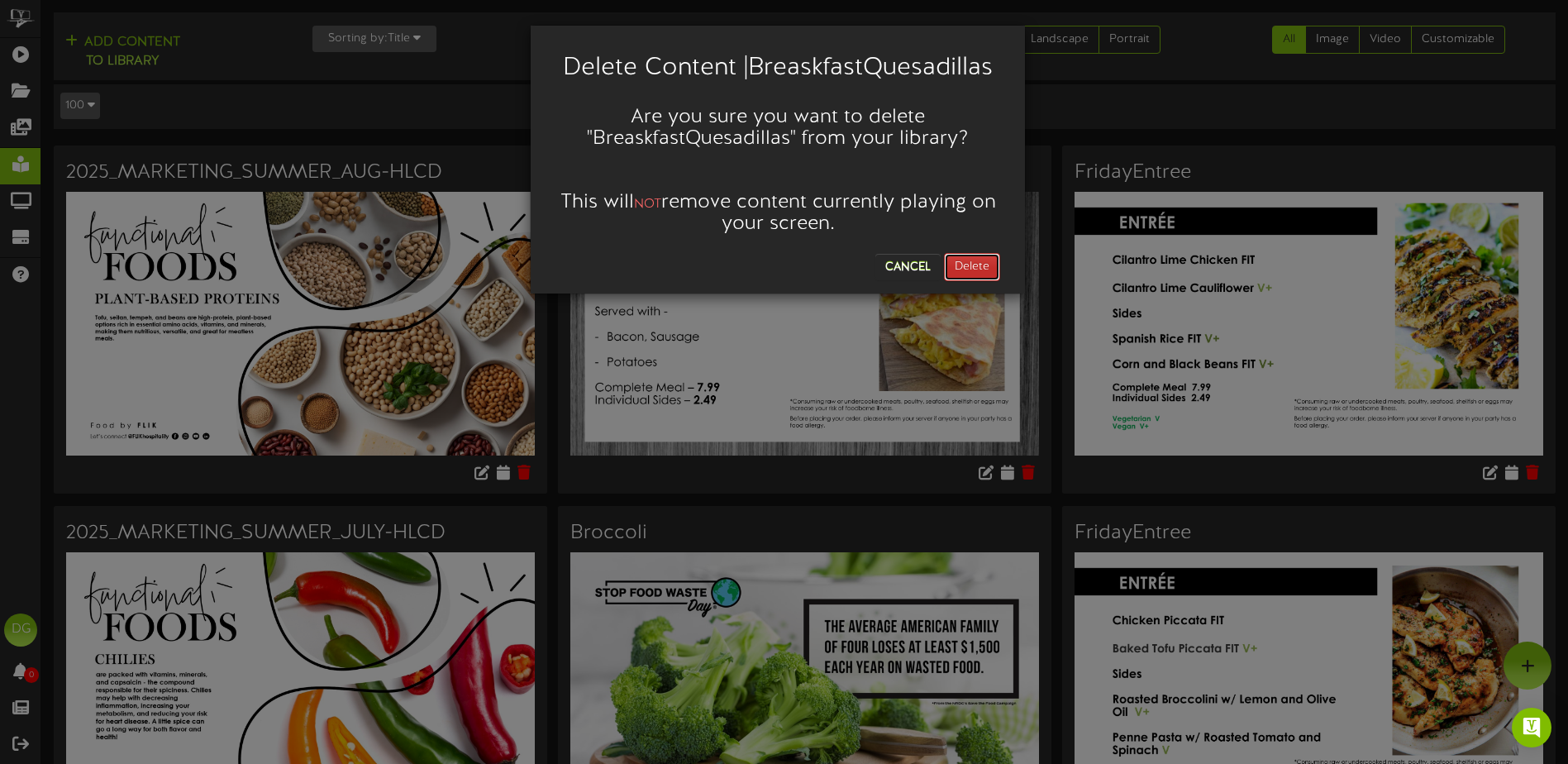
click at [988, 276] on button "Delete" at bounding box center [972, 267] width 57 height 28
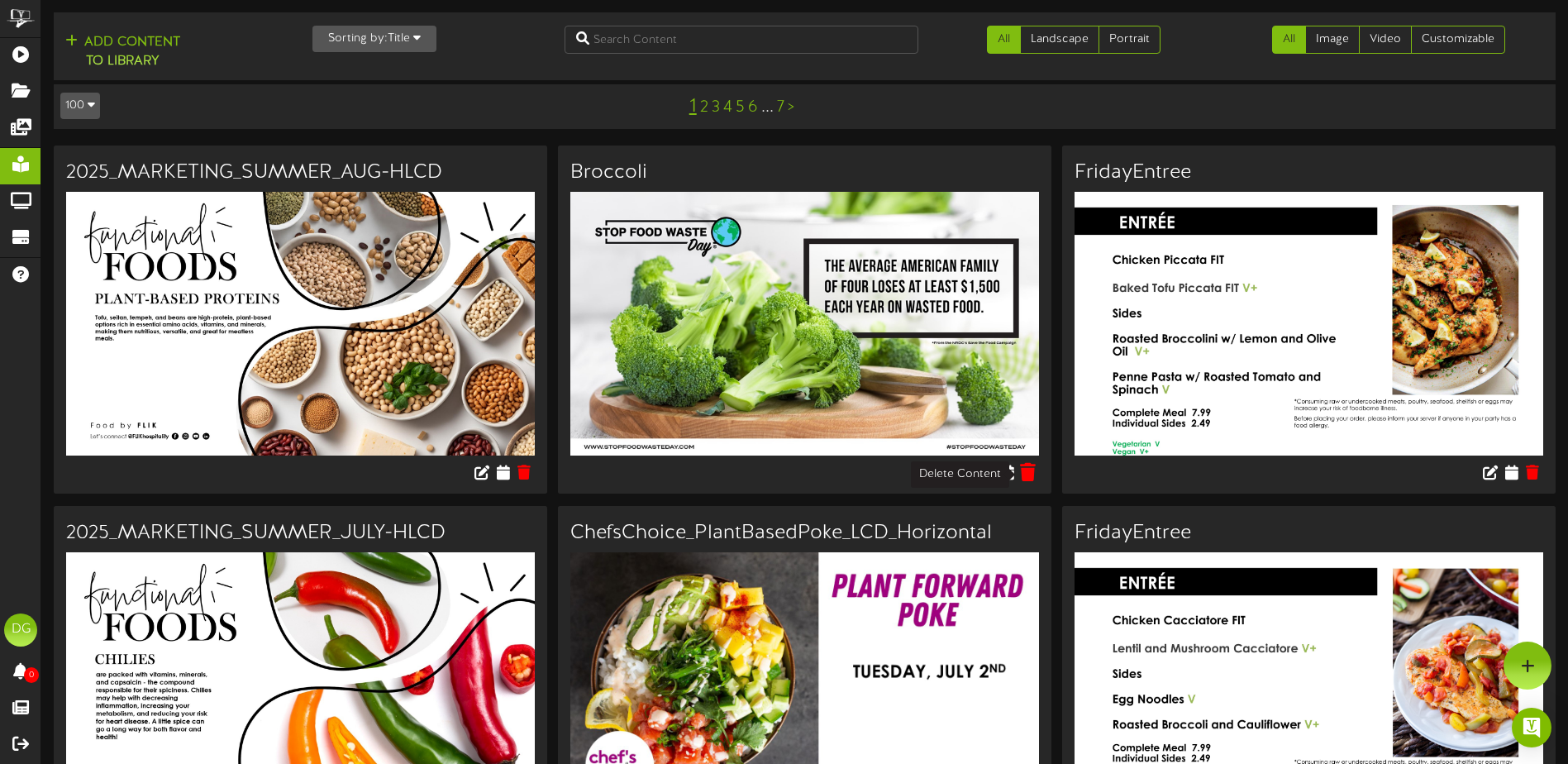
click at [1030, 477] on icon at bounding box center [1028, 472] width 16 height 18
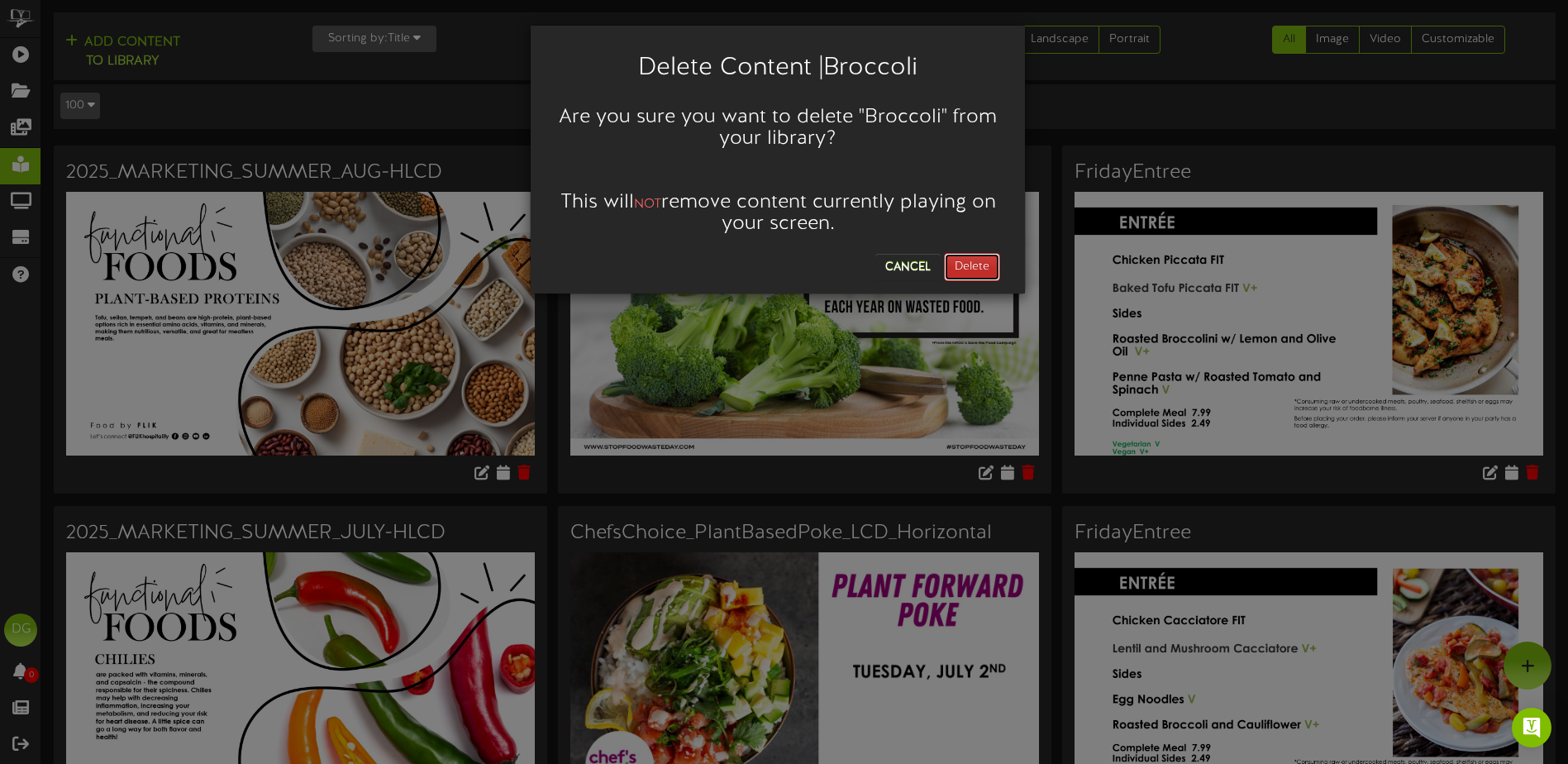
click at [984, 272] on button "Delete" at bounding box center [972, 267] width 57 height 28
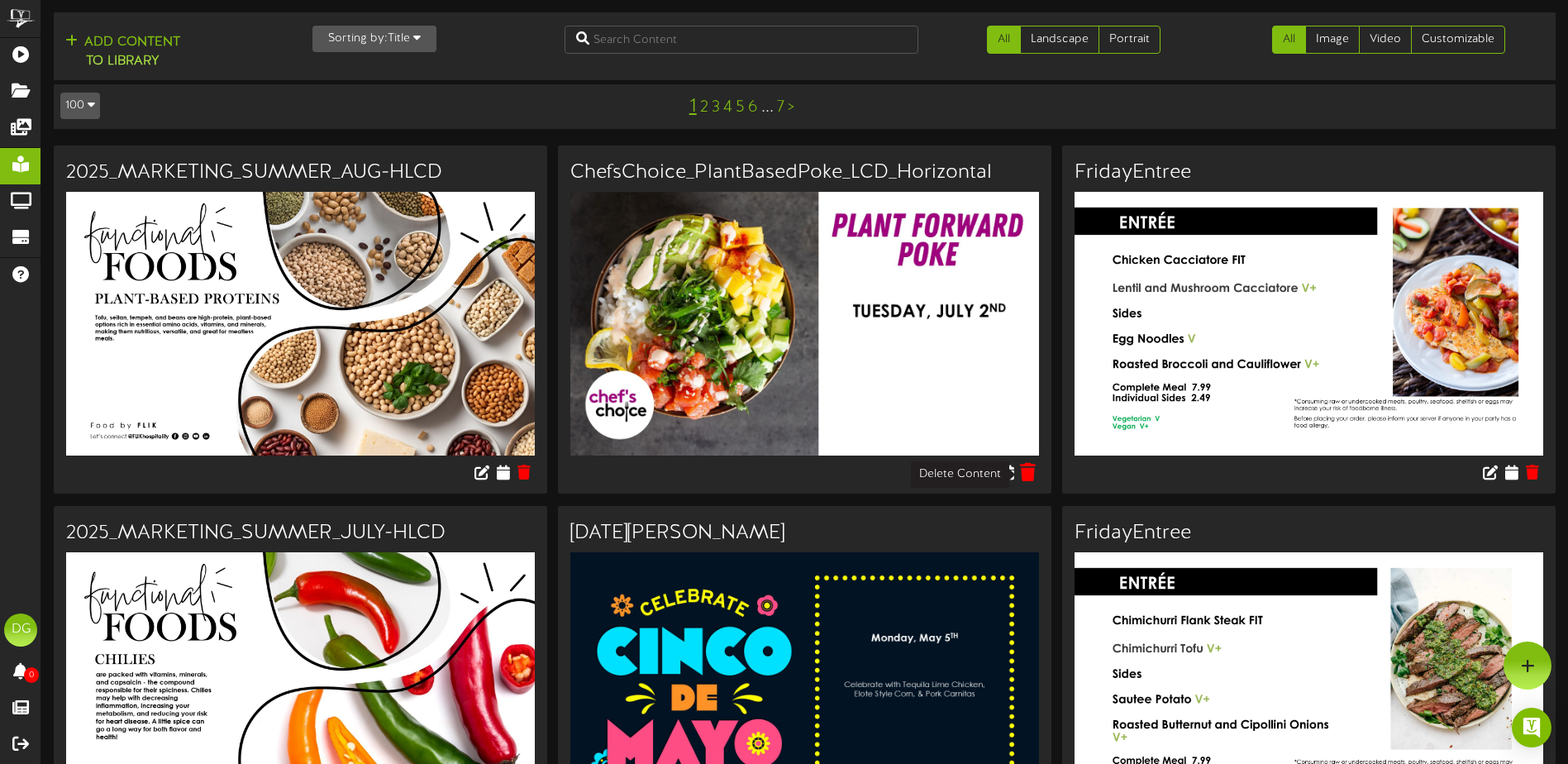
click at [1026, 475] on icon at bounding box center [1028, 472] width 16 height 18
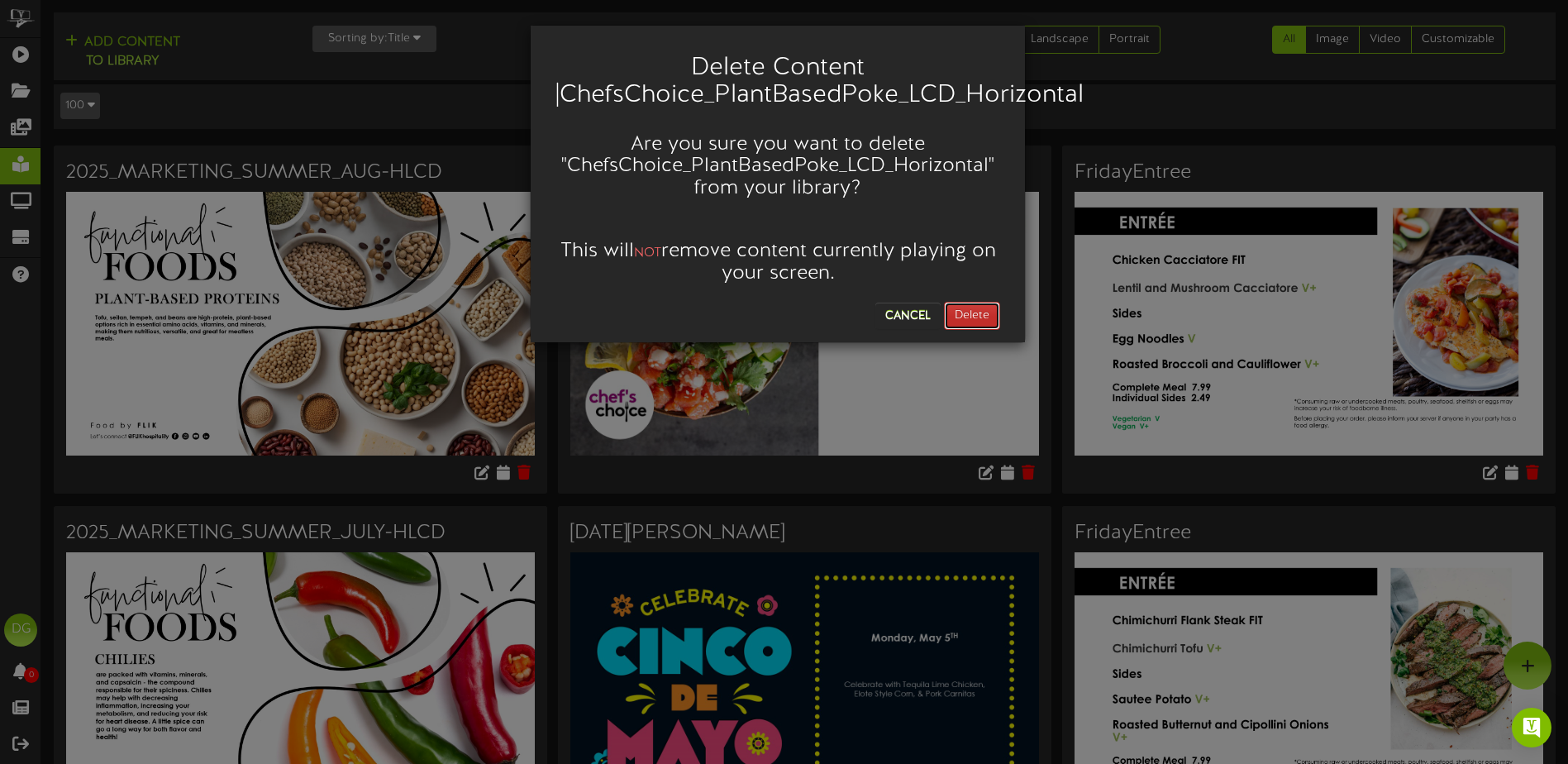
click at [984, 312] on button "Delete" at bounding box center [972, 316] width 57 height 28
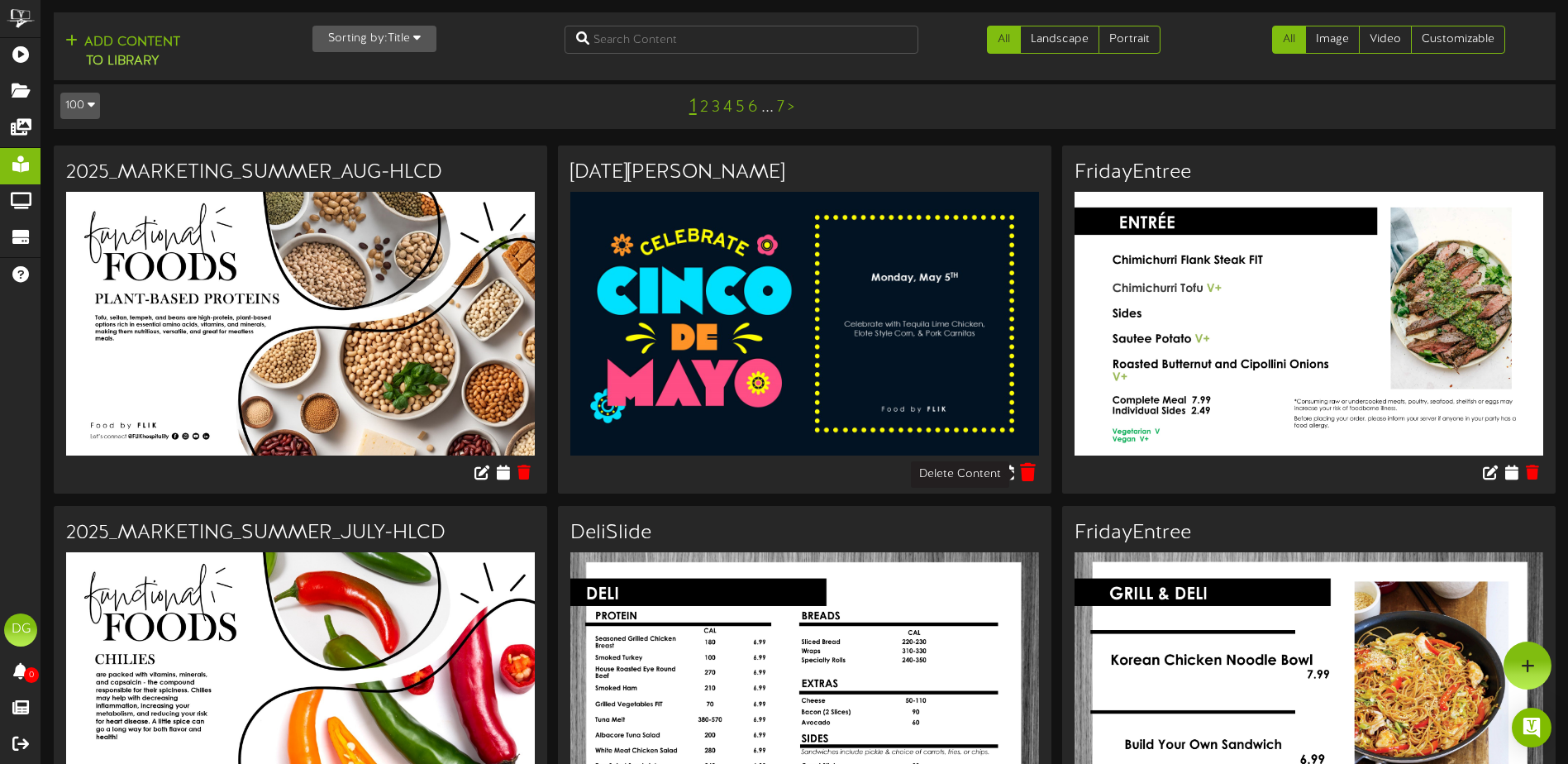
click at [1029, 476] on icon at bounding box center [1028, 472] width 16 height 18
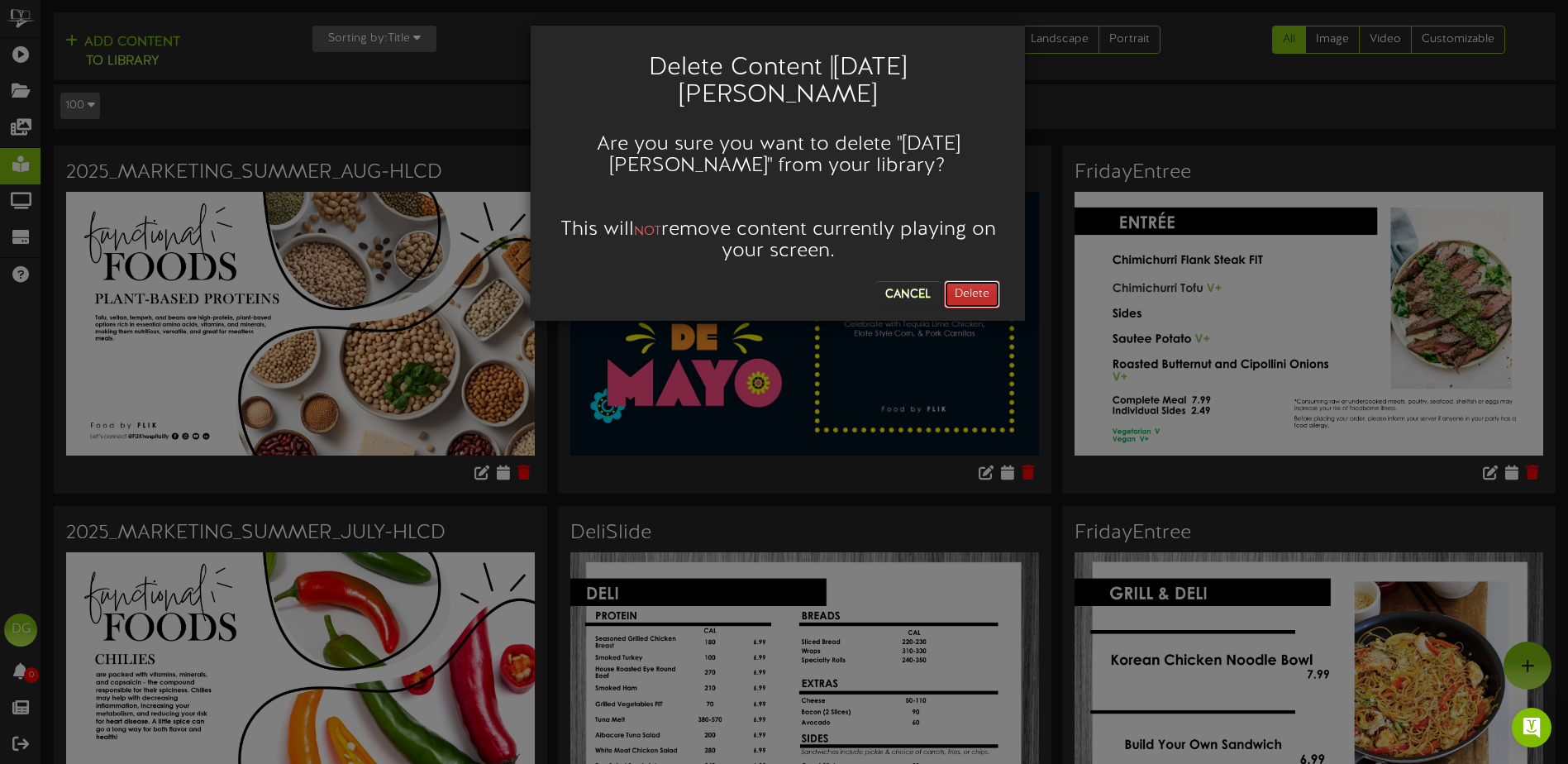
click at [985, 280] on button "Delete" at bounding box center [972, 294] width 57 height 28
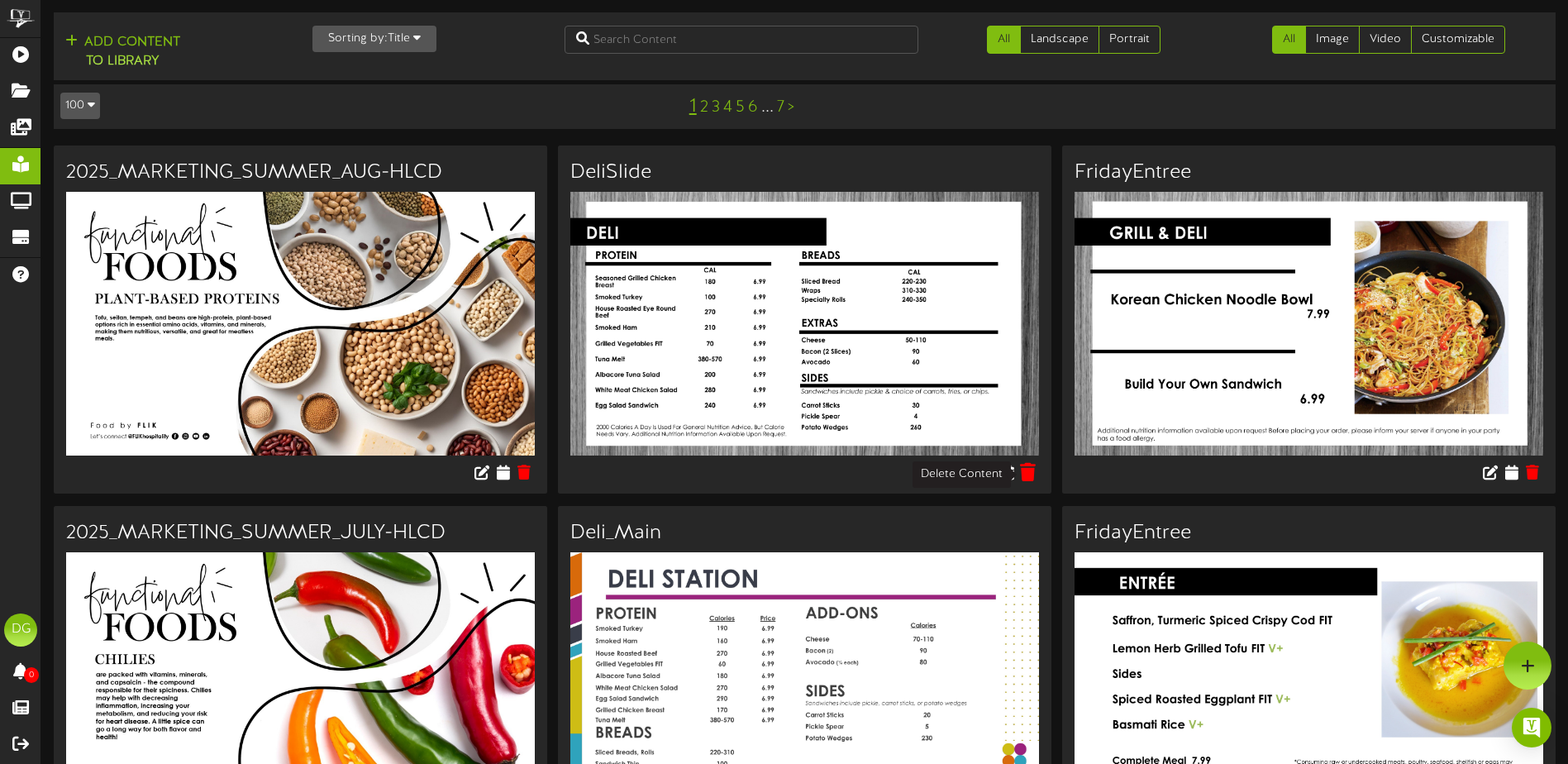
click at [1025, 471] on icon at bounding box center [1028, 472] width 16 height 18
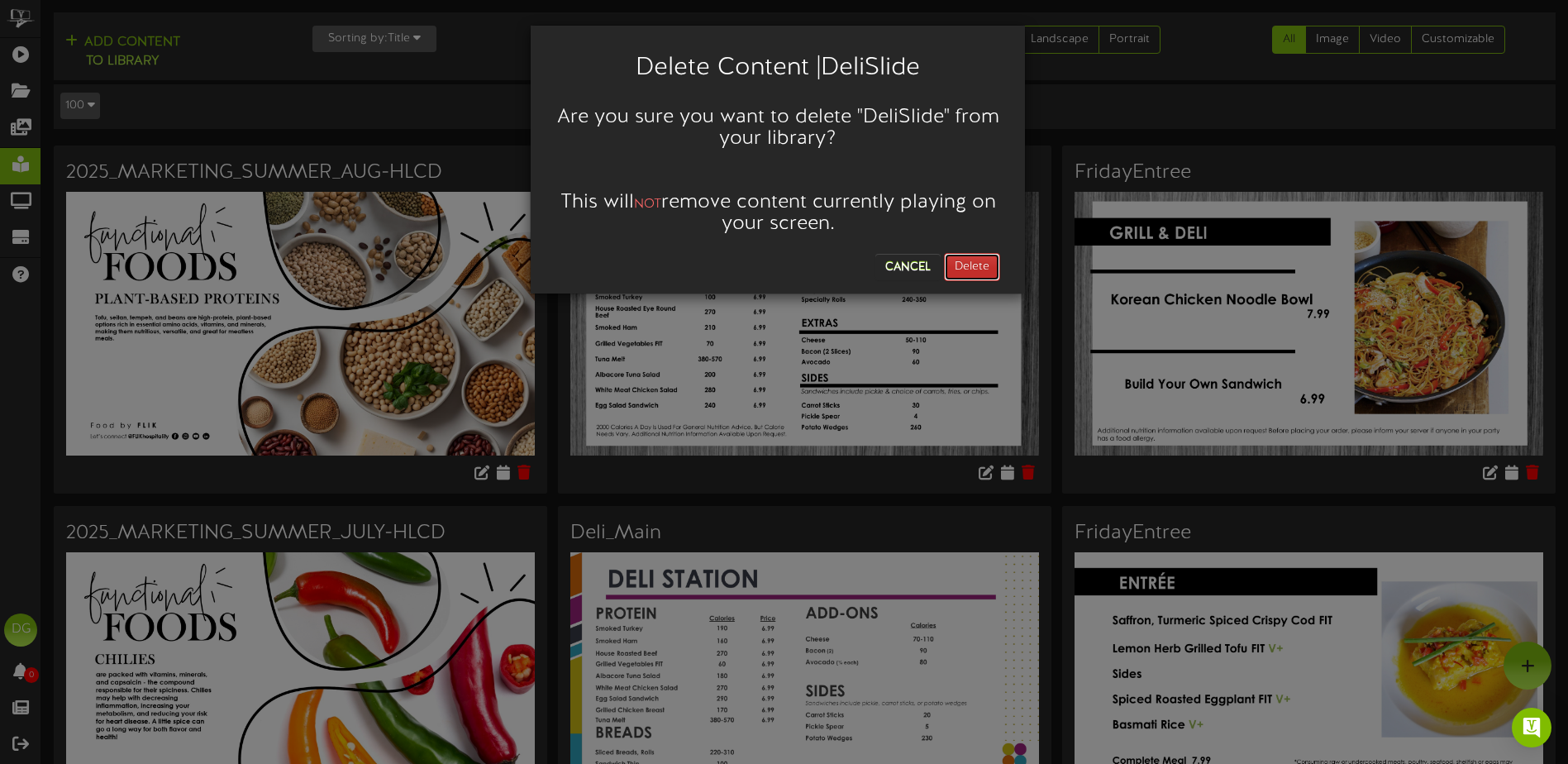
click at [956, 264] on button "Delete" at bounding box center [972, 267] width 57 height 28
